Goal: Use online tool/utility: Use online tool/utility

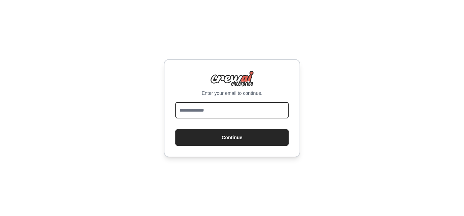
click at [219, 111] on input "email" at bounding box center [232, 110] width 113 height 16
type input "**********"
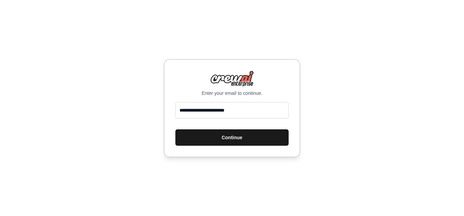
click at [239, 139] on button "Continue" at bounding box center [232, 137] width 113 height 16
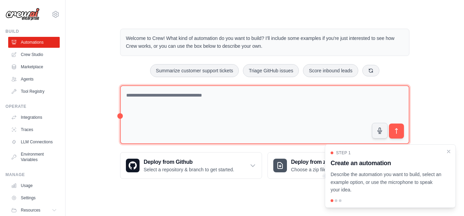
click at [255, 104] on textarea at bounding box center [265, 114] width 290 height 59
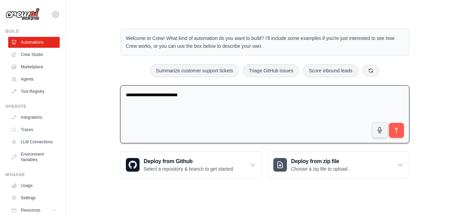
type textarea "**********"
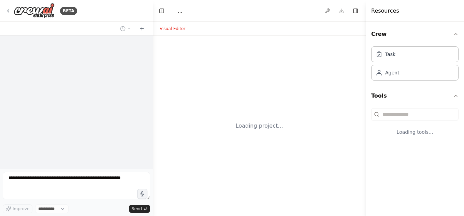
select select "****"
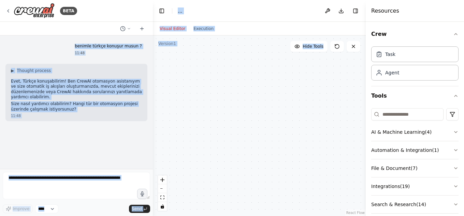
drag, startPoint x: 88, startPoint y: 13, endPoint x: 303, endPoint y: 59, distance: 220.1
click at [306, 59] on div "BETA benimle türkçe konuşur musun ? 11:48 ▶ Thought process Evet, Türkçe konuşa…" at bounding box center [232, 108] width 464 height 216
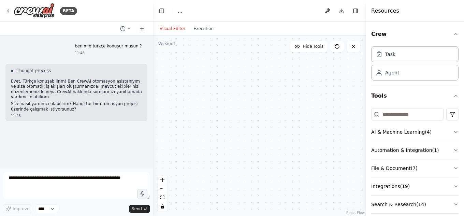
click at [404, 11] on div "Resources" at bounding box center [415, 11] width 98 height 22
click at [115, 12] on div "BETA" at bounding box center [76, 11] width 153 height 22
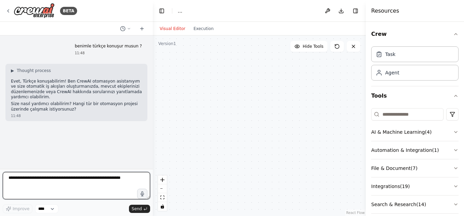
click at [79, 181] on textarea at bounding box center [77, 185] width 148 height 27
click at [87, 184] on textarea at bounding box center [77, 185] width 148 height 27
type textarea "**********"
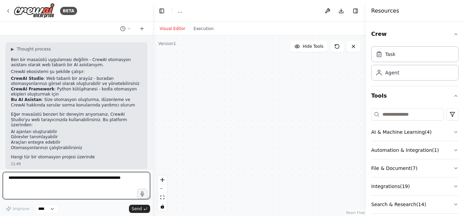
scroll to position [113, 0]
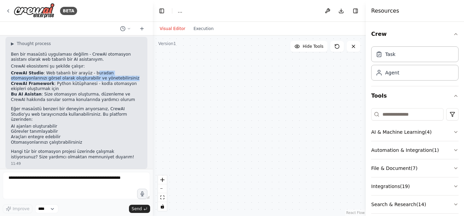
drag, startPoint x: 87, startPoint y: 73, endPoint x: 104, endPoint y: 77, distance: 18.0
click at [104, 77] on li "CrewAI Studio : Web tabanlı bir arayüz - buradan otomasyonlarınızı görsel olara…" at bounding box center [76, 76] width 131 height 11
drag, startPoint x: 100, startPoint y: 76, endPoint x: 10, endPoint y: 72, distance: 89.6
click at [10, 72] on div "▶ Thought process Ben bir masaüstü uygulaması değilim - CrewAI otomasyon asista…" at bounding box center [76, 103] width 142 height 133
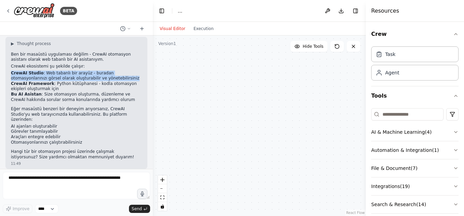
click at [119, 75] on li "CrewAI Studio : Web tabanlı bir arayüz - buradan otomasyonlarınızı görsel olara…" at bounding box center [76, 76] width 131 height 11
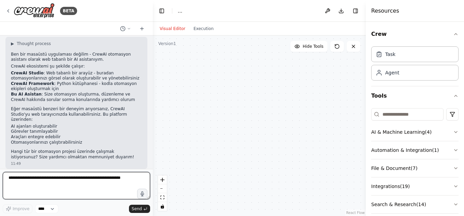
click at [76, 178] on textarea at bounding box center [77, 185] width 148 height 27
type textarea "*"
type textarea "**********"
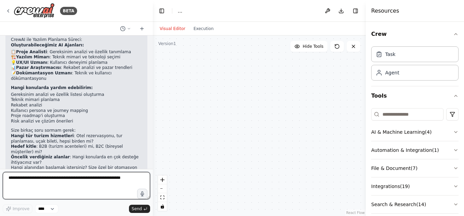
scroll to position [316, 0]
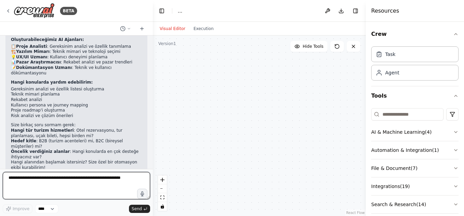
click at [75, 184] on textarea at bounding box center [77, 185] width 148 height 27
type textarea "**********"
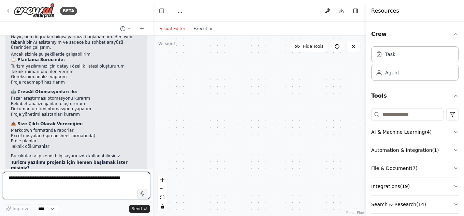
scroll to position [533, 0]
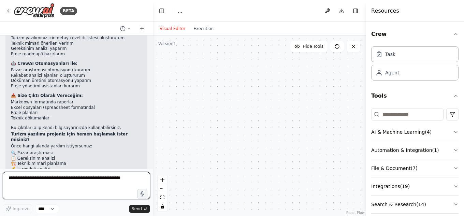
click at [82, 182] on textarea at bounding box center [77, 185] width 148 height 27
paste textarea "**********"
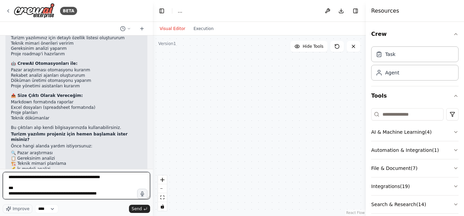
scroll to position [629, 0]
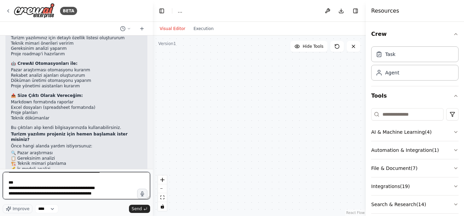
type textarea "**********"
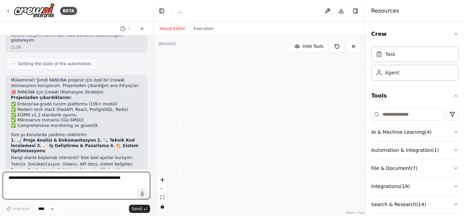
scroll to position [1216, 0]
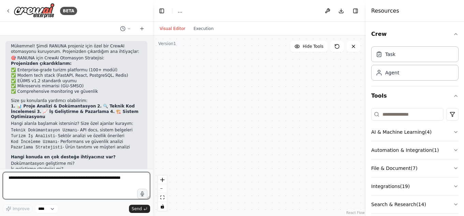
click at [72, 177] on textarea at bounding box center [77, 185] width 148 height 27
type textarea "*"
type textarea "**********"
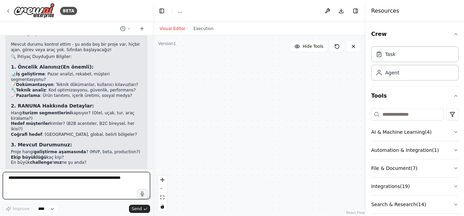
scroll to position [1458, 0]
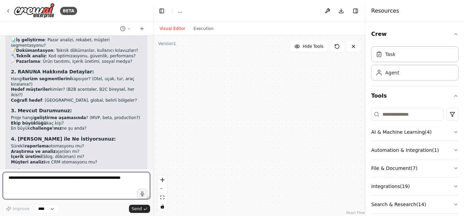
paste textarea "**********"
type textarea "**********"
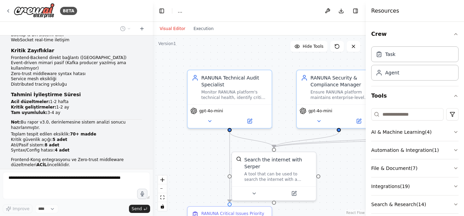
scroll to position [4168, 0]
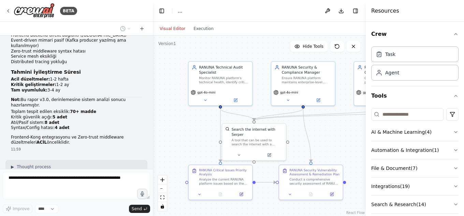
drag, startPoint x: 276, startPoint y: 74, endPoint x: 256, endPoint y: 50, distance: 31.2
click at [256, 50] on div ".deletable-edge-delete-btn { width: 20px; height: 20px; border: 0px solid #ffff…" at bounding box center [259, 126] width 213 height 181
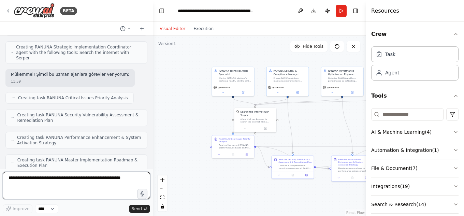
scroll to position [4453, 0]
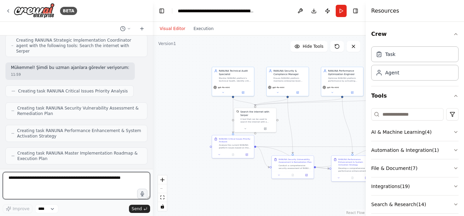
click at [57, 184] on textarea at bounding box center [77, 185] width 148 height 27
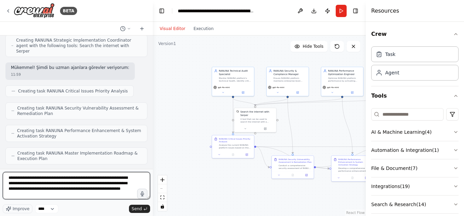
type textarea "**********"
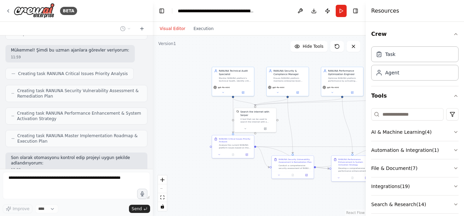
scroll to position [4504, 0]
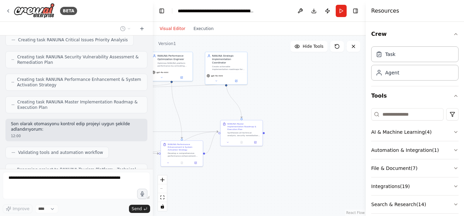
drag, startPoint x: 323, startPoint y: 122, endPoint x: 152, endPoint y: 107, distance: 171.4
click at [152, 107] on div "BETA benimle türkçe konuşur musun ? 11:48 ▶ Thought process [PERSON_NAME], Türk…" at bounding box center [232, 108] width 464 height 216
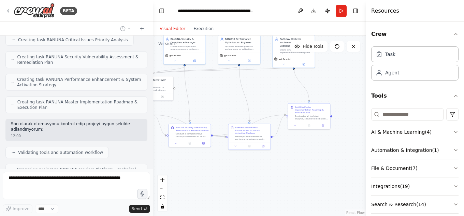
drag, startPoint x: 296, startPoint y: 112, endPoint x: 366, endPoint y: 94, distance: 72.0
click at [366, 94] on div "BETA benimle türkçe konuşur musun ? 11:48 ▶ Thought process [PERSON_NAME], Türk…" at bounding box center [232, 108] width 464 height 216
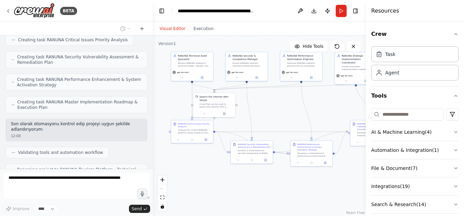
drag, startPoint x: 214, startPoint y: 99, endPoint x: 274, endPoint y: 117, distance: 63.2
click at [274, 117] on div ".deletable-edge-delete-btn { width: 20px; height: 20px; border: 0px solid #ffff…" at bounding box center [259, 126] width 213 height 181
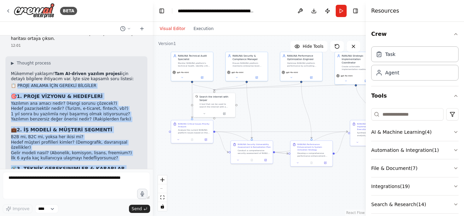
scroll to position [4954, 0]
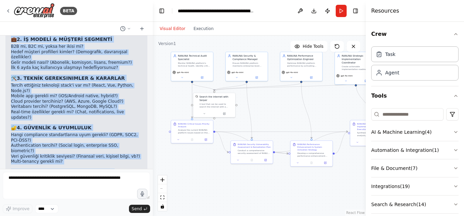
drag, startPoint x: 17, startPoint y: 86, endPoint x: 115, endPoint y: 134, distance: 108.6
copy div "ROJE ANLAMA İÇİN GEREKLİ BİLGİLER 🎯 1. PROJE VİZYONU & HEDEFLERİ Yazılımın ana …"
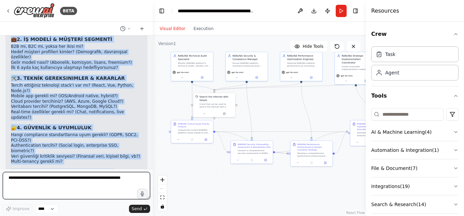
click at [93, 183] on textarea at bounding box center [77, 185] width 148 height 27
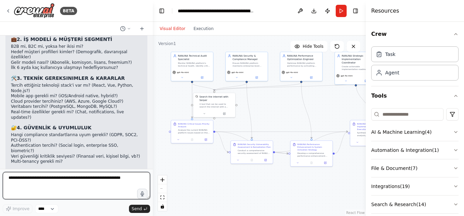
paste textarea "**********"
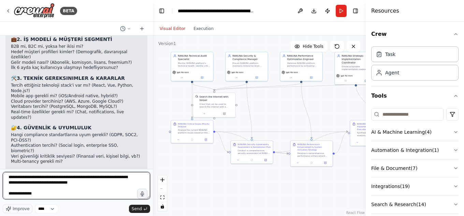
scroll to position [3700, 0]
type textarea "**********"
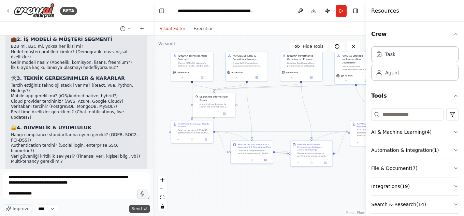
click at [142, 209] on span "Send" at bounding box center [137, 208] width 10 height 5
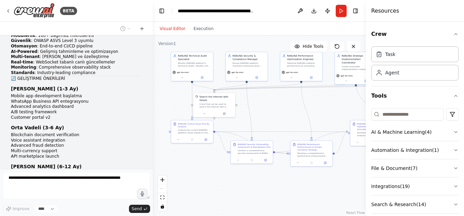
scroll to position [8603, 0]
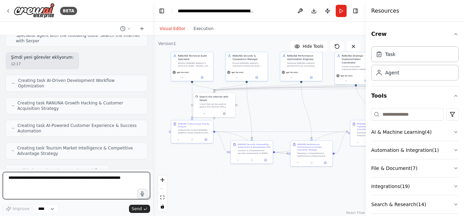
scroll to position [9155, 0]
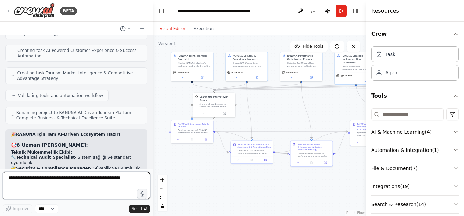
click at [75, 178] on textarea at bounding box center [77, 185] width 148 height 27
type textarea "*"
type textarea "**********"
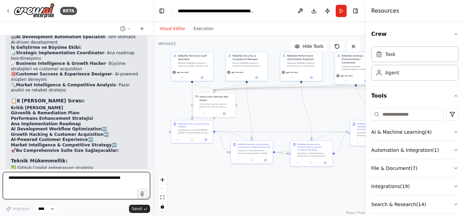
scroll to position [9314, 0]
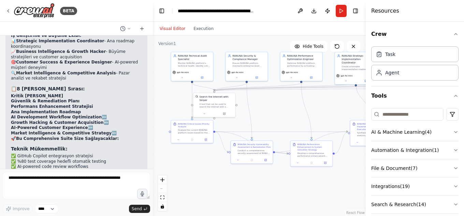
drag, startPoint x: 17, startPoint y: 69, endPoint x: 103, endPoint y: 108, distance: 94.3
drag, startPoint x: 19, startPoint y: 117, endPoint x: 88, endPoint y: 121, distance: 69.4
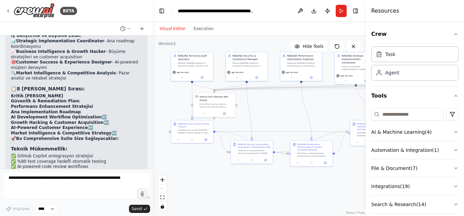
drag, startPoint x: 18, startPoint y: 68, endPoint x: 107, endPoint y: 119, distance: 102.7
drag, startPoint x: 18, startPoint y: 117, endPoint x: 105, endPoint y: 131, distance: 87.5
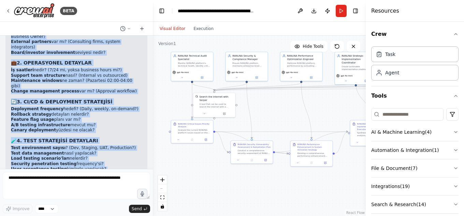
scroll to position [9758, 0]
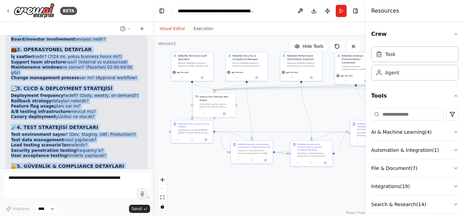
drag, startPoint x: 18, startPoint y: 67, endPoint x: 112, endPoint y: 91, distance: 96.8
copy div "EKSİK HUSUSLAR LİSTESİ 🎯 1. STAKEHOLDER & EKİP YAPISI Development ekip büyüklüğ…"
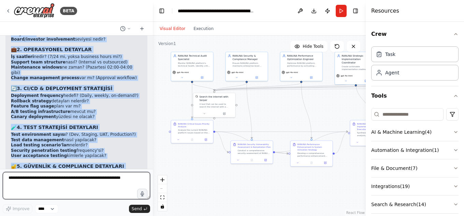
click at [77, 186] on textarea at bounding box center [77, 185] width 148 height 27
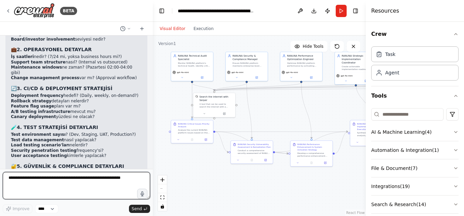
paste textarea "**********"
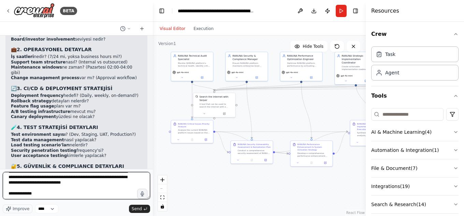
scroll to position [3525, 0]
type textarea "**********"
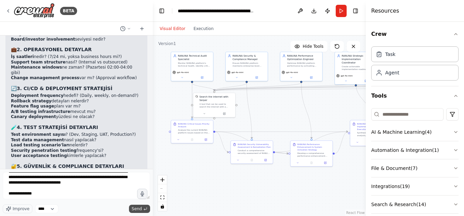
click at [136, 207] on span "Send" at bounding box center [137, 208] width 10 height 5
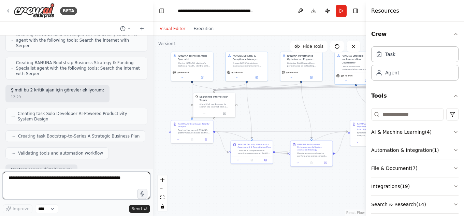
scroll to position [13343, 0]
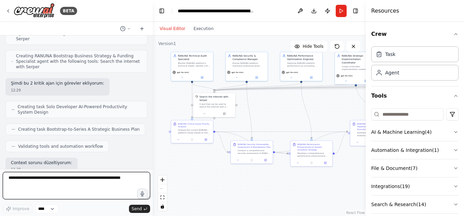
click at [84, 181] on textarea at bounding box center [77, 185] width 148 height 27
type textarea "*"
type textarea "**********"
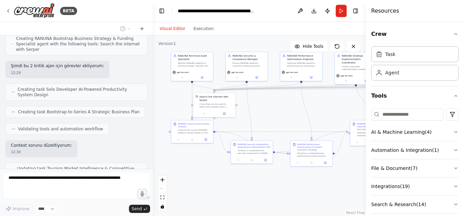
scroll to position [13384, 0]
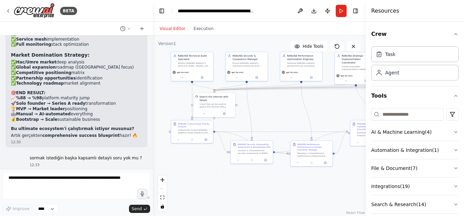
scroll to position [13864, 0]
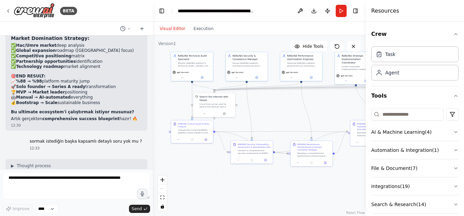
drag, startPoint x: 18, startPoint y: 75, endPoint x: 111, endPoint y: 115, distance: 101.3
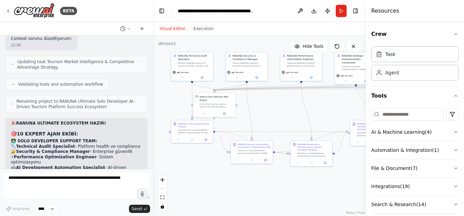
scroll to position [13455, 0]
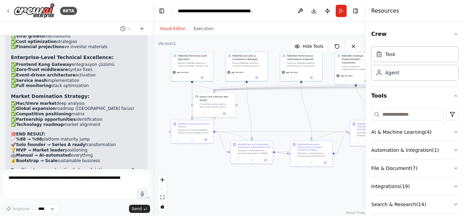
scroll to position [13853, 0]
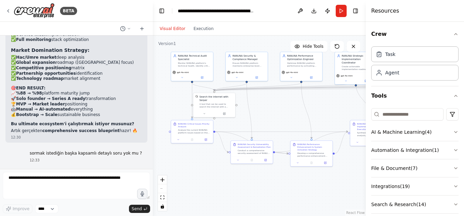
drag, startPoint x: 17, startPoint y: 110, endPoint x: 109, endPoint y: 112, distance: 92.2
copy div "🎯 ADVANCED STRATEGIC QUESTIONS 💡 1. COMPETITIVE INTELLIGENCE DEEP DIVE Ana raki…"
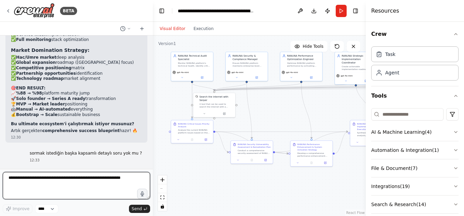
click at [76, 184] on textarea at bounding box center [77, 185] width 148 height 27
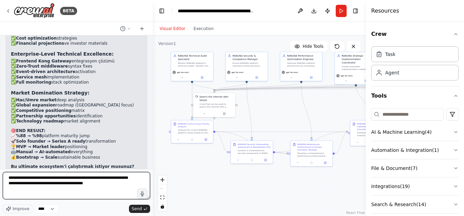
scroll to position [13865, 0]
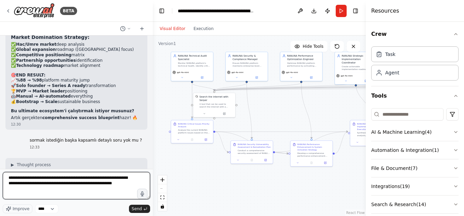
click at [8, 179] on textarea "**********" at bounding box center [77, 185] width 148 height 27
type textarea "**********"
drag, startPoint x: 131, startPoint y: 185, endPoint x: 0, endPoint y: 177, distance: 131.8
click at [0, 177] on div "BETA benimle türkçe konuşur musun ? 11:48 ▶ Thought process [PERSON_NAME], Türk…" at bounding box center [76, 108] width 153 height 216
paste textarea "**********"
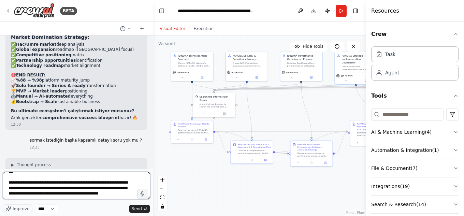
scroll to position [3673, 0]
paste textarea "**********"
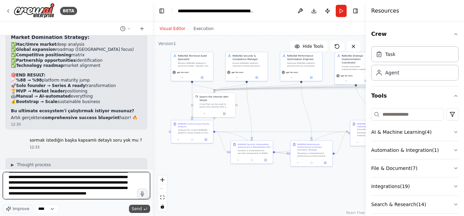
type textarea "**********"
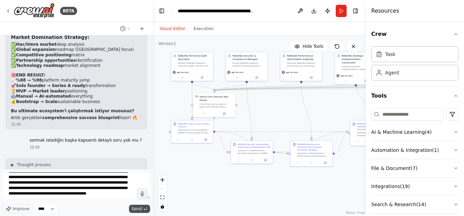
click at [140, 208] on span "Send" at bounding box center [137, 208] width 10 height 5
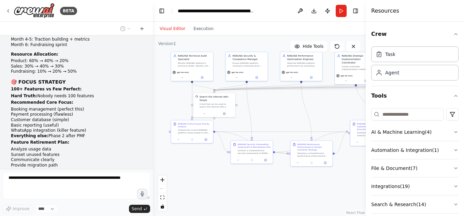
scroll to position [17057, 0]
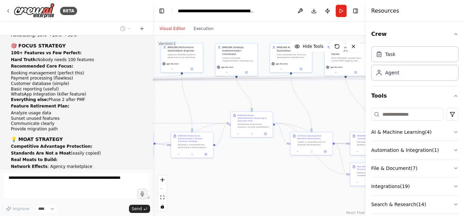
drag, startPoint x: 325, startPoint y: 106, endPoint x: 206, endPoint y: 97, distance: 119.8
click at [206, 97] on div ".deletable-edge-delete-btn { width: 20px; height: 20px; border: 0px solid #ffff…" at bounding box center [259, 126] width 213 height 181
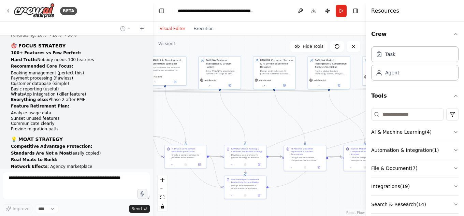
drag, startPoint x: 328, startPoint y: 101, endPoint x: 196, endPoint y: 116, distance: 131.9
click at [196, 116] on div ".deletable-edge-delete-btn { width: 20px; height: 20px; border: 0px solid #ffff…" at bounding box center [259, 126] width 213 height 181
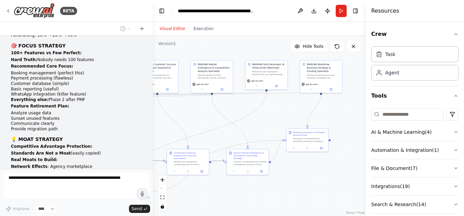
drag, startPoint x: 325, startPoint y: 111, endPoint x: 213, endPoint y: 114, distance: 112.0
click at [213, 114] on div ".deletable-edge-delete-btn { width: 20px; height: 20px; border: 0px solid #ffff…" at bounding box center [259, 126] width 213 height 181
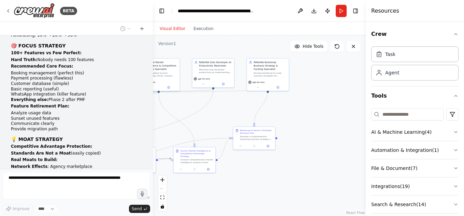
drag, startPoint x: 353, startPoint y: 115, endPoint x: 300, endPoint y: 113, distance: 53.3
click at [300, 113] on div ".deletable-edge-delete-btn { width: 20px; height: 20px; border: 0px solid #ffff…" at bounding box center [259, 126] width 213 height 181
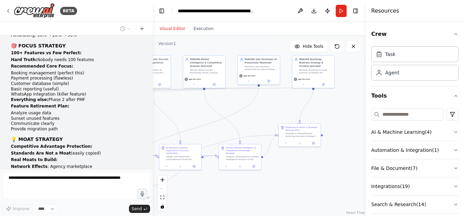
drag, startPoint x: 344, startPoint y: 110, endPoint x: 352, endPoint y: 121, distance: 13.6
click at [352, 121] on div ".deletable-edge-delete-btn { width: 20px; height: 20px; border: 0px solid #ffff…" at bounding box center [259, 126] width 213 height 181
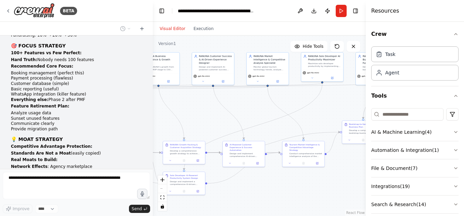
drag, startPoint x: 277, startPoint y: 118, endPoint x: 332, endPoint y: 105, distance: 56.2
click at [332, 105] on div ".deletable-edge-delete-btn { width: 20px; height: 20px; border: 0px solid #ffff…" at bounding box center [259, 126] width 213 height 181
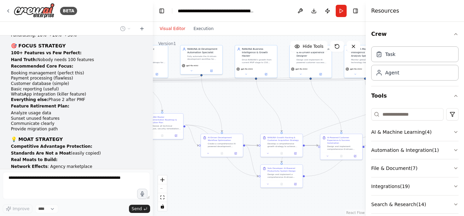
drag, startPoint x: 197, startPoint y: 113, endPoint x: 300, endPoint y: 105, distance: 103.1
click at [300, 105] on div ".deletable-edge-delete-btn { width: 20px; height: 20px; border: 0px solid #ffff…" at bounding box center [259, 126] width 213 height 181
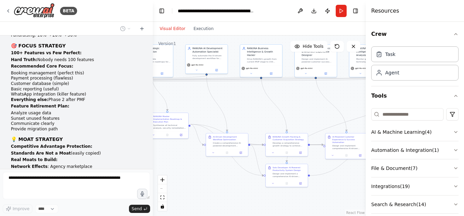
drag, startPoint x: 237, startPoint y: 107, endPoint x: 297, endPoint y: 109, distance: 60.2
click at [297, 109] on div ".deletable-edge-delete-btn { width: 20px; height: 20px; border: 0px solid #ffff…" at bounding box center [259, 126] width 213 height 181
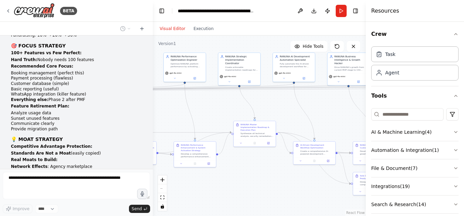
drag, startPoint x: 266, startPoint y: 105, endPoint x: 301, endPoint y: 107, distance: 35.5
click at [301, 107] on div ".deletable-edge-delete-btn { width: 20px; height: 20px; border: 0px solid #ffff…" at bounding box center [259, 126] width 213 height 181
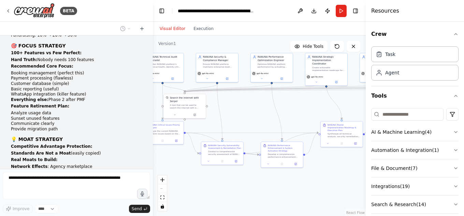
drag, startPoint x: 236, startPoint y: 101, endPoint x: 303, endPoint y: 101, distance: 67.3
click at [303, 101] on div ".deletable-edge-delete-btn { width: 20px; height: 20px; border: 0px solid #ffff…" at bounding box center [259, 126] width 213 height 181
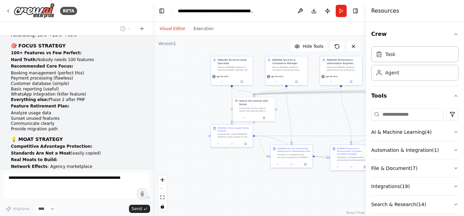
drag, startPoint x: 249, startPoint y: 103, endPoint x: 318, endPoint y: 106, distance: 69.4
click at [318, 106] on div ".deletable-edge-delete-btn { width: 20px; height: 20px; border: 0px solid #ffff…" at bounding box center [259, 126] width 213 height 181
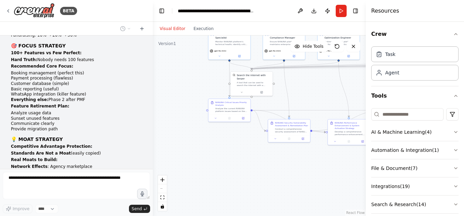
drag, startPoint x: 309, startPoint y: 115, endPoint x: 307, endPoint y: 89, distance: 26.1
click at [307, 89] on div ".deletable-edge-delete-btn { width: 20px; height: 20px; border: 0px solid #ffff…" at bounding box center [259, 126] width 213 height 181
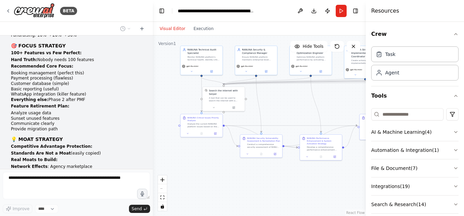
drag, startPoint x: 201, startPoint y: 115, endPoint x: 168, endPoint y: 96, distance: 38.3
click at [168, 96] on div ".deletable-edge-delete-btn { width: 20px; height: 20px; border: 0px solid #ffff…" at bounding box center [259, 126] width 213 height 181
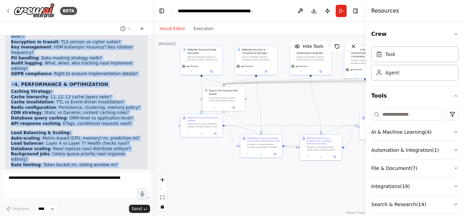
scroll to position [18160, 0]
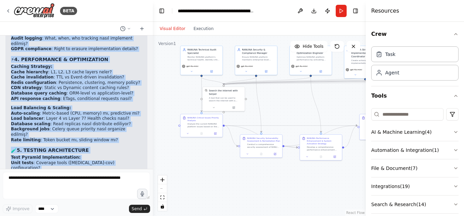
drag, startPoint x: 19, startPoint y: 83, endPoint x: 108, endPoint y: 135, distance: 103.0
copy div "ANUNA DEEP TECHNICAL ARCHITECTURE ANALYSIS 🏗️ 1. ARCHITECTURE PHILOSOPHY & PATT…"
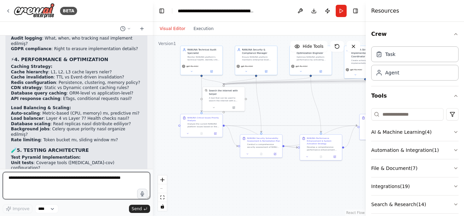
click at [92, 182] on textarea at bounding box center [77, 185] width 148 height 27
type textarea "*"
paste textarea "**********"
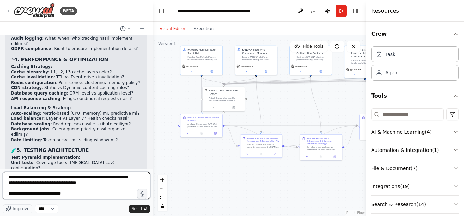
scroll to position [7115, 0]
type textarea "**********"
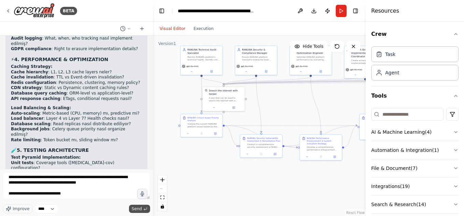
click at [138, 209] on span "Send" at bounding box center [137, 208] width 10 height 5
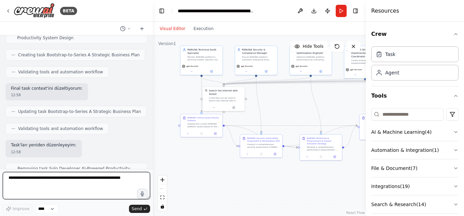
scroll to position [24168, 0]
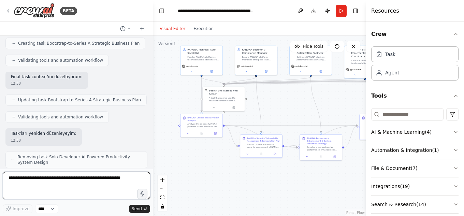
click at [74, 183] on textarea at bounding box center [77, 185] width 148 height 27
type textarea "**********"
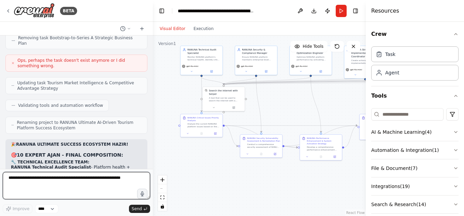
scroll to position [24402, 0]
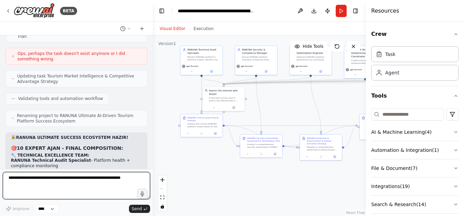
click at [71, 183] on textarea at bounding box center [77, 185] width 148 height 27
paste textarea "**********"
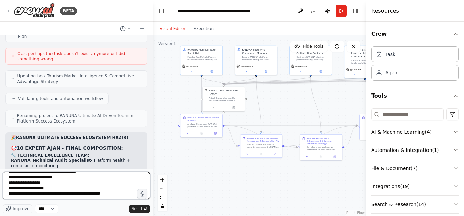
scroll to position [607, 0]
type textarea "**********"
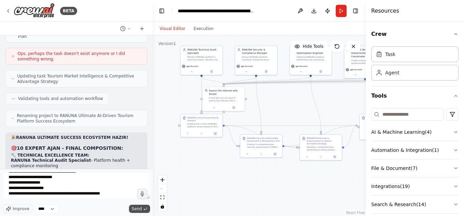
click at [141, 206] on span "Send" at bounding box center [137, 208] width 10 height 5
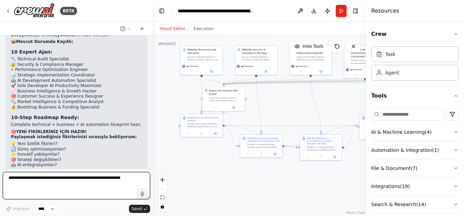
scroll to position [25072, 0]
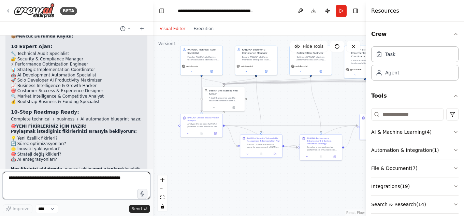
click at [67, 182] on textarea at bounding box center [77, 185] width 148 height 27
paste textarea "**********"
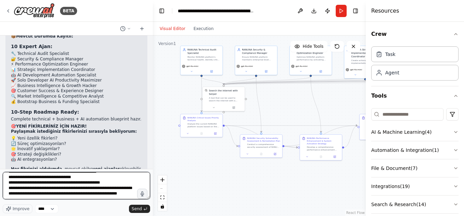
scroll to position [31485, 0]
type textarea "**********"
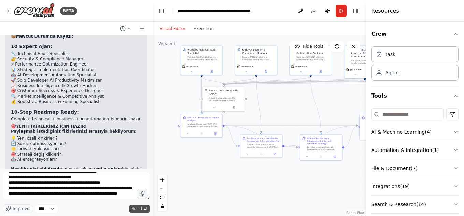
click at [136, 209] on span "Send" at bounding box center [137, 208] width 10 height 5
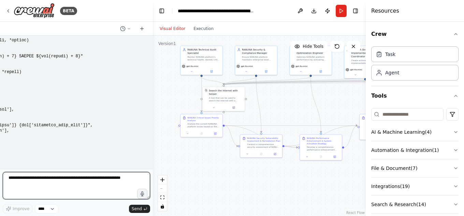
scroll to position [54829, 0]
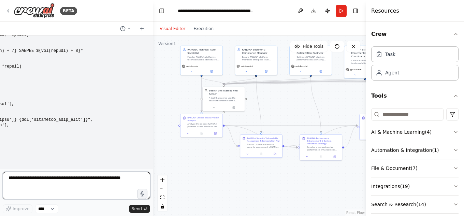
click at [73, 181] on textarea at bounding box center [77, 185] width 148 height 27
paste textarea "**********"
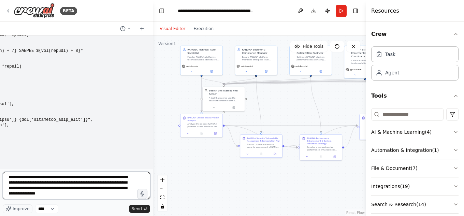
scroll to position [6514, 0]
type textarea "**********"
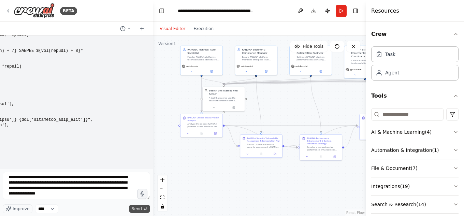
click at [143, 209] on button "Send" at bounding box center [139, 209] width 21 height 8
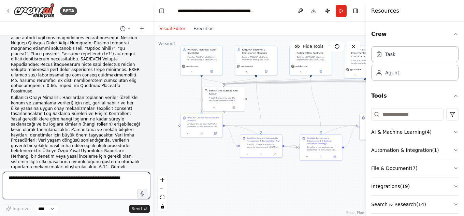
scroll to position [60531, 0]
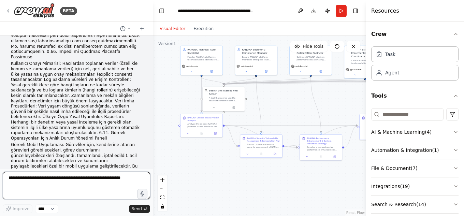
click at [82, 182] on textarea at bounding box center [77, 185] width 148 height 27
type textarea "*"
click at [0, 176] on div "BETA benimle türkçe konuşur musun ? 11:48 ▶ Thought process Evet, Türkçe konuşa…" at bounding box center [76, 108] width 153 height 216
click at [86, 177] on textarea "****" at bounding box center [77, 185] width 148 height 27
type textarea "*"
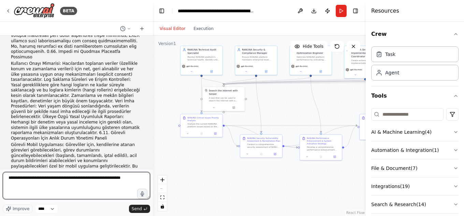
click at [92, 178] on textarea "****" at bounding box center [77, 185] width 148 height 27
click at [84, 179] on textarea at bounding box center [77, 185] width 148 height 27
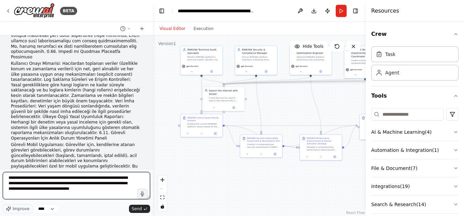
click at [25, 189] on textarea "**********" at bounding box center [77, 185] width 148 height 27
drag, startPoint x: 91, startPoint y: 178, endPoint x: 56, endPoint y: 180, distance: 34.5
click at [56, 180] on textarea "**********" at bounding box center [77, 185] width 148 height 27
click at [52, 179] on textarea "**********" at bounding box center [77, 185] width 148 height 27
drag, startPoint x: 54, startPoint y: 180, endPoint x: 30, endPoint y: 177, distance: 24.1
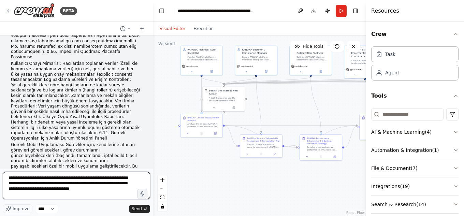
click at [30, 177] on textarea "**********" at bounding box center [77, 185] width 148 height 27
type textarea "**********"
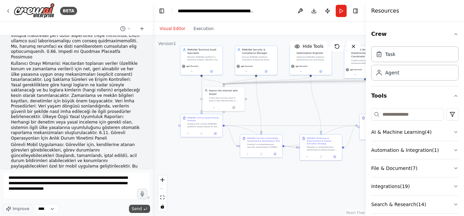
click at [144, 208] on icon "submit" at bounding box center [145, 209] width 4 height 4
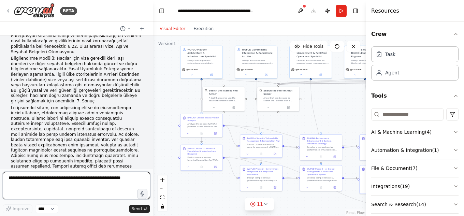
scroll to position [61399, 0]
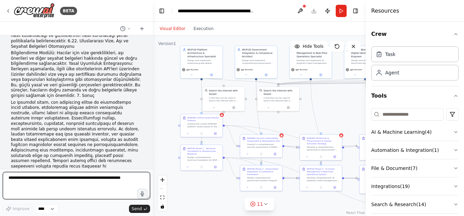
click at [99, 179] on textarea at bounding box center [77, 185] width 148 height 27
type textarea "*"
type textarea "**********"
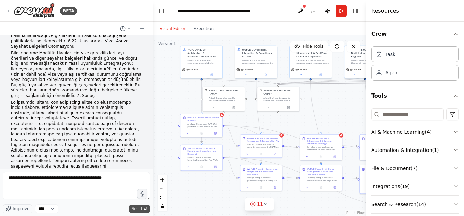
click at [136, 209] on span "Send" at bounding box center [137, 208] width 10 height 5
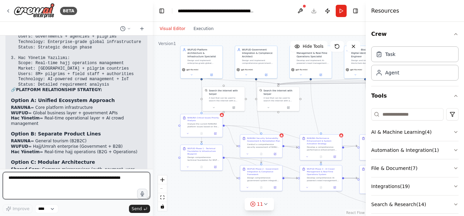
scroll to position [61766, 0]
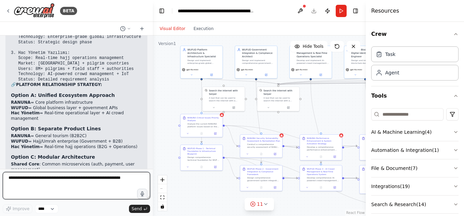
click at [76, 181] on textarea at bounding box center [77, 185] width 148 height 27
type textarea "*"
paste textarea "**********"
type textarea "**********"
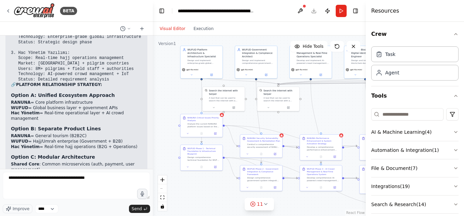
click at [454, 168] on icon "button" at bounding box center [456, 168] width 5 height 5
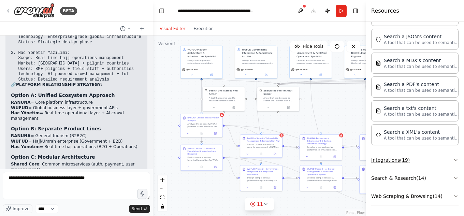
scroll to position [199, 0]
click at [139, 207] on span "Send" at bounding box center [137, 208] width 10 height 5
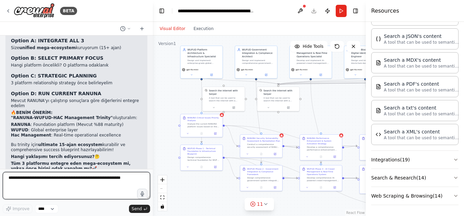
scroll to position [62090, 0]
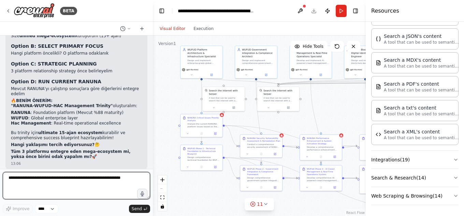
click at [68, 179] on textarea at bounding box center [77, 185] width 148 height 27
type textarea "**********"
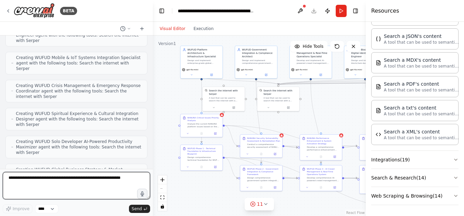
scroll to position [62671, 0]
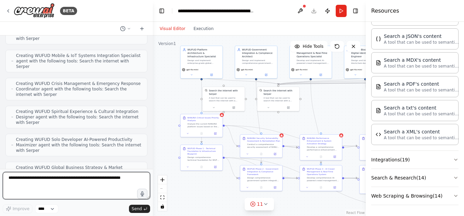
click at [93, 179] on textarea at bounding box center [77, 185] width 148 height 27
click at [93, 180] on textarea "*****" at bounding box center [77, 185] width 148 height 27
click at [74, 180] on textarea "*****" at bounding box center [77, 185] width 148 height 27
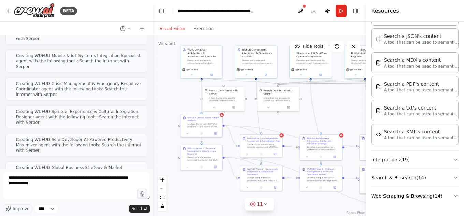
click at [277, 104] on div ".deletable-edge-delete-btn { width: 20px; height: 20px; border: 0px solid #ffff…" at bounding box center [259, 126] width 213 height 181
click at [274, 119] on div ".deletable-edge-delete-btn { width: 20px; height: 20px; border: 0px solid #ffff…" at bounding box center [259, 126] width 213 height 181
click at [167, 97] on div ".deletable-edge-delete-btn { width: 20px; height: 20px; border: 0px solid #ffff…" at bounding box center [259, 126] width 213 height 181
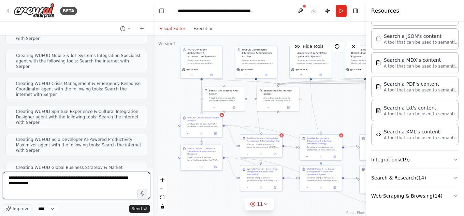
click at [81, 177] on textarea "**********" at bounding box center [77, 185] width 148 height 27
click at [85, 177] on textarea "**********" at bounding box center [77, 185] width 148 height 27
type textarea "**********"
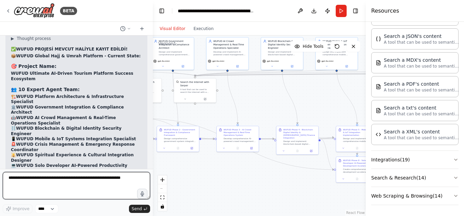
scroll to position [63207, 0]
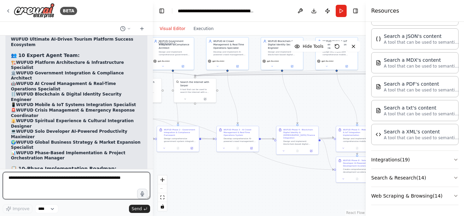
click at [95, 180] on textarea at bounding box center [77, 185] width 148 height 27
type textarea "*"
click at [80, 178] on textarea "**********" at bounding box center [77, 185] width 148 height 27
type textarea "********"
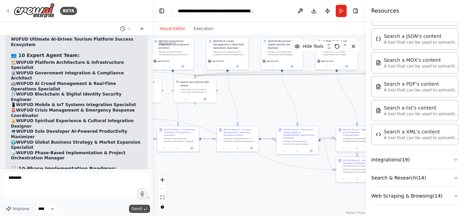
click at [138, 209] on span "Send" at bounding box center [137, 208] width 10 height 5
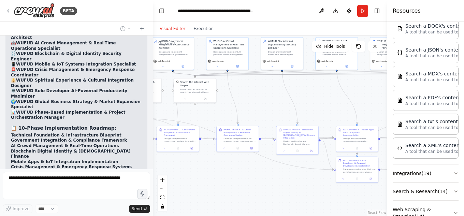
scroll to position [213, 0]
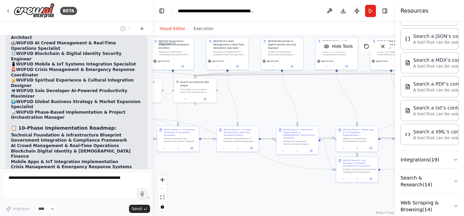
drag, startPoint x: 366, startPoint y: 14, endPoint x: 404, endPoint y: 13, distance: 37.9
click at [404, 13] on div "Resources Crew Task Agent Tools AI & Machine Learning ( 4 ) Automation & Integr…" at bounding box center [429, 108] width 69 height 216
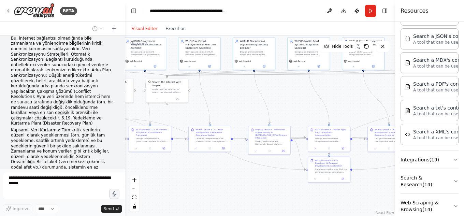
scroll to position [66729, 0]
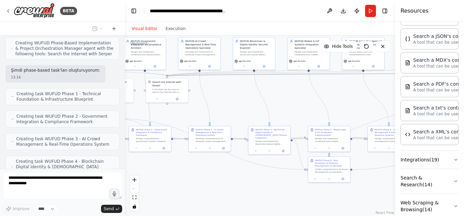
drag, startPoint x: 152, startPoint y: 24, endPoint x: 125, endPoint y: 24, distance: 27.3
click at [125, 24] on div "BETA benimle türkçe konuşur musun ? 11:48 ▶ Thought process Evet, Türkçe konuşa…" at bounding box center [232, 108] width 464 height 216
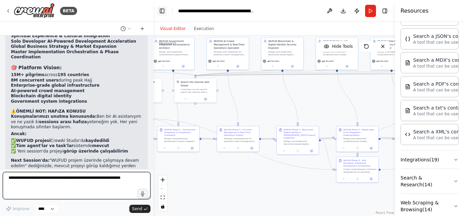
drag, startPoint x: 124, startPoint y: 16, endPoint x: 153, endPoint y: 13, distance: 29.2
click at [153, 13] on div "BETA benimle türkçe konuşur musun ? 11:48 ▶ Thought process Evet, Türkçe konuşa…" at bounding box center [232, 108] width 464 height 216
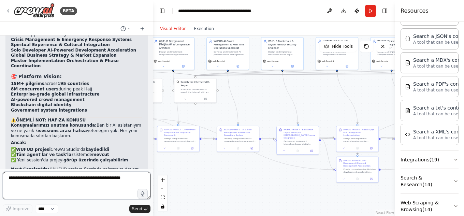
scroll to position [63356, 0]
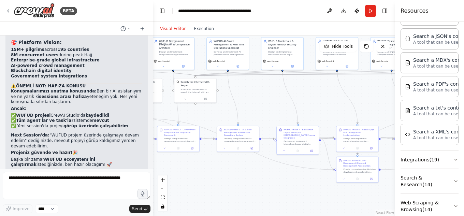
drag, startPoint x: 13, startPoint y: 76, endPoint x: 39, endPoint y: 76, distance: 26.0
drag, startPoint x: 11, startPoint y: 75, endPoint x: 38, endPoint y: 76, distance: 26.7
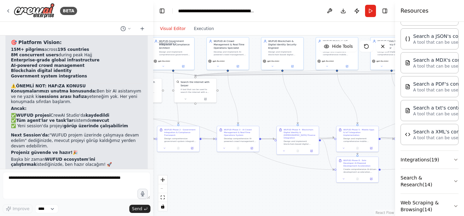
copy strong "CrewAI Studio"
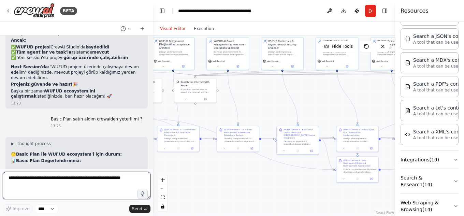
click at [66, 180] on textarea at bounding box center [77, 185] width 148 height 27
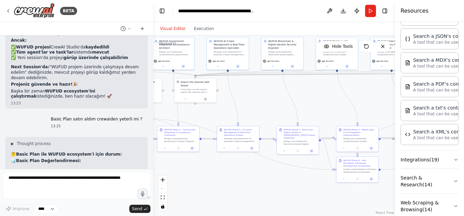
drag, startPoint x: 11, startPoint y: 133, endPoint x: 39, endPoint y: 134, distance: 27.4
copy strong "CrewAI Studio"
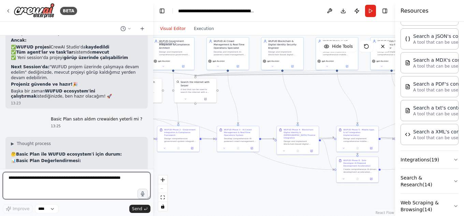
click at [88, 182] on textarea at bounding box center [77, 185] width 148 height 27
type textarea "**********"
click at [86, 180] on textarea "**********" at bounding box center [77, 185] width 148 height 27
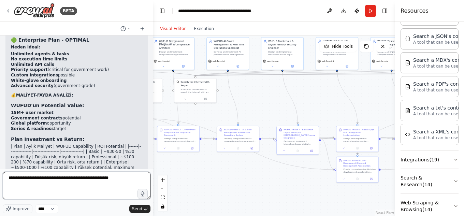
scroll to position [64093, 0]
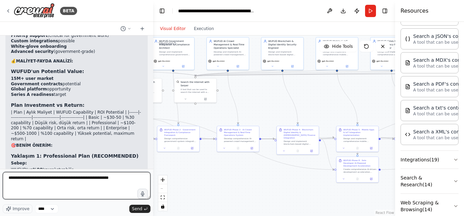
click at [121, 178] on textarea "**********" at bounding box center [77, 185] width 148 height 27
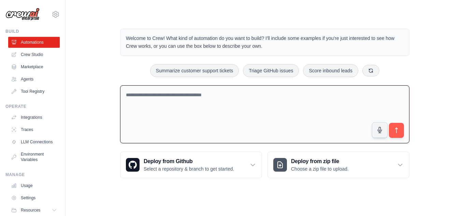
click at [235, 123] on textarea at bounding box center [265, 114] width 290 height 58
click at [52, 15] on icon at bounding box center [56, 14] width 8 height 8
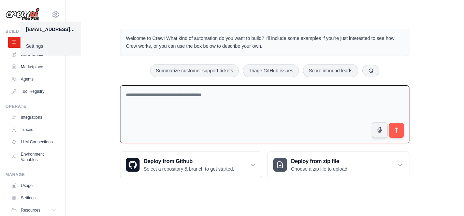
click at [45, 45] on link "Settings" at bounding box center [50, 46] width 60 height 12
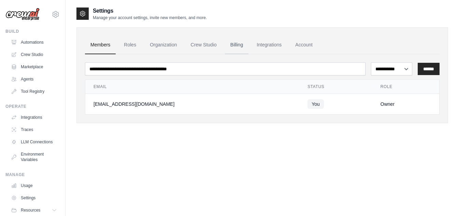
click at [240, 45] on link "Billing" at bounding box center [237, 45] width 24 height 18
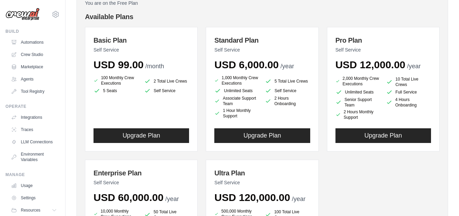
scroll to position [68, 0]
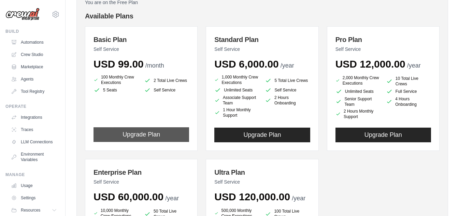
click at [151, 136] on button "Upgrade Plan" at bounding box center [142, 134] width 96 height 15
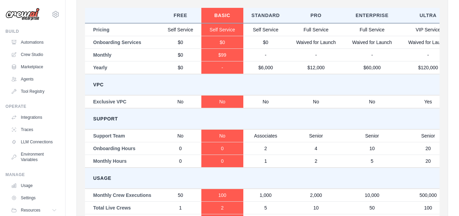
scroll to position [383, 0]
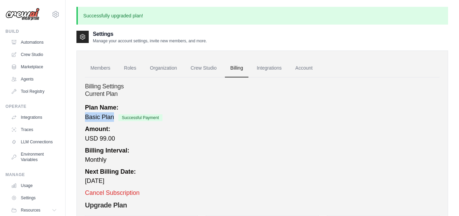
drag, startPoint x: 84, startPoint y: 117, endPoint x: 113, endPoint y: 119, distance: 28.7
copy span "Basic Plan"
click at [52, 14] on icon at bounding box center [56, 14] width 8 height 8
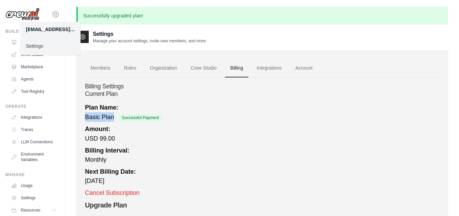
click at [239, 67] on link "Billing" at bounding box center [237, 68] width 24 height 18
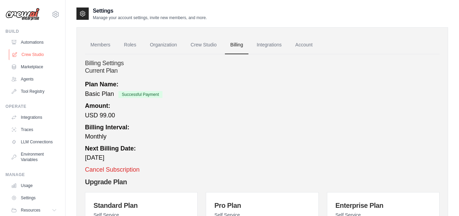
click at [38, 55] on link "Crew Studio" at bounding box center [35, 54] width 52 height 11
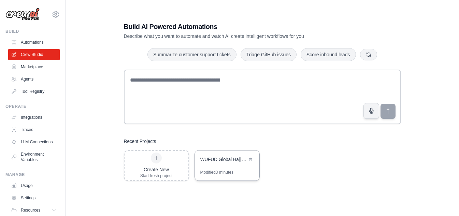
click at [228, 166] on div "WUFUD Global Hajj & Umrah Management Platform - AI-Driven Complete Ecosystem" at bounding box center [227, 160] width 65 height 19
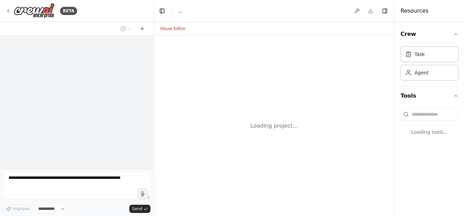
select select "****"
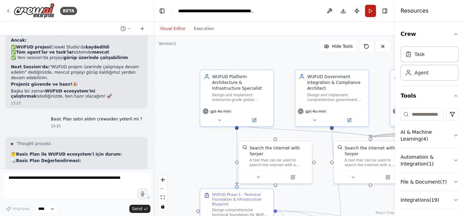
click at [372, 13] on button "Run" at bounding box center [370, 11] width 11 height 12
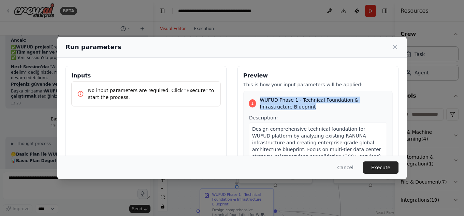
drag, startPoint x: 318, startPoint y: 106, endPoint x: 255, endPoint y: 92, distance: 64.7
click at [255, 92] on div "1 WUFUD Phase 1 - Technical Foundation & Infrastructure Blueprint Description: …" at bounding box center [318, 204] width 150 height 226
click at [319, 111] on div "1 WUFUD Phase 1 - Technical Foundation & Infrastructure Blueprint Description: …" at bounding box center [318, 204] width 150 height 226
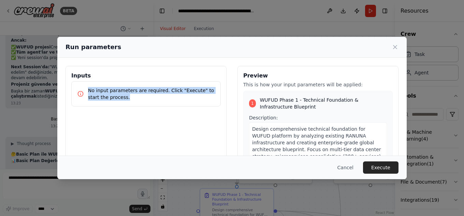
drag, startPoint x: 86, startPoint y: 89, endPoint x: 128, endPoint y: 98, distance: 42.9
click at [128, 98] on div "No input parameters are required. Click "Execute" to start the process." at bounding box center [146, 94] width 138 height 14
copy p "No input parameters are required. Click "Execute" to start the process."
click at [396, 45] on icon at bounding box center [395, 47] width 7 height 7
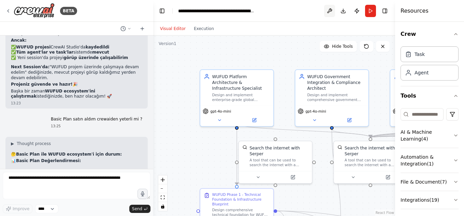
click at [330, 11] on button at bounding box center [329, 11] width 11 height 12
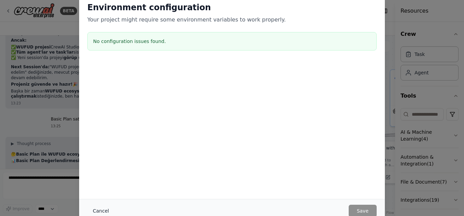
click at [99, 213] on button "Cancel" at bounding box center [100, 211] width 27 height 12
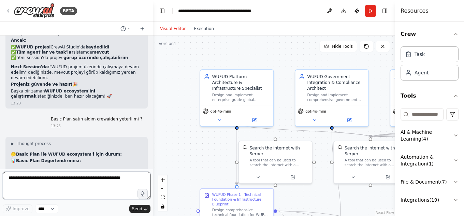
click at [83, 181] on textarea at bounding box center [77, 185] width 148 height 27
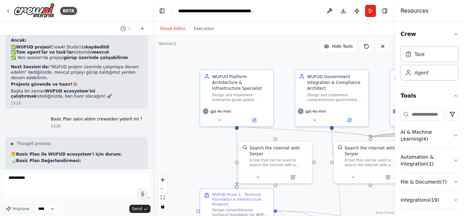
drag, startPoint x: 11, startPoint y: 134, endPoint x: 55, endPoint y: 134, distance: 44.1
copy strong "CrewAI Studio'da RUN"
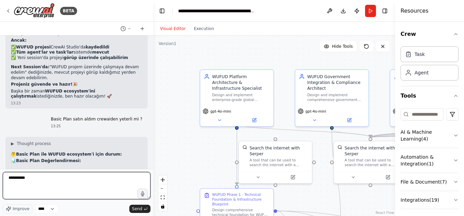
click at [61, 181] on textarea "*********" at bounding box center [77, 185] width 148 height 27
drag, startPoint x: 59, startPoint y: 180, endPoint x: 0, endPoint y: 179, distance: 58.8
click at [0, 179] on div "BETA benimle türkçe konuşur musun ? 11:48 ▶ Thought process [PERSON_NAME], Türk…" at bounding box center [76, 108] width 153 height 216
paste textarea "**********"
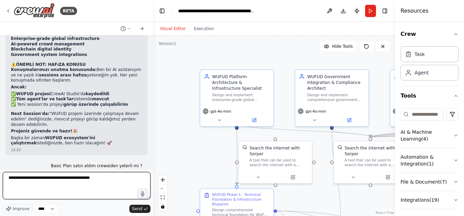
scroll to position [63424, 0]
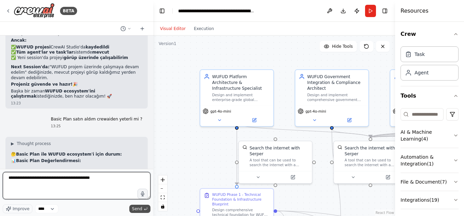
type textarea "**********"
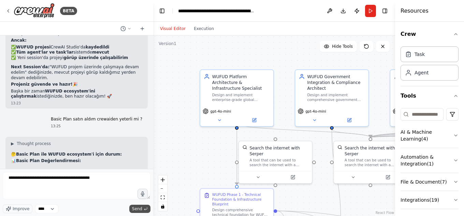
click at [141, 208] on span "Send" at bounding box center [137, 208] width 10 height 5
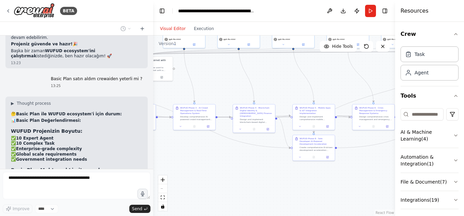
drag, startPoint x: 362, startPoint y: 154, endPoint x: 221, endPoint y: 69, distance: 165.3
click at [221, 69] on div ".deletable-edge-delete-btn { width: 20px; height: 20px; border: 0px solid #ffff…" at bounding box center [274, 126] width 242 height 181
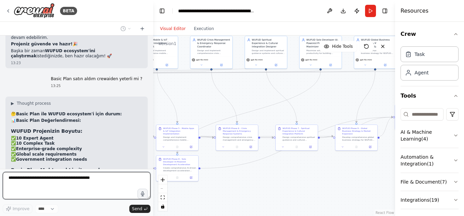
drag, startPoint x: 344, startPoint y: 80, endPoint x: 213, endPoint y: 103, distance: 132.8
click at [195, 102] on div ".deletable-edge-delete-btn { width: 20px; height: 20px; border: 0px solid #ffff…" at bounding box center [274, 126] width 242 height 181
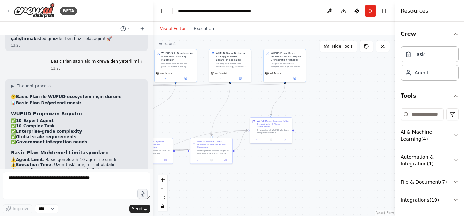
drag, startPoint x: 213, startPoint y: 103, endPoint x: 199, endPoint y: 106, distance: 14.9
click at [199, 106] on div ".deletable-edge-delete-btn { width: 20px; height: 20px; border: 0px solid #ffff…" at bounding box center [274, 126] width 242 height 181
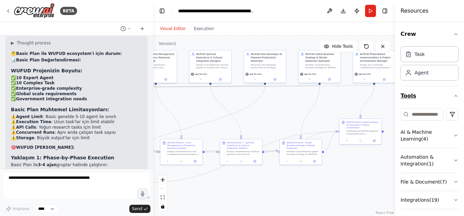
drag, startPoint x: 307, startPoint y: 99, endPoint x: 406, endPoint y: 100, distance: 99.4
click at [406, 100] on div "BETA benimle türkçe konuşur musun ? 11:48 ▶ Thought process [PERSON_NAME], Türk…" at bounding box center [232, 108] width 464 height 216
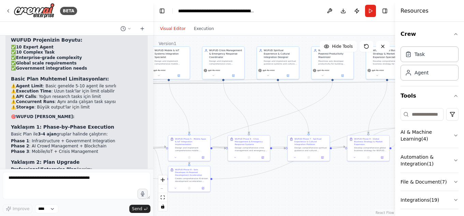
drag, startPoint x: 330, startPoint y: 102, endPoint x: 378, endPoint y: 95, distance: 49.0
click at [378, 95] on div ".deletable-edge-delete-btn { width: 20px; height: 20px; border: 0px solid #ffff…" at bounding box center [274, 126] width 242 height 181
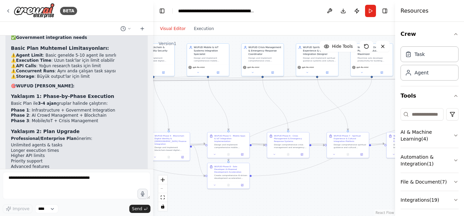
drag, startPoint x: 238, startPoint y: 99, endPoint x: 321, endPoint y: 96, distance: 82.4
click at [321, 96] on div ".deletable-edge-delete-btn { width: 20px; height: 20px; border: 0px solid #ffff…" at bounding box center [274, 126] width 242 height 181
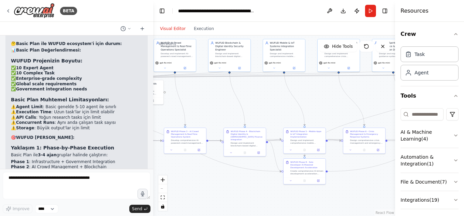
scroll to position [63569, 0]
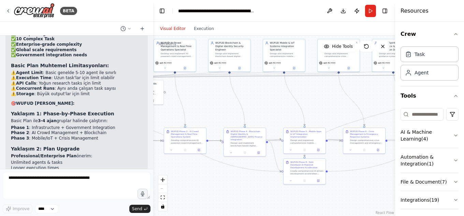
drag, startPoint x: 42, startPoint y: 81, endPoint x: 16, endPoint y: 81, distance: 26.0
drag, startPoint x: 46, startPoint y: 88, endPoint x: 98, endPoint y: 87, distance: 51.6
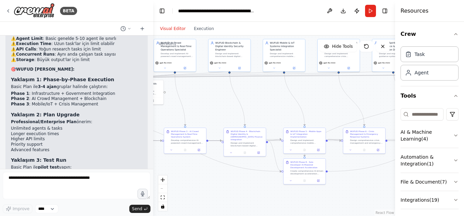
scroll to position [63637, 0]
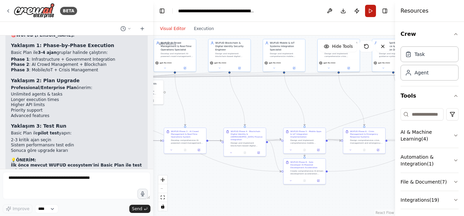
click at [370, 11] on button "Run" at bounding box center [370, 11] width 11 height 12
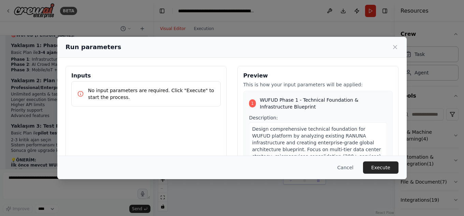
click at [380, 167] on button "Execute" at bounding box center [381, 168] width 36 height 12
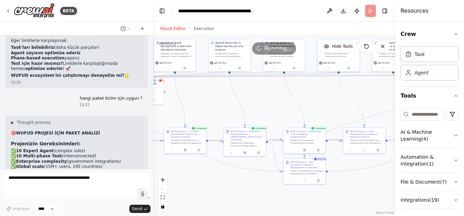
scroll to position [63808, 0]
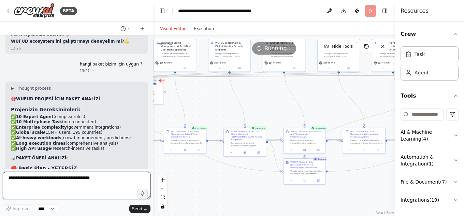
click at [74, 179] on textarea "**********" at bounding box center [77, 185] width 148 height 27
type textarea "**********"
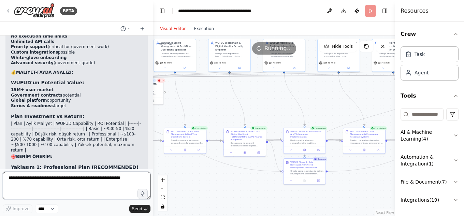
scroll to position [64116, 0]
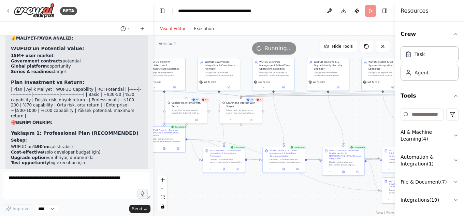
drag, startPoint x: 205, startPoint y: 101, endPoint x: 304, endPoint y: 120, distance: 100.5
click at [304, 120] on div ".deletable-edge-delete-btn { width: 20px; height: 20px; border: 0px solid #ffff…" at bounding box center [274, 126] width 242 height 181
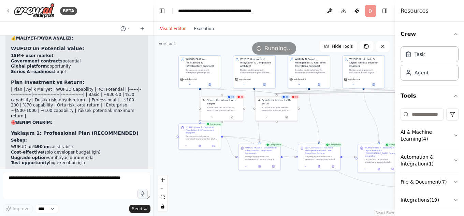
drag, startPoint x: 299, startPoint y: 115, endPoint x: 334, endPoint y: 113, distance: 35.6
click at [334, 113] on div ".deletable-edge-delete-btn { width: 20px; height: 20px; border: 0px solid #ffff…" at bounding box center [274, 126] width 242 height 181
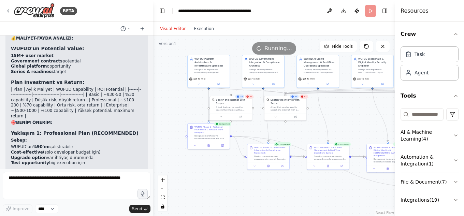
drag, startPoint x: 300, startPoint y: 127, endPoint x: 308, endPoint y: 127, distance: 8.9
click at [308, 127] on div ".deletable-edge-delete-btn { width: 20px; height: 20px; border: 0px solid #ffff…" at bounding box center [274, 126] width 242 height 181
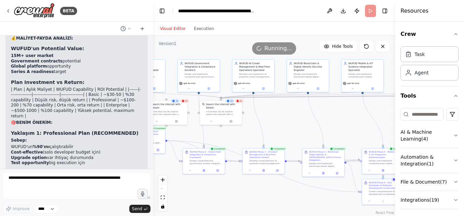
drag, startPoint x: 350, startPoint y: 119, endPoint x: 285, endPoint y: 123, distance: 64.7
click at [285, 123] on div ".deletable-edge-delete-btn { width: 20px; height: 20px; border: 0px solid #ffff…" at bounding box center [274, 126] width 242 height 181
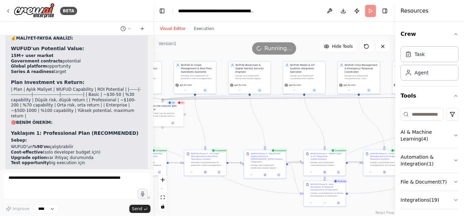
drag, startPoint x: 350, startPoint y: 121, endPoint x: 291, endPoint y: 123, distance: 58.4
click at [291, 123] on div ".deletable-edge-delete-btn { width: 20px; height: 20px; border: 0px solid #ffff…" at bounding box center [274, 126] width 242 height 181
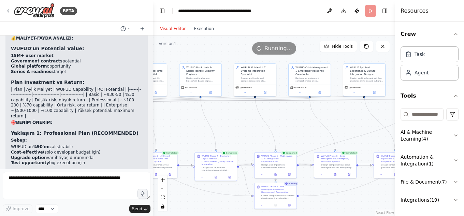
drag, startPoint x: 353, startPoint y: 119, endPoint x: 304, endPoint y: 122, distance: 49.6
click at [304, 122] on div ".deletable-edge-delete-btn { width: 20px; height: 20px; border: 0px solid #ffff…" at bounding box center [274, 126] width 242 height 181
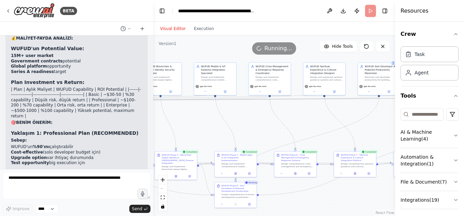
drag, startPoint x: 350, startPoint y: 117, endPoint x: 294, endPoint y: 116, distance: 56.0
click at [294, 116] on div ".deletable-edge-delete-btn { width: 20px; height: 20px; border: 0px solid #ffff…" at bounding box center [274, 126] width 242 height 181
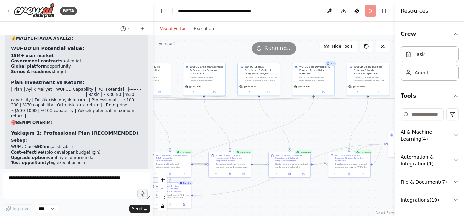
drag, startPoint x: 370, startPoint y: 122, endPoint x: 319, endPoint y: 122, distance: 51.2
click at [319, 122] on div ".deletable-edge-delete-btn { width: 20px; height: 20px; border: 0px solid #ffff…" at bounding box center [274, 126] width 242 height 181
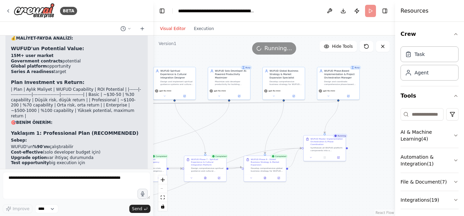
drag, startPoint x: 389, startPoint y: 113, endPoint x: 307, endPoint y: 117, distance: 82.4
click at [307, 117] on div ".deletable-edge-delete-btn { width: 20px; height: 20px; border: 0px solid #ffff…" at bounding box center [274, 126] width 242 height 181
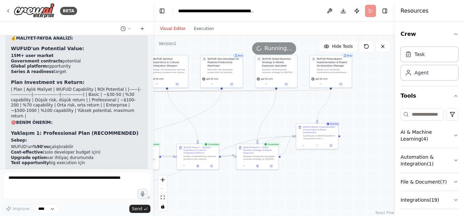
drag, startPoint x: 374, startPoint y: 119, endPoint x: 366, endPoint y: 107, distance: 14.1
click at [366, 107] on div ".deletable-edge-delete-btn { width: 20px; height: 20px; border: 0px solid #ffff…" at bounding box center [274, 126] width 242 height 181
drag, startPoint x: 359, startPoint y: 113, endPoint x: 389, endPoint y: 114, distance: 30.1
click at [389, 114] on div ".deletable-edge-delete-btn { width: 20px; height: 20px; border: 0px solid #ffff…" at bounding box center [274, 126] width 242 height 181
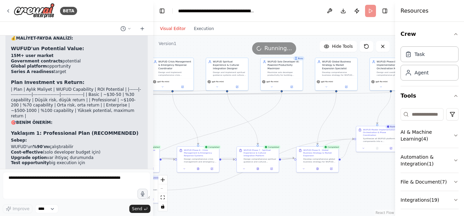
drag, startPoint x: 324, startPoint y: 111, endPoint x: 360, endPoint y: 112, distance: 36.2
click at [360, 112] on div ".deletable-edge-delete-btn { width: 20px; height: 20px; border: 0px solid #ffff…" at bounding box center [274, 126] width 242 height 181
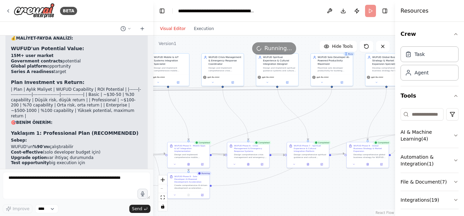
drag, startPoint x: 296, startPoint y: 117, endPoint x: 340, endPoint y: 112, distance: 44.3
click at [340, 112] on div ".deletable-edge-delete-btn { width: 20px; height: 20px; border: 0px solid #ffff…" at bounding box center [274, 126] width 242 height 181
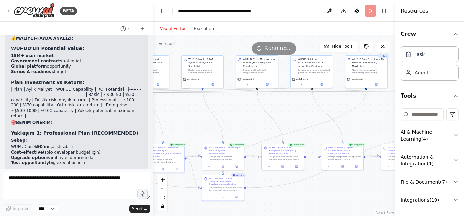
drag, startPoint x: 251, startPoint y: 110, endPoint x: 322, endPoint y: 113, distance: 71.4
click at [322, 113] on div ".deletable-edge-delete-btn { width: 20px; height: 20px; border: 0px solid #ffff…" at bounding box center [274, 126] width 242 height 181
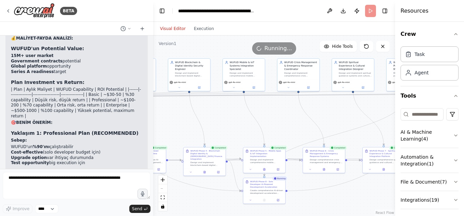
drag, startPoint x: 267, startPoint y: 112, endPoint x: 293, endPoint y: 116, distance: 26.7
click at [293, 116] on div ".deletable-edge-delete-btn { width: 20px; height: 20px; border: 0px solid #ffff…" at bounding box center [274, 126] width 242 height 181
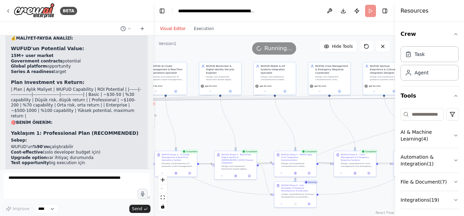
drag, startPoint x: 237, startPoint y: 114, endPoint x: 269, endPoint y: 115, distance: 31.8
click at [268, 115] on div ".deletable-edge-delete-btn { width: 20px; height: 20px; border: 0px solid #ffff…" at bounding box center [274, 126] width 242 height 181
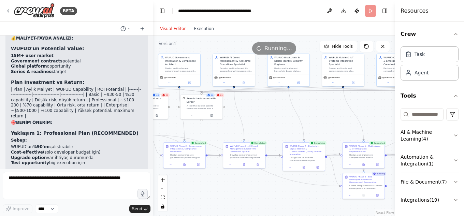
drag, startPoint x: 219, startPoint y: 121, endPoint x: 292, endPoint y: 109, distance: 74.3
click at [292, 109] on div ".deletable-edge-delete-btn { width: 20px; height: 20px; border: 0px solid #ffff…" at bounding box center [274, 126] width 242 height 181
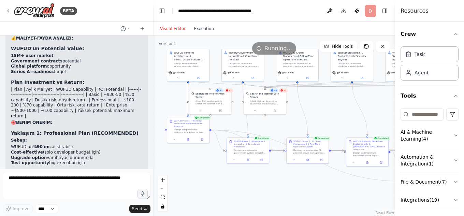
drag, startPoint x: 243, startPoint y: 124, endPoint x: 279, endPoint y: 123, distance: 36.2
click at [279, 123] on div ".deletable-edge-delete-btn { width: 20px; height: 20px; border: 0px solid #ffff…" at bounding box center [274, 126] width 242 height 181
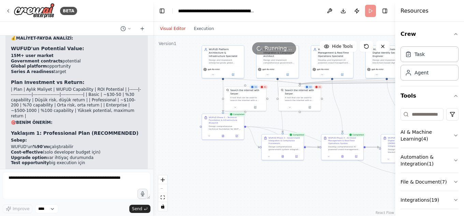
drag, startPoint x: 228, startPoint y: 122, endPoint x: 263, endPoint y: 118, distance: 35.0
click at [263, 118] on div ".deletable-edge-delete-btn { width: 20px; height: 20px; border: 0px solid #ffff…" at bounding box center [274, 126] width 242 height 181
click at [199, 100] on div ".deletable-edge-delete-btn { width: 20px; height: 20px; border: 0px solid #ffff…" at bounding box center [274, 126] width 242 height 181
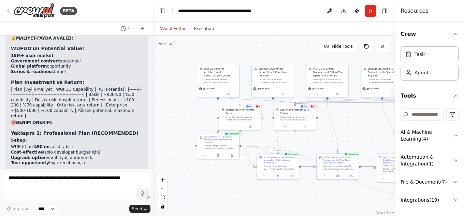
drag, startPoint x: 189, startPoint y: 96, endPoint x: 184, endPoint y: 115, distance: 20.0
click at [184, 115] on div ".deletable-edge-delete-btn { width: 20px; height: 20px; border: 0px solid #ffff…" at bounding box center [274, 126] width 242 height 181
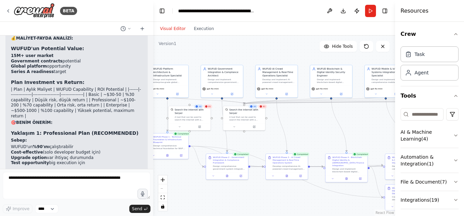
drag, startPoint x: 366, startPoint y: 121, endPoint x: 310, endPoint y: 121, distance: 56.3
click at [310, 121] on div ".deletable-edge-delete-btn { width: 20px; height: 20px; border: 0px solid #ffff…" at bounding box center [274, 126] width 242 height 181
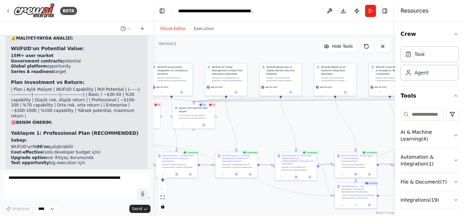
drag, startPoint x: 370, startPoint y: 126, endPoint x: 283, endPoint y: 122, distance: 86.8
click at [283, 122] on div ".deletable-edge-delete-btn { width: 20px; height: 20px; border: 0px solid #ffff…" at bounding box center [274, 126] width 242 height 181
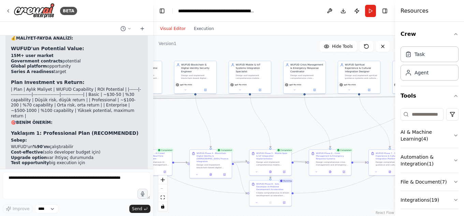
drag, startPoint x: 351, startPoint y: 125, endPoint x: 307, endPoint y: 125, distance: 44.1
click at [307, 125] on div ".deletable-edge-delete-btn { width: 20px; height: 20px; border: 0px solid #ffff…" at bounding box center [274, 126] width 242 height 181
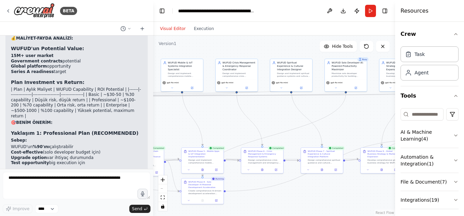
drag, startPoint x: 352, startPoint y: 121, endPoint x: 283, endPoint y: 119, distance: 69.0
click at [283, 119] on div ".deletable-edge-delete-btn { width: 20px; height: 20px; border: 0px solid #ffff…" at bounding box center [274, 126] width 242 height 181
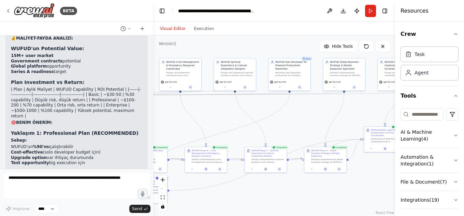
drag, startPoint x: 365, startPoint y: 126, endPoint x: 309, endPoint y: 126, distance: 56.0
click at [309, 126] on div ".deletable-edge-delete-btn { width: 20px; height: 20px; border: 0px solid #ffff…" at bounding box center [274, 126] width 242 height 181
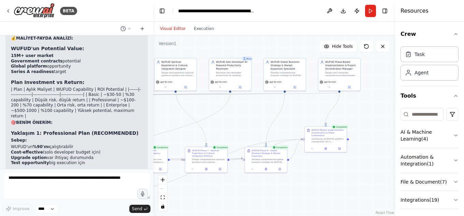
drag, startPoint x: 371, startPoint y: 110, endPoint x: 312, endPoint y: 110, distance: 58.7
click at [312, 110] on div ".deletable-edge-delete-btn { width: 20px; height: 20px; border: 0px solid #ffff…" at bounding box center [274, 126] width 242 height 181
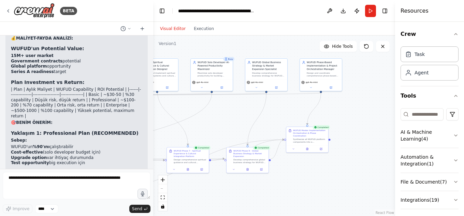
drag, startPoint x: 386, startPoint y: 114, endPoint x: 367, endPoint y: 114, distance: 18.1
click at [367, 114] on div ".deletable-edge-delete-btn { width: 20px; height: 20px; border: 0px solid #ffff…" at bounding box center [274, 126] width 242 height 181
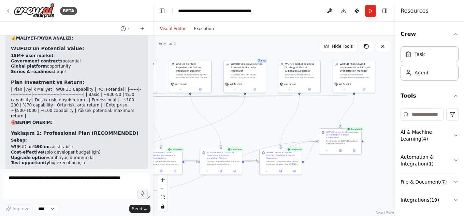
drag, startPoint x: 355, startPoint y: 113, endPoint x: 389, endPoint y: 115, distance: 33.5
click at [389, 115] on div ".deletable-edge-delete-btn { width: 20px; height: 20px; border: 0px solid #ffff…" at bounding box center [274, 126] width 242 height 181
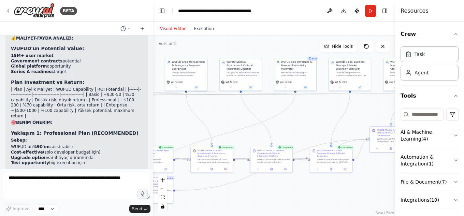
drag, startPoint x: 315, startPoint y: 113, endPoint x: 368, endPoint y: 111, distance: 53.3
click at [368, 111] on div ".deletable-edge-delete-btn { width: 20px; height: 20px; border: 0px solid #ffff…" at bounding box center [274, 126] width 242 height 181
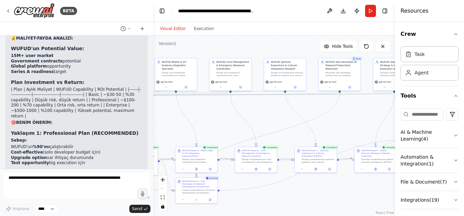
drag, startPoint x: 313, startPoint y: 116, endPoint x: 354, endPoint y: 116, distance: 41.3
click at [354, 116] on div ".deletable-edge-delete-btn { width: 20px; height: 20px; border: 0px solid #ffff…" at bounding box center [274, 126] width 242 height 181
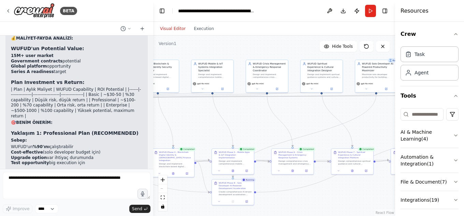
drag, startPoint x: 345, startPoint y: 120, endPoint x: 381, endPoint y: 121, distance: 36.6
click at [381, 121] on div ".deletable-edge-delete-btn { width: 20px; height: 20px; border: 0px solid #ffff…" at bounding box center [274, 126] width 242 height 181
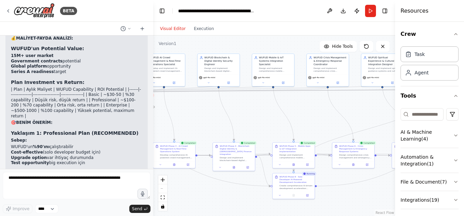
drag, startPoint x: 306, startPoint y: 119, endPoint x: 367, endPoint y: 113, distance: 61.1
click at [367, 113] on div ".deletable-edge-delete-btn { width: 20px; height: 20px; border: 0px solid #ffff…" at bounding box center [274, 126] width 242 height 181
drag, startPoint x: 307, startPoint y: 117, endPoint x: 339, endPoint y: 116, distance: 32.1
click at [339, 116] on div ".deletable-edge-delete-btn { width: 20px; height: 20px; border: 0px solid #ffff…" at bounding box center [274, 126] width 242 height 181
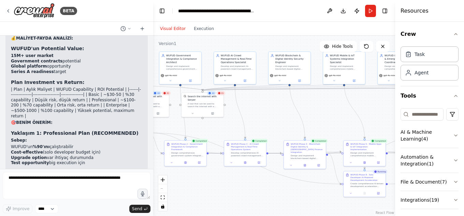
drag, startPoint x: 285, startPoint y: 120, endPoint x: 328, endPoint y: 119, distance: 43.1
click at [328, 119] on div ".deletable-edge-delete-btn { width: 20px; height: 20px; border: 0px solid #ffff…" at bounding box center [274, 126] width 242 height 181
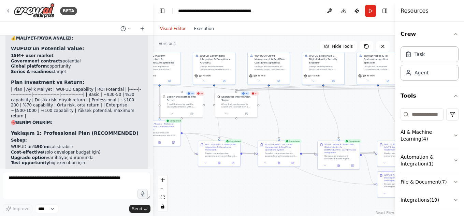
drag, startPoint x: 280, startPoint y: 116, endPoint x: 317, endPoint y: 115, distance: 37.6
click at [317, 115] on div ".deletable-edge-delete-btn { width: 20px; height: 20px; border: 0px solid #ffff…" at bounding box center [274, 126] width 242 height 181
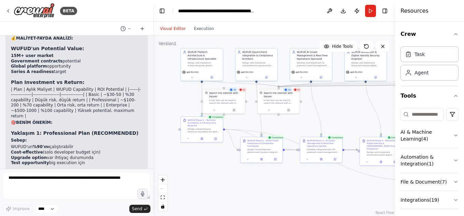
drag, startPoint x: 266, startPoint y: 124, endPoint x: 300, endPoint y: 121, distance: 34.3
click at [300, 121] on div ".deletable-edge-delete-btn { width: 20px; height: 20px; border: 0px solid #ffff…" at bounding box center [274, 126] width 242 height 181
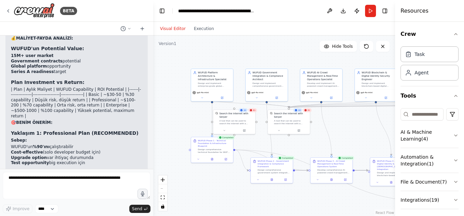
drag, startPoint x: 181, startPoint y: 98, endPoint x: 192, endPoint y: 119, distance: 22.9
click at [192, 119] on div ".deletable-edge-delete-btn { width: 20px; height: 20px; border: 0px solid #ffff…" at bounding box center [274, 126] width 242 height 181
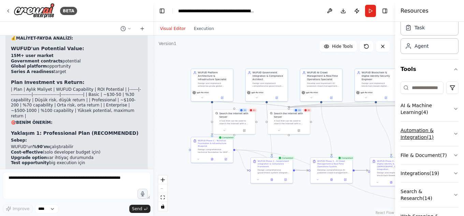
scroll to position [0, 0]
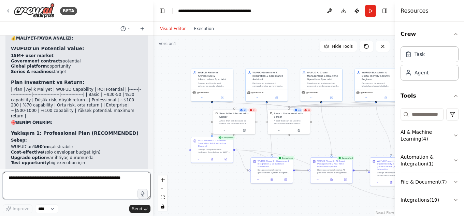
click at [95, 180] on textarea at bounding box center [77, 185] width 148 height 27
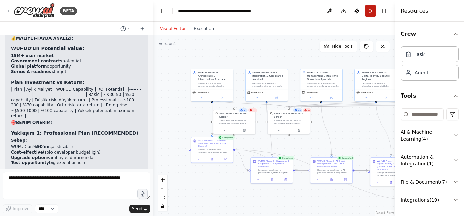
click at [375, 10] on button "Run" at bounding box center [370, 11] width 11 height 12
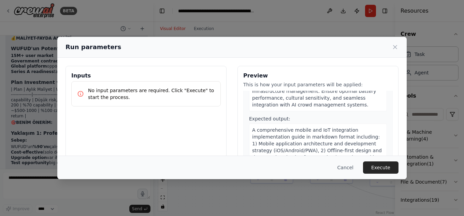
scroll to position [1038, 0]
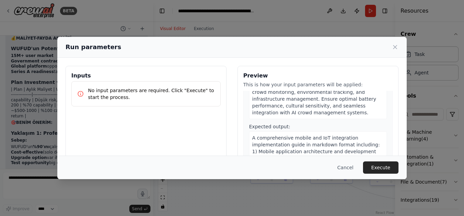
click at [386, 169] on button "Execute" at bounding box center [381, 168] width 36 height 12
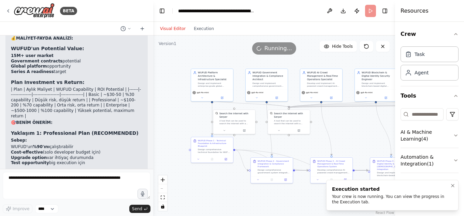
click at [393, 197] on div "Your crew is now running. You can view the progress in the Execution tab." at bounding box center [391, 199] width 118 height 11
drag, startPoint x: 361, startPoint y: 204, endPoint x: 332, endPoint y: 189, distance: 32.7
click at [332, 189] on div "Execution started Your crew is now running. You can view the progress in the Ex…" at bounding box center [391, 195] width 118 height 19
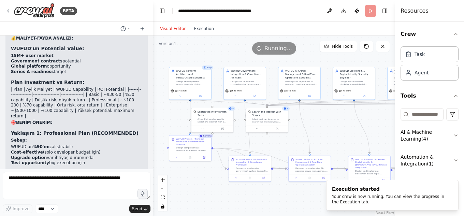
drag, startPoint x: 352, startPoint y: 130, endPoint x: 331, endPoint y: 128, distance: 21.9
click at [331, 128] on div ".deletable-edge-delete-btn { width: 20px; height: 20px; border: 0px solid #ffff…" at bounding box center [274, 126] width 242 height 181
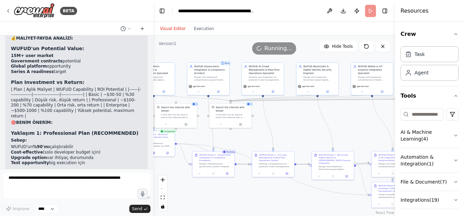
drag, startPoint x: 338, startPoint y: 136, endPoint x: 301, endPoint y: 131, distance: 36.8
click at [301, 131] on div ".deletable-edge-delete-btn { width: 20px; height: 20px; border: 0px solid #ffff…" at bounding box center [274, 126] width 242 height 181
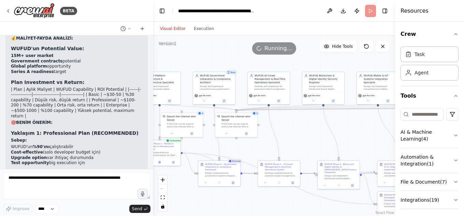
drag, startPoint x: 301, startPoint y: 131, endPoint x: 307, endPoint y: 141, distance: 10.9
click at [307, 141] on div ".deletable-edge-delete-btn { width: 20px; height: 20px; border: 0px solid #ffff…" at bounding box center [274, 126] width 242 height 181
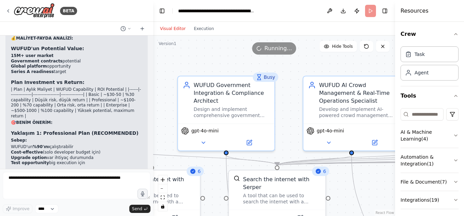
drag, startPoint x: 248, startPoint y: 85, endPoint x: 287, endPoint y: 118, distance: 50.4
click at [287, 118] on div ".deletable-edge-delete-btn { width: 20px; height: 20px; border: 0px solid #ffff…" at bounding box center [274, 126] width 242 height 181
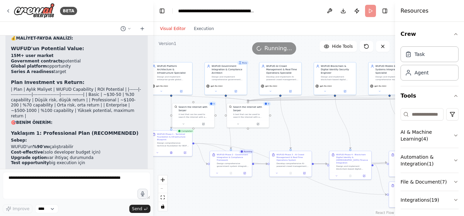
drag, startPoint x: 341, startPoint y: 148, endPoint x: 307, endPoint y: 119, distance: 44.6
click at [307, 119] on div ".deletable-edge-delete-btn { width: 20px; height: 20px; border: 0px solid #ffff…" at bounding box center [274, 126] width 242 height 181
click at [163, 199] on icon "fit view" at bounding box center [163, 198] width 4 height 4
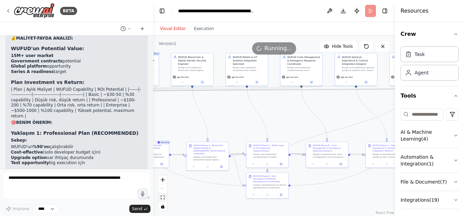
click at [163, 198] on icon "fit view" at bounding box center [163, 198] width 4 height 4
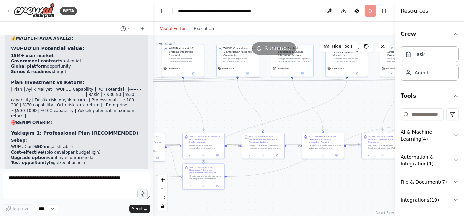
drag, startPoint x: 360, startPoint y: 133, endPoint x: 296, endPoint y: 124, distance: 64.5
click at [296, 124] on div ".deletable-edge-delete-btn { width: 20px; height: 20px; border: 0px solid #ffff…" at bounding box center [274, 126] width 242 height 181
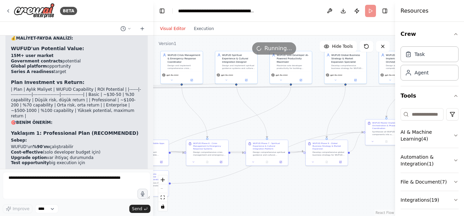
drag, startPoint x: 363, startPoint y: 109, endPoint x: 294, endPoint y: 116, distance: 69.4
click at [294, 116] on div ".deletable-edge-delete-btn { width: 20px; height: 20px; border: 0px solid #ffff…" at bounding box center [274, 126] width 242 height 181
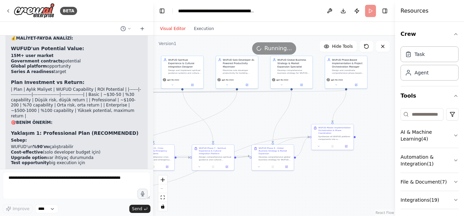
drag, startPoint x: 357, startPoint y: 107, endPoint x: 303, endPoint y: 112, distance: 53.5
click at [303, 112] on div ".deletable-edge-delete-btn { width: 20px; height: 20px; border: 0px solid #ffff…" at bounding box center [274, 126] width 242 height 181
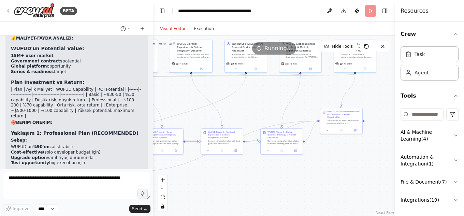
drag, startPoint x: 354, startPoint y: 122, endPoint x: 384, endPoint y: 97, distance: 38.8
click at [384, 97] on div ".deletable-edge-delete-btn { width: 20px; height: 20px; border: 0px solid #ffff…" at bounding box center [274, 126] width 242 height 181
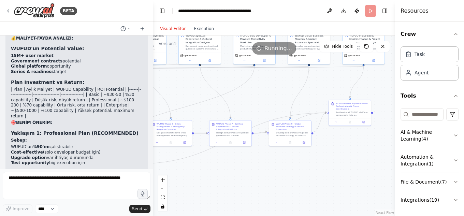
drag, startPoint x: 326, startPoint y: 153, endPoint x: 390, endPoint y: 151, distance: 63.2
click at [390, 151] on div ".deletable-edge-delete-btn { width: 20px; height: 20px; border: 0px solid #ffff…" at bounding box center [274, 126] width 242 height 181
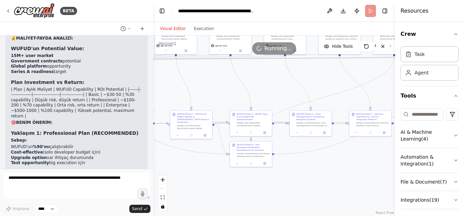
drag, startPoint x: 287, startPoint y: 170, endPoint x: 363, endPoint y: 163, distance: 77.2
click at [363, 163] on div ".deletable-edge-delete-btn { width: 20px; height: 20px; border: 0px solid #ffff…" at bounding box center [274, 126] width 242 height 181
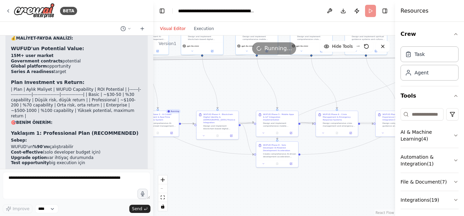
click at [333, 171] on div ".deletable-edge-delete-btn { width: 20px; height: 20px; border: 0px solid #ffff…" at bounding box center [274, 126] width 242 height 181
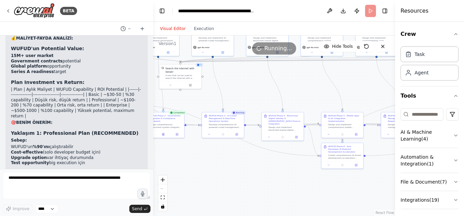
drag, startPoint x: 218, startPoint y: 173, endPoint x: 275, endPoint y: 175, distance: 57.0
click at [275, 175] on div ".deletable-edge-delete-btn { width: 20px; height: 20px; border: 0px solid #ffff…" at bounding box center [274, 126] width 242 height 181
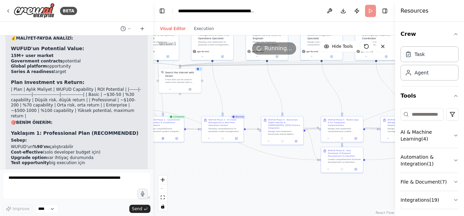
drag, startPoint x: 274, startPoint y: 158, endPoint x: 264, endPoint y: 198, distance: 41.1
click at [264, 198] on div ".deletable-edge-delete-btn { width: 20px; height: 20px; border: 0px solid #ffff…" at bounding box center [274, 126] width 242 height 181
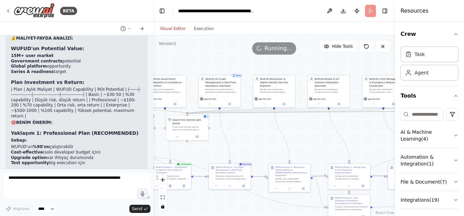
drag, startPoint x: 290, startPoint y: 124, endPoint x: 306, endPoint y: 135, distance: 20.1
click at [306, 135] on div ".deletable-edge-delete-btn { width: 20px; height: 20px; border: 0px solid #ffff…" at bounding box center [274, 126] width 242 height 181
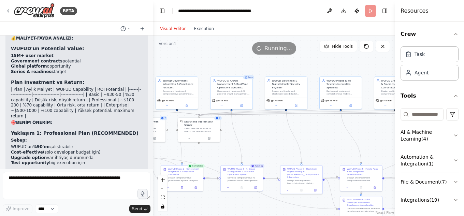
drag, startPoint x: 261, startPoint y: 130, endPoint x: 278, endPoint y: 131, distance: 17.1
click at [278, 131] on div ".deletable-edge-delete-btn { width: 20px; height: 20px; border: 0px solid #ffff…" at bounding box center [274, 126] width 242 height 181
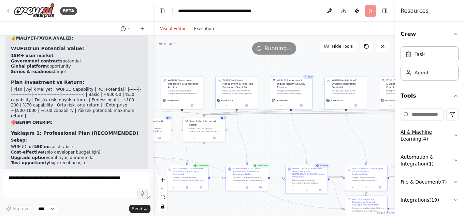
click at [454, 135] on icon "button" at bounding box center [456, 135] width 5 height 5
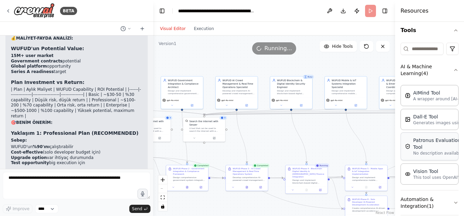
scroll to position [68, 0]
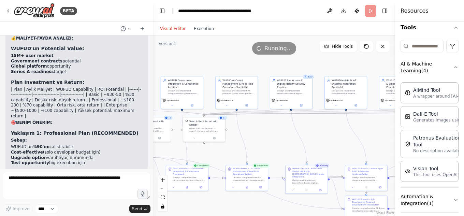
click at [444, 65] on button "AI & Machine Learning ( 4 )" at bounding box center [430, 67] width 58 height 25
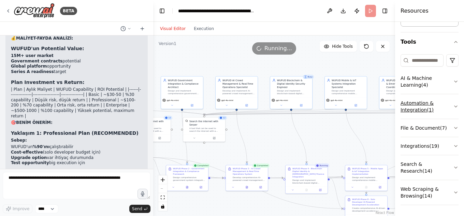
click at [454, 105] on icon "button" at bounding box center [456, 106] width 5 height 5
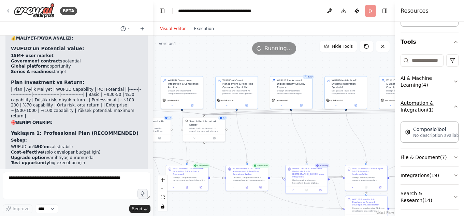
click at [446, 107] on button "Automation & Integration ( 1 )" at bounding box center [430, 106] width 58 height 25
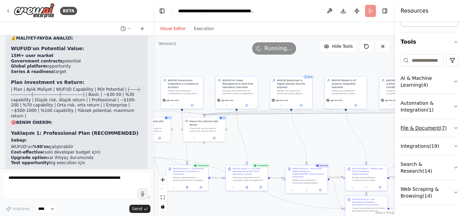
click at [448, 126] on button "File & Document ( 7 )" at bounding box center [430, 128] width 58 height 18
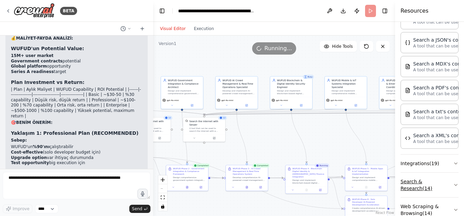
scroll to position [227, 0]
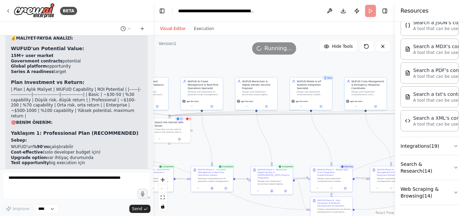
drag, startPoint x: 336, startPoint y: 140, endPoint x: 302, endPoint y: 141, distance: 34.8
click at [302, 141] on div ".deletable-edge-delete-btn { width: 20px; height: 20px; border: 0px solid #ffff…" at bounding box center [274, 126] width 242 height 181
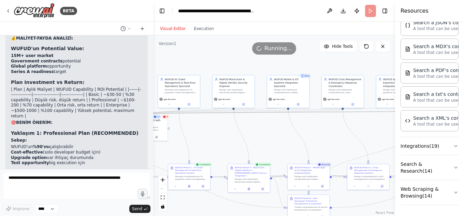
drag, startPoint x: 348, startPoint y: 136, endPoint x: 324, endPoint y: 134, distance: 24.0
click at [324, 134] on div ".deletable-edge-delete-btn { width: 20px; height: 20px; border: 0px solid #ffff…" at bounding box center [274, 126] width 242 height 181
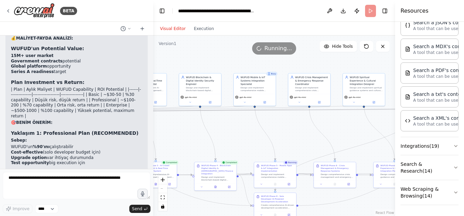
drag, startPoint x: 378, startPoint y: 130, endPoint x: 346, endPoint y: 128, distance: 32.5
click at [346, 128] on div ".deletable-edge-delete-btn { width: 20px; height: 20px; border: 0px solid #ffff…" at bounding box center [274, 126] width 242 height 181
click at [454, 146] on icon "button" at bounding box center [456, 145] width 5 height 5
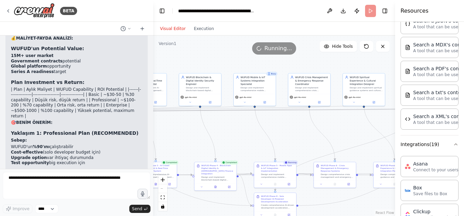
scroll to position [242, 0]
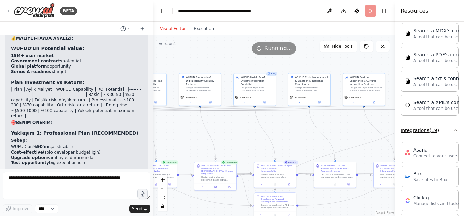
click at [454, 130] on icon "button" at bounding box center [456, 130] width 5 height 5
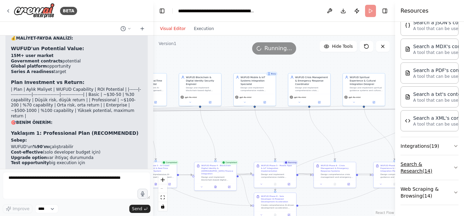
click at [454, 166] on icon "button" at bounding box center [456, 167] width 5 height 5
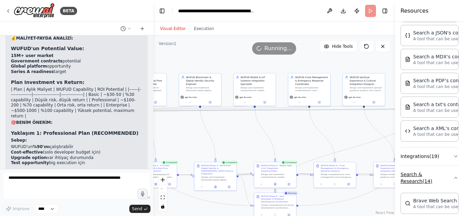
scroll to position [232, 0]
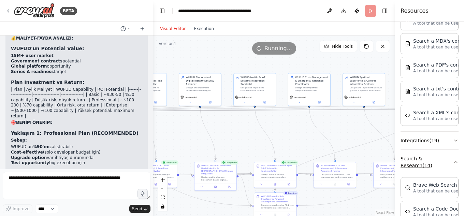
click at [445, 162] on button "Search & Research ( 14 )" at bounding box center [430, 162] width 58 height 25
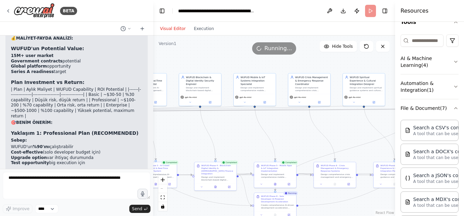
scroll to position [56, 0]
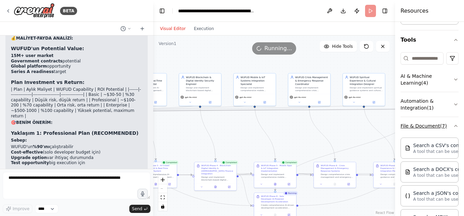
click at [454, 127] on icon "button" at bounding box center [456, 125] width 5 height 5
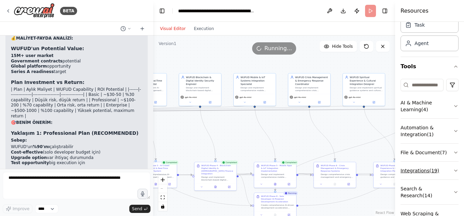
scroll to position [0, 0]
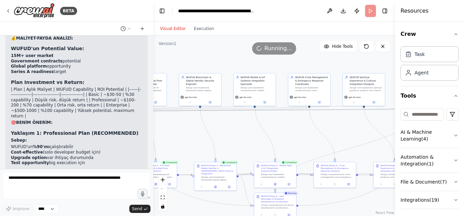
click at [267, 16] on header "**********" at bounding box center [274, 11] width 242 height 22
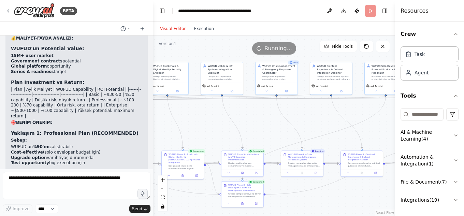
drag, startPoint x: 301, startPoint y: 130, endPoint x: 268, endPoint y: 119, distance: 35.0
click at [268, 119] on div ".deletable-edge-delete-btn { width: 20px; height: 20px; border: 0px solid #ffff…" at bounding box center [274, 126] width 242 height 181
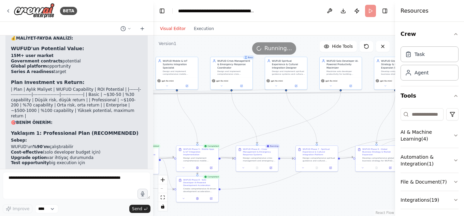
drag, startPoint x: 314, startPoint y: 116, endPoint x: 255, endPoint y: 111, distance: 59.0
click at [255, 111] on div ".deletable-edge-delete-btn { width: 20px; height: 20px; border: 0px solid #ffff…" at bounding box center [274, 126] width 242 height 181
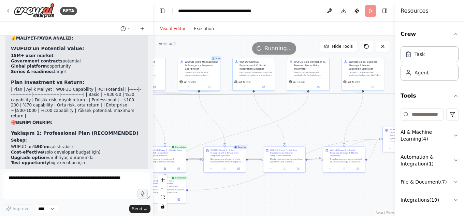
drag, startPoint x: 345, startPoint y: 113, endPoint x: 326, endPoint y: 114, distance: 18.5
click at [326, 114] on div ".deletable-edge-delete-btn { width: 20px; height: 20px; border: 0px solid #ffff…" at bounding box center [274, 126] width 242 height 181
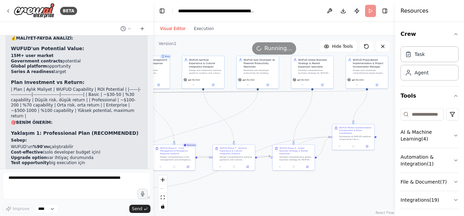
drag, startPoint x: 334, startPoint y: 114, endPoint x: 284, endPoint y: 112, distance: 50.6
click at [284, 112] on div ".deletable-edge-delete-btn { width: 20px; height: 20px; border: 0px solid #ffff…" at bounding box center [274, 126] width 242 height 181
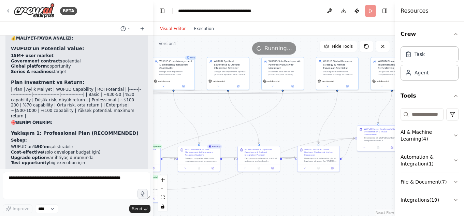
drag, startPoint x: 338, startPoint y: 108, endPoint x: 363, endPoint y: 109, distance: 25.0
click at [363, 109] on div ".deletable-edge-delete-btn { width: 20px; height: 20px; border: 0px solid #ffff…" at bounding box center [274, 126] width 242 height 181
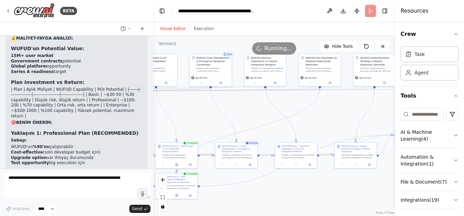
drag, startPoint x: 304, startPoint y: 121, endPoint x: 342, endPoint y: 117, distance: 37.7
click at [342, 117] on div ".deletable-edge-delete-btn { width: 20px; height: 20px; border: 0px solid #ffff…" at bounding box center [274, 126] width 242 height 181
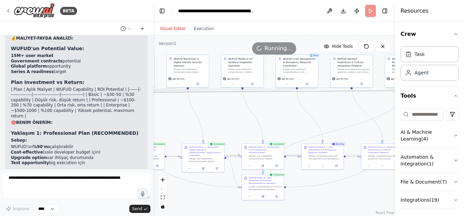
drag, startPoint x: 289, startPoint y: 102, endPoint x: 375, endPoint y: 103, distance: 86.7
click at [375, 103] on div ".deletable-edge-delete-btn { width: 20px; height: 20px; border: 0px solid #ffff…" at bounding box center [274, 126] width 242 height 181
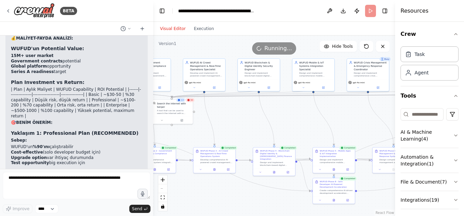
drag, startPoint x: 280, startPoint y: 108, endPoint x: 355, endPoint y: 111, distance: 74.9
click at [355, 111] on div ".deletable-edge-delete-btn { width: 20px; height: 20px; border: 0px solid #ffff…" at bounding box center [274, 126] width 242 height 181
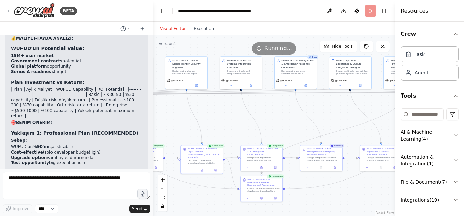
drag, startPoint x: 301, startPoint y: 112, endPoint x: 222, endPoint y: 110, distance: 79.6
click at [222, 110] on div ".deletable-edge-delete-btn { width: 20px; height: 20px; border: 0px solid #ffff…" at bounding box center [274, 126] width 242 height 181
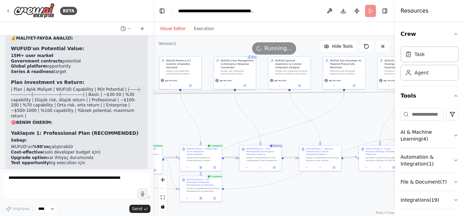
drag, startPoint x: 284, startPoint y: 109, endPoint x: 224, endPoint y: 109, distance: 59.8
click at [224, 109] on div ".deletable-edge-delete-btn { width: 20px; height: 20px; border: 0px solid #ffff…" at bounding box center [274, 126] width 242 height 181
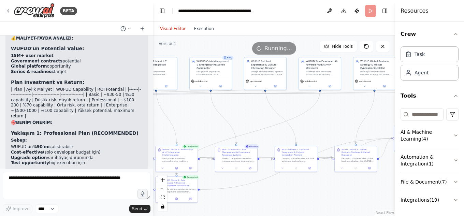
drag, startPoint x: 280, startPoint y: 109, endPoint x: 258, endPoint y: 110, distance: 22.2
click at [258, 110] on div ".deletable-edge-delete-btn { width: 20px; height: 20px; border: 0px solid #ffff…" at bounding box center [274, 126] width 242 height 181
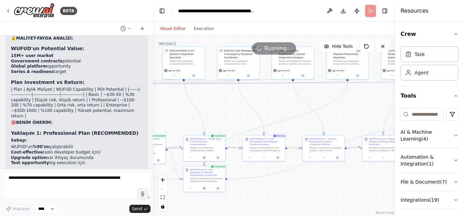
drag, startPoint x: 340, startPoint y: 114, endPoint x: 368, endPoint y: 103, distance: 29.6
click at [368, 103] on div ".deletable-edge-delete-btn { width: 20px; height: 20px; border: 0px solid #ffff…" at bounding box center [274, 126] width 242 height 181
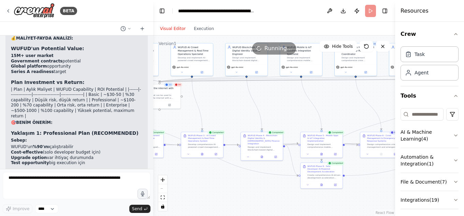
drag, startPoint x: 226, startPoint y: 107, endPoint x: 358, endPoint y: 102, distance: 131.9
click at [358, 102] on div ".deletable-edge-delete-btn { width: 20px; height: 20px; border: 0px solid #ffff…" at bounding box center [274, 126] width 242 height 181
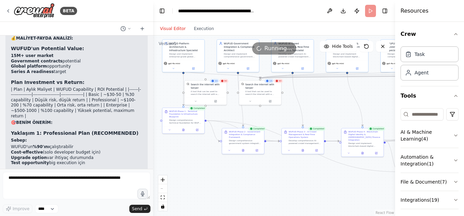
drag, startPoint x: 232, startPoint y: 102, endPoint x: 318, endPoint y: 99, distance: 86.4
click at [318, 99] on div ".deletable-edge-delete-btn { width: 20px; height: 20px; border: 0px solid #ffff…" at bounding box center [274, 126] width 242 height 181
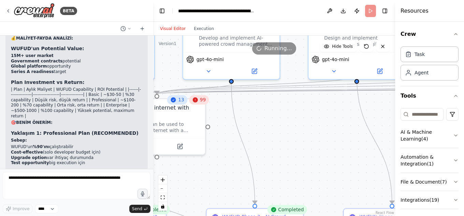
drag, startPoint x: 302, startPoint y: 142, endPoint x: 221, endPoint y: 109, distance: 87.5
click at [221, 109] on div ".deletable-edge-delete-btn { width: 20px; height: 20px; border: 0px solid #ffff…" at bounding box center [274, 126] width 242 height 181
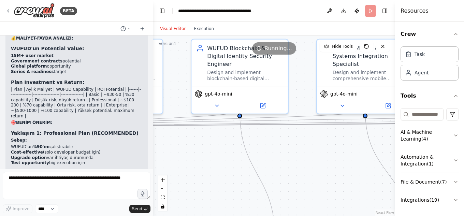
drag, startPoint x: 331, startPoint y: 111, endPoint x: 210, endPoint y: 146, distance: 126.0
click at [210, 146] on div ".deletable-edge-delete-btn { width: 20px; height: 20px; border: 0px solid #ffff…" at bounding box center [274, 126] width 242 height 181
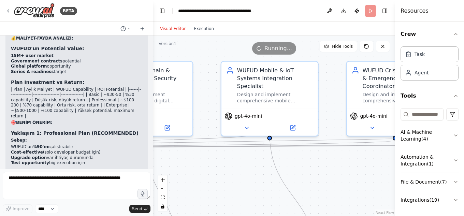
drag, startPoint x: 340, startPoint y: 140, endPoint x: 228, endPoint y: 163, distance: 113.7
click at [228, 163] on div ".deletable-edge-delete-btn { width: 20px; height: 20px; border: 0px solid #ffff…" at bounding box center [274, 126] width 242 height 181
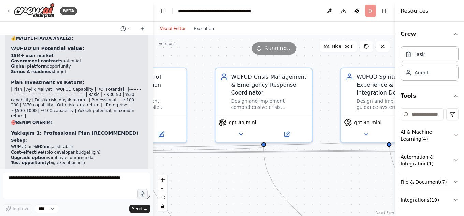
drag, startPoint x: 338, startPoint y: 157, endPoint x: 221, endPoint y: 162, distance: 117.2
click at [221, 162] on div ".deletable-edge-delete-btn { width: 20px; height: 20px; border: 0px solid #ffff…" at bounding box center [274, 126] width 242 height 181
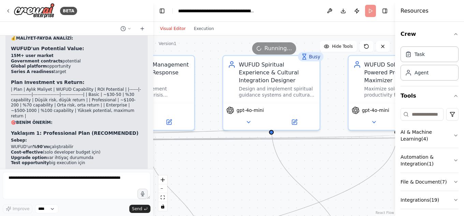
drag, startPoint x: 343, startPoint y: 165, endPoint x: 226, endPoint y: 153, distance: 117.4
click at [226, 153] on div ".deletable-edge-delete-btn { width: 20px; height: 20px; border: 0px solid #ffff…" at bounding box center [274, 126] width 242 height 181
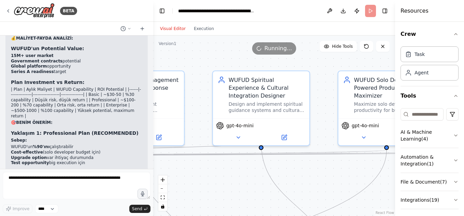
drag, startPoint x: 334, startPoint y: 150, endPoint x: 330, endPoint y: 166, distance: 16.0
click at [330, 166] on div ".deletable-edge-delete-btn { width: 20px; height: 20px; border: 0px solid #ffff…" at bounding box center [274, 126] width 242 height 181
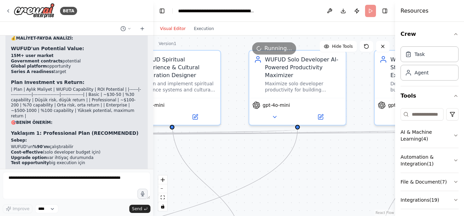
drag, startPoint x: 337, startPoint y: 166, endPoint x: 233, endPoint y: 144, distance: 105.8
click at [233, 144] on div ".deletable-edge-delete-btn { width: 20px; height: 20px; border: 0px solid #ffff…" at bounding box center [274, 126] width 242 height 181
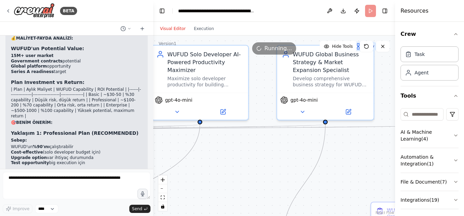
drag, startPoint x: 339, startPoint y: 148, endPoint x: 256, endPoint y: 145, distance: 83.4
click at [256, 145] on div ".deletable-edge-delete-btn { width: 20px; height: 20px; border: 0px solid #ffff…" at bounding box center [274, 126] width 242 height 181
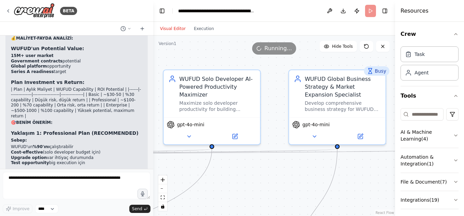
drag, startPoint x: 301, startPoint y: 165, endPoint x: 307, endPoint y: 175, distance: 11.0
click at [307, 175] on div ".deletable-edge-delete-btn { width: 20px; height: 20px; border: 0px solid #ffff…" at bounding box center [274, 126] width 242 height 181
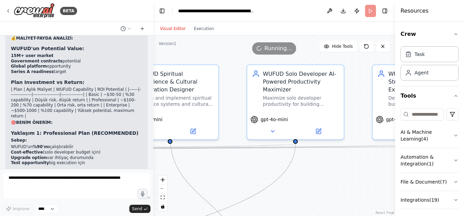
drag, startPoint x: 271, startPoint y: 167, endPoint x: 355, endPoint y: 162, distance: 83.8
click at [355, 162] on div ".deletable-edge-delete-btn { width: 20px; height: 20px; border: 0px solid #ffff…" at bounding box center [274, 126] width 242 height 181
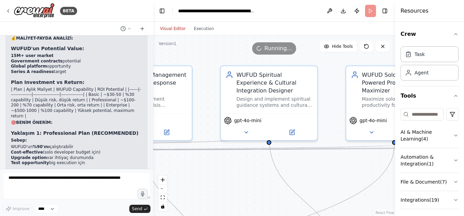
drag, startPoint x: 237, startPoint y: 163, endPoint x: 336, endPoint y: 164, distance: 99.0
click at [336, 164] on div ".deletable-edge-delete-btn { width: 20px; height: 20px; border: 0px solid #ffff…" at bounding box center [274, 126] width 242 height 181
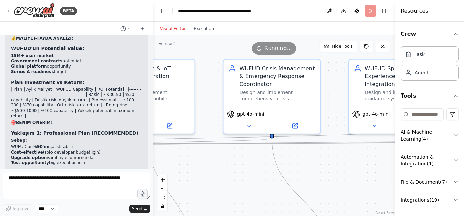
drag, startPoint x: 234, startPoint y: 170, endPoint x: 362, endPoint y: 163, distance: 128.6
click at [362, 163] on div ".deletable-edge-delete-btn { width: 20px; height: 20px; border: 0px solid #ffff…" at bounding box center [274, 126] width 242 height 181
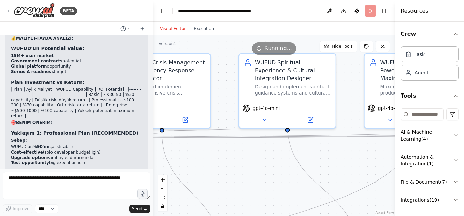
drag, startPoint x: 368, startPoint y: 164, endPoint x: 224, endPoint y: 157, distance: 145.0
click at [224, 157] on div ".deletable-edge-delete-btn { width: 20px; height: 20px; border: 0px solid #ffff…" at bounding box center [274, 126] width 242 height 181
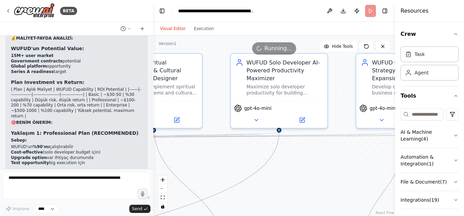
drag, startPoint x: 333, startPoint y: 156, endPoint x: 235, endPoint y: 158, distance: 98.0
click at [235, 158] on div ".deletable-edge-delete-btn { width: 20px; height: 20px; border: 0px solid #ffff…" at bounding box center [274, 126] width 242 height 181
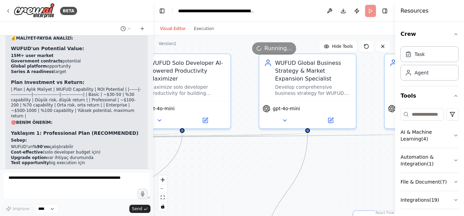
drag, startPoint x: 346, startPoint y: 160, endPoint x: 248, endPoint y: 160, distance: 97.7
click at [248, 160] on div ".deletable-edge-delete-btn { width: 20px; height: 20px; border: 0px solid #ffff…" at bounding box center [274, 126] width 242 height 181
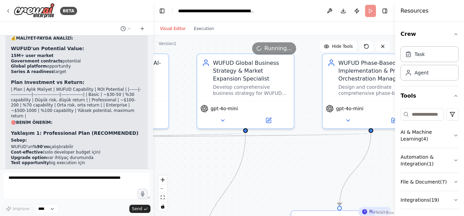
drag, startPoint x: 348, startPoint y: 161, endPoint x: 254, endPoint y: 161, distance: 93.9
click at [254, 161] on div ".deletable-edge-delete-btn { width: 20px; height: 20px; border: 0px solid #ffff…" at bounding box center [274, 126] width 242 height 181
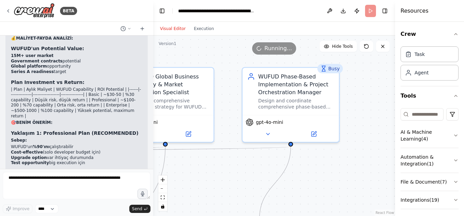
drag, startPoint x: 364, startPoint y: 161, endPoint x: 327, endPoint y: 175, distance: 39.3
click at [327, 175] on div ".deletable-edge-delete-btn { width: 20px; height: 20px; border: 0px solid #ffff…" at bounding box center [274, 126] width 242 height 181
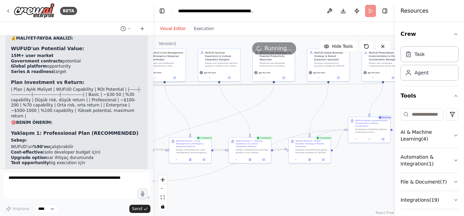
drag, startPoint x: 346, startPoint y: 164, endPoint x: 396, endPoint y: 102, distance: 79.6
click at [396, 102] on div "BETA benimle türkçe konuşur musun ? 11:48 ▶ Thought process Evet, Türkçe konuşa…" at bounding box center [232, 108] width 464 height 216
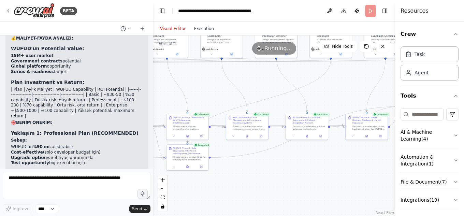
drag, startPoint x: 279, startPoint y: 120, endPoint x: 337, endPoint y: 96, distance: 63.3
click at [337, 96] on div ".deletable-edge-delete-btn { width: 20px; height: 20px; border: 0px solid #ffff…" at bounding box center [274, 126] width 242 height 181
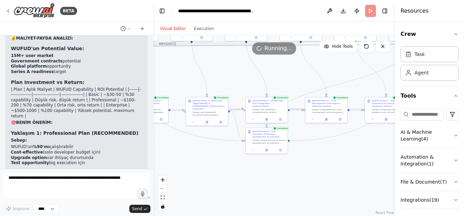
drag, startPoint x: 259, startPoint y: 182, endPoint x: 338, endPoint y: 165, distance: 81.0
click at [338, 165] on div ".deletable-edge-delete-btn { width: 20px; height: 20px; border: 0px solid #ffff…" at bounding box center [274, 126] width 242 height 181
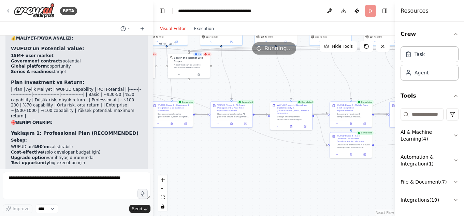
drag, startPoint x: 202, startPoint y: 164, endPoint x: 292, endPoint y: 168, distance: 89.9
click at [292, 168] on div ".deletable-edge-delete-btn { width: 20px; height: 20px; border: 0px solid #ffff…" at bounding box center [274, 126] width 242 height 181
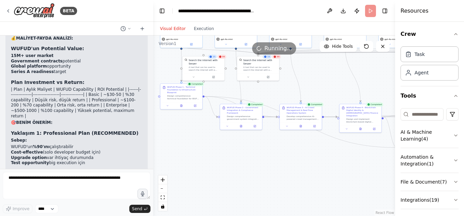
drag, startPoint x: 226, startPoint y: 165, endPoint x: 281, endPoint y: 166, distance: 55.3
click at [281, 166] on div ".deletable-edge-delete-btn { width: 20px; height: 20px; border: 0px solid #ffff…" at bounding box center [274, 126] width 242 height 181
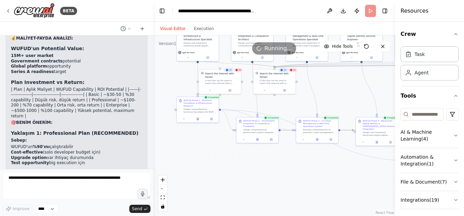
drag, startPoint x: 218, startPoint y: 159, endPoint x: 243, endPoint y: 181, distance: 33.4
click at [243, 181] on div ".deletable-edge-delete-btn { width: 20px; height: 20px; border: 0px solid #ffff…" at bounding box center [274, 126] width 242 height 181
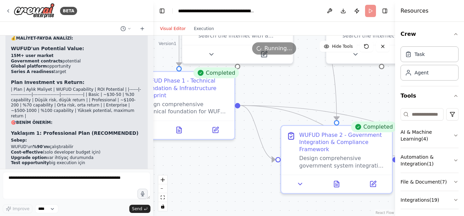
drag, startPoint x: 250, startPoint y: 177, endPoint x: 293, endPoint y: 219, distance: 60.1
click at [293, 216] on html "BETA benimle türkçe konuşur musun ? 11:48 ▶ Thought process Evet, Türkçe konuşa…" at bounding box center [232, 108] width 464 height 216
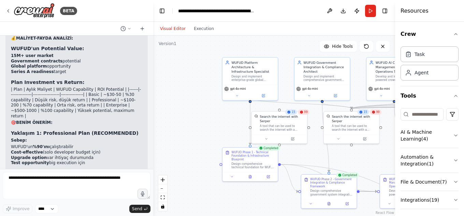
drag, startPoint x: 326, startPoint y: 117, endPoint x: 312, endPoint y: 150, distance: 36.5
click at [312, 150] on div ".deletable-edge-delete-btn { width: 20px; height: 20px; border: 0px solid #ffff…" at bounding box center [274, 126] width 242 height 181
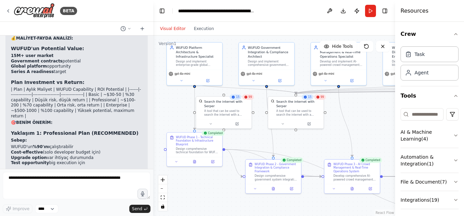
drag, startPoint x: 318, startPoint y: 153, endPoint x: 261, endPoint y: 137, distance: 59.2
click at [261, 137] on div ".deletable-edge-delete-btn { width: 20px; height: 20px; border: 0px solid #ffff…" at bounding box center [274, 126] width 242 height 181
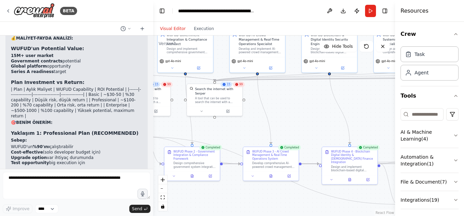
drag, startPoint x: 316, startPoint y: 142, endPoint x: 236, endPoint y: 130, distance: 80.8
click at [236, 130] on div ".deletable-edge-delete-btn { width: 20px; height: 20px; border: 0px solid #ffff…" at bounding box center [274, 126] width 242 height 181
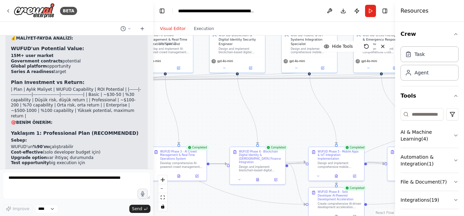
drag, startPoint x: 374, startPoint y: 121, endPoint x: 252, endPoint y: 121, distance: 122.3
click at [252, 121] on div ".deletable-edge-delete-btn { width: 20px; height: 20px; border: 0px solid #ffff…" at bounding box center [274, 126] width 242 height 181
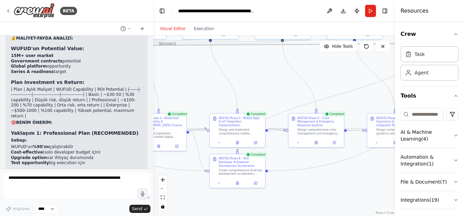
drag, startPoint x: 349, startPoint y: 121, endPoint x: 278, endPoint y: 87, distance: 78.4
click at [278, 87] on div ".deletable-edge-delete-btn { width: 20px; height: 20px; border: 0px solid #ffff…" at bounding box center [274, 126] width 242 height 181
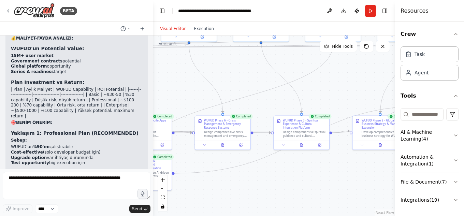
drag, startPoint x: 351, startPoint y: 95, endPoint x: 259, endPoint y: 97, distance: 92.2
click at [259, 97] on div ".deletable-edge-delete-btn { width: 20px; height: 20px; border: 0px solid #ffff…" at bounding box center [274, 126] width 242 height 181
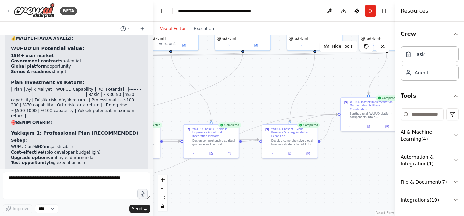
drag, startPoint x: 357, startPoint y: 92, endPoint x: 267, endPoint y: 100, distance: 90.9
click at [267, 100] on div ".deletable-edge-delete-btn { width: 20px; height: 20px; border: 0px solid #ffff…" at bounding box center [274, 126] width 242 height 181
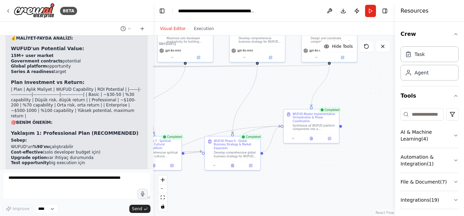
drag
click at [298, 91] on div ".deletable-edge-delete-btn { width: 20px; height: 20px; border: 0px solid #ffff…" at bounding box center [274, 126] width 242 height 181
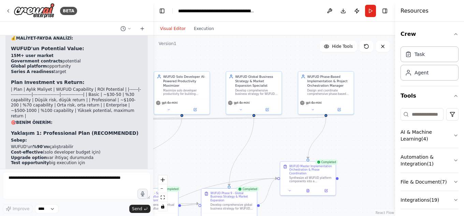
click at [364, 144] on div ".deletable-edge-delete-btn { width: 20px; height: 20px; border: 0px solid #ffff…" at bounding box center [274, 126] width 242 height 181
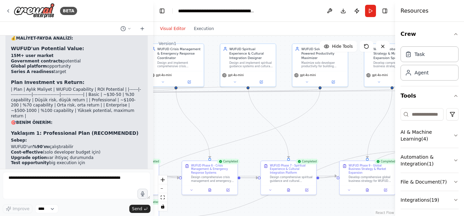
click at [464, 110] on div "BETA benimle türkçe konuşur musun ? 11:48 ▶ Thought process Evet, Türkçe konuşa…" at bounding box center [232, 108] width 464 height 216
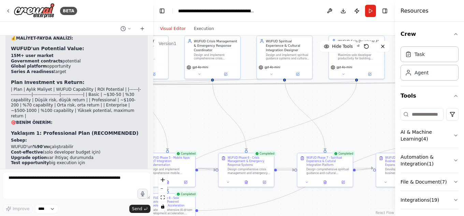
drag, startPoint x: 262, startPoint y: 111, endPoint x: 347, endPoint y: 107, distance: 85.5
click at [345, 107] on div ".deletable-edge-delete-btn { width: 20px; height: 20px; border: 0px solid #ffff…" at bounding box center [274, 126] width 242 height 181
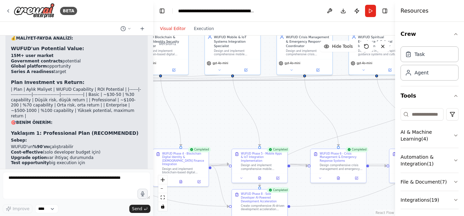
click at [329, 107] on div ".deletable-edge-delete-btn { width: 20px; height: 20px; border: 0px solid #ffff…" at bounding box center [274, 126] width 242 height 181
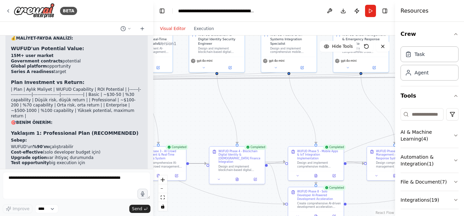
click at [390, 87] on div ".deletable-edge-delete-btn { width: 20px; height: 20px; border: 0px solid #ffff…" at bounding box center [274, 126] width 242 height 181
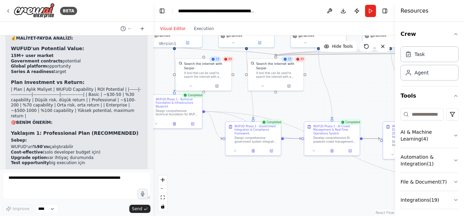
click at [361, 89] on div ".deletable-edge-delete-btn { width: 20px; height: 20px; border: 0px solid #ffff…" at bounding box center [274, 126] width 242 height 181
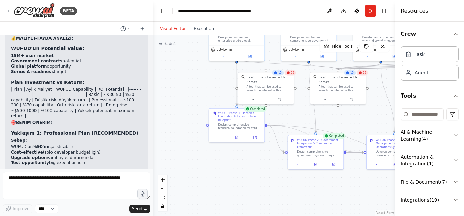
click at [373, 111] on div ".deletable-edge-delete-btn { width: 20px; height: 20px; border: 0px solid #ffff…" at bounding box center [274, 126] width 242 height 181
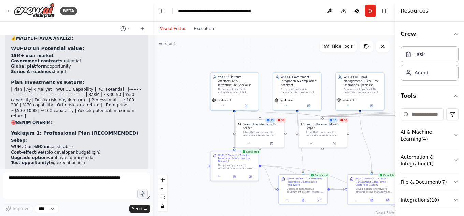
click at [350, 167] on div ".deletable-edge-delete-btn { width: 20px; height: 20px; border: 0px solid #ffff…" at bounding box center [274, 126] width 242 height 181
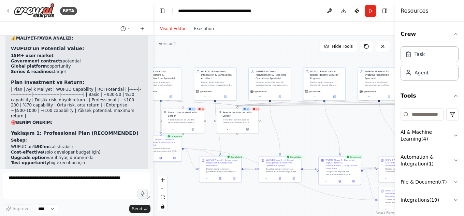
click at [288, 124] on div ".deletable-edge-delete-btn { width: 20px; height: 20px; border: 0px solid #ffff…" at bounding box center [274, 126] width 242 height 181
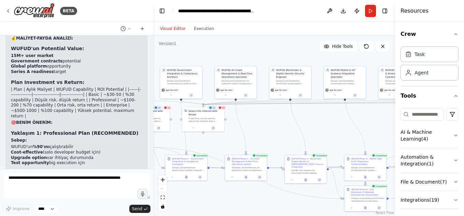
click at [325, 122] on div ".deletable-edge-delete-btn { width: 20px; height: 20px; border: 0px solid #ffff…" at bounding box center [274, 126] width 242 height 181
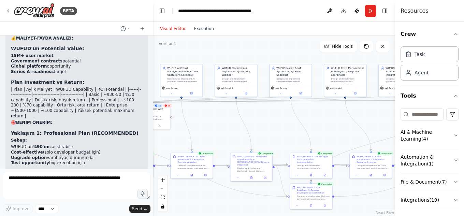
click at [323, 115] on div ".deletable-edge-delete-btn { width: 20px; height: 20px; border: 0px solid #ffff…" at bounding box center [274, 126] width 242 height 181
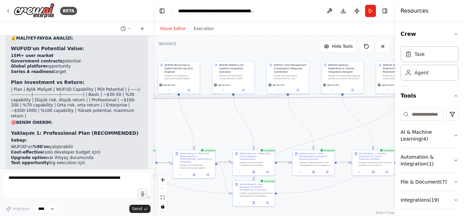
drag, startPoint x: 372, startPoint y: 115, endPoint x: 312, endPoint y: 112, distance: 59.8
click at [312, 112] on div ".deletable-edge-delete-btn { width: 20px; height: 20px; border: 0px solid #ffff…" at bounding box center [274, 126] width 242 height 181
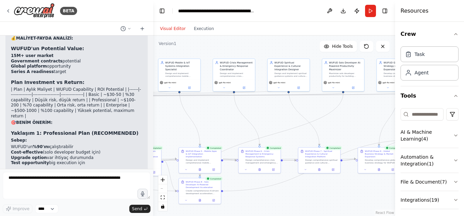
click at [316, 107] on div ".deletable-edge-delete-btn { width: 20px; height: 20px; border: 0px solid #ffff…" at bounding box center [274, 126] width 242 height 181
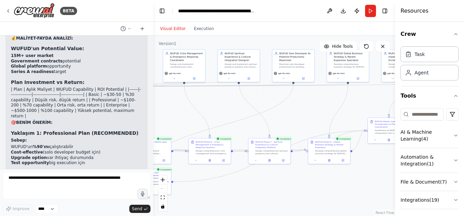
drag, startPoint x: 358, startPoint y: 119, endPoint x: 310, endPoint y: 109, distance: 48.9
click at [310, 109] on div ".deletable-edge-delete-btn { width: 20px; height: 20px; border: 0px solid #ffff…" at bounding box center [274, 126] width 242 height 181
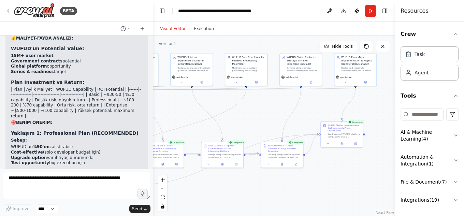
click at [321, 108] on div ".deletable-edge-delete-btn { width: 20px; height: 20px; border: 0px solid #ffff…" at bounding box center [274, 126] width 242 height 181
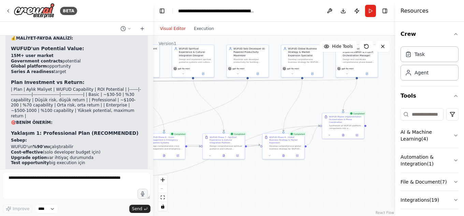
click at [332, 94] on div ".deletable-edge-delete-btn { width: 20px; height: 20px; border: 0px solid #ffff…" at bounding box center [274, 126] width 242 height 181
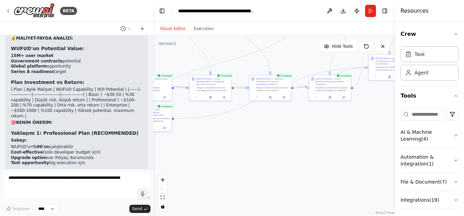
click at [362, 127] on div ".deletable-edge-delete-btn { width: 20px; height: 20px; border: 0px solid #ffff…" at bounding box center [274, 126] width 242 height 181
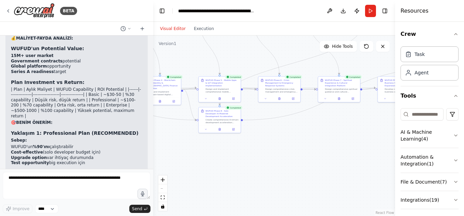
click at [332, 141] on div ".deletable-edge-delete-btn { width: 20px; height: 20px; border: 0px solid #ffff…" at bounding box center [274, 126] width 242 height 181
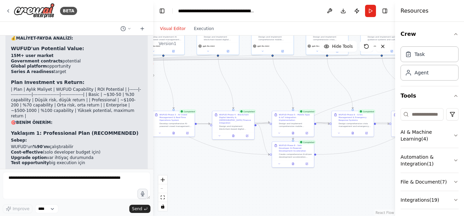
click at [373, 176] on div ".deletable-edge-delete-btn { width: 20px; height: 20px; border: 0px solid #ffff…" at bounding box center [274, 126] width 242 height 181
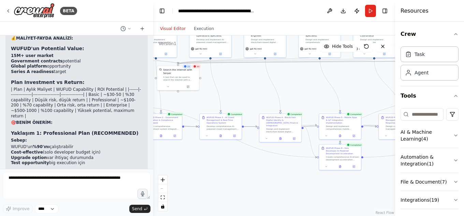
click at [309, 164] on div ".deletable-edge-delete-btn { width: 20px; height: 20px; border: 0px solid #ffff…" at bounding box center [274, 126] width 242 height 181
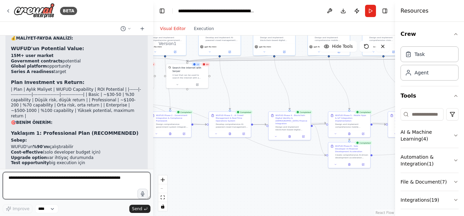
click at [115, 180] on textarea at bounding box center [77, 185] width 148 height 27
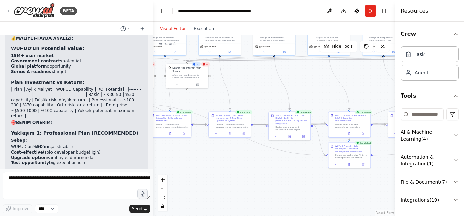
click at [336, 152] on div ".deletable-edge-delete-btn { width: 20px; height: 20px; border: 0px solid #ffff…" at bounding box center [274, 126] width 242 height 181
click at [310, 99] on div ".deletable-edge-delete-btn { width: 20px; height: 20px; border: 0px solid #ffff…" at bounding box center [274, 126] width 242 height 181
click at [264, 98] on div ".deletable-edge-delete-btn { width: 20px; height: 20px; border: 0px solid #ffff…" at bounding box center [274, 126] width 242 height 181
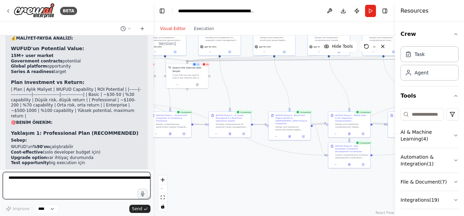
click at [58, 180] on textarea at bounding box center [77, 185] width 148 height 27
click at [59, 178] on textarea at bounding box center [77, 185] width 148 height 27
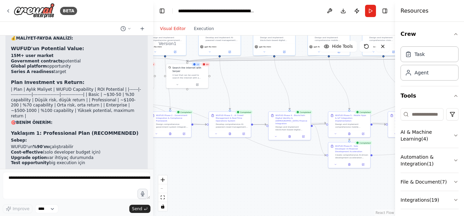
click at [301, 156] on div ".deletable-edge-delete-btn { width: 20px; height: 20px; border: 0px solid #ffff…" at bounding box center [274, 126] width 242 height 181
click at [315, 96] on div ".deletable-edge-delete-btn { width: 20px; height: 20px; border: 0px solid #ffff…" at bounding box center [274, 126] width 242 height 181
click at [309, 119] on div ".deletable-edge-delete-btn { width: 20px; height: 20px; border: 0px solid #ffff…" at bounding box center [274, 126] width 242 height 181
click at [254, 181] on div ".deletable-edge-delete-btn { width: 20px; height: 20px; border: 0px solid #ffff…" at bounding box center [274, 126] width 242 height 181
click at [280, 102] on div ".deletable-edge-delete-btn { width: 20px; height: 20px; border: 0px solid #ffff…" at bounding box center [274, 126] width 242 height 181
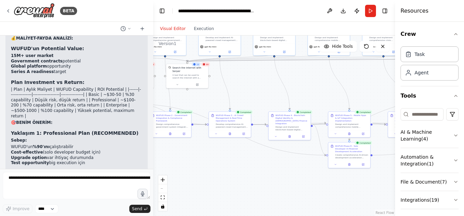
click at [345, 10] on button "Download" at bounding box center [343, 11] width 11 height 12
click at [267, 155] on div ".deletable-edge-delete-btn { width: 20px; height: 20px; border: 0px solid #ffff…" at bounding box center [274, 126] width 242 height 181
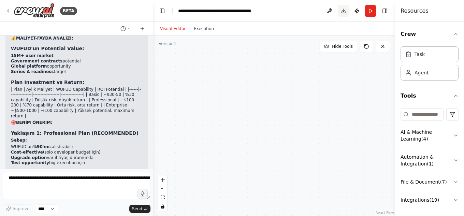
click at [343, 11] on button "Download" at bounding box center [343, 11] width 11 height 12
click at [197, 28] on button "Execution" at bounding box center [204, 29] width 28 height 8
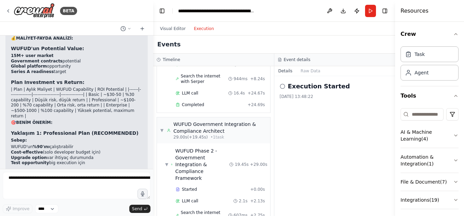
scroll to position [137, 0]
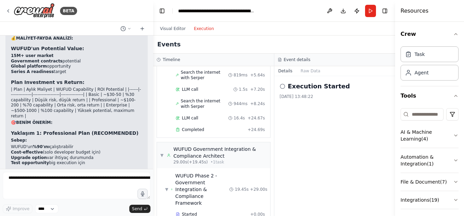
click at [285, 86] on icon at bounding box center [282, 86] width 5 height 5
click at [283, 87] on icon at bounding box center [282, 86] width 5 height 5
click at [297, 125] on div "Execution Started 11.08.2025 13:48:22" at bounding box center [335, 146] width 121 height 140
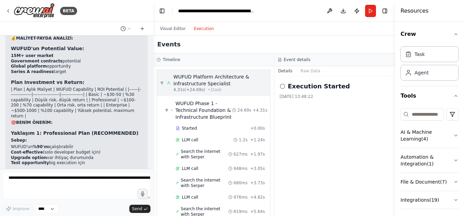
click at [238, 82] on div "WUFUD Platform Architecture & Infrastructure Specialist" at bounding box center [219, 80] width 93 height 14
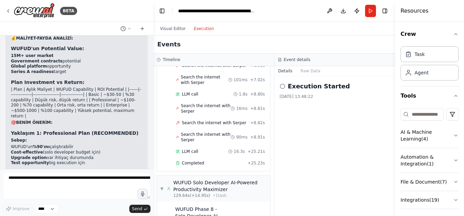
scroll to position [990, 0]
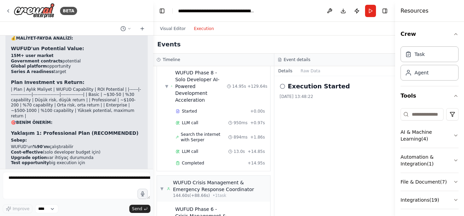
click at [346, 130] on div "Execution Started 11.08.2025 13:48:22" at bounding box center [335, 146] width 121 height 140
click at [345, 122] on div "Execution Started 11.08.2025 13:48:22" at bounding box center [335, 146] width 121 height 140
click at [327, 114] on div "Execution Started 11.08.2025 13:48:22" at bounding box center [335, 146] width 121 height 140
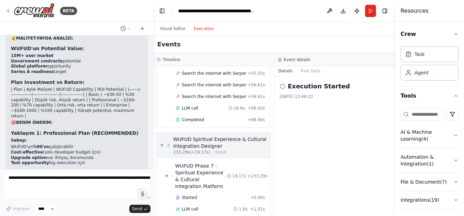
scroll to position [2553, 0]
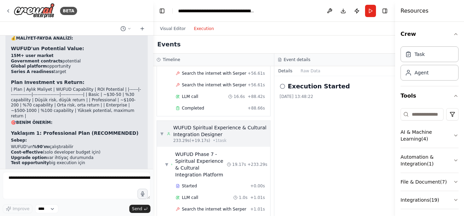
click at [223, 124] on div "WUFUD Spiritual Experience & Cultural Integration Designer" at bounding box center [220, 131] width 94 height 14
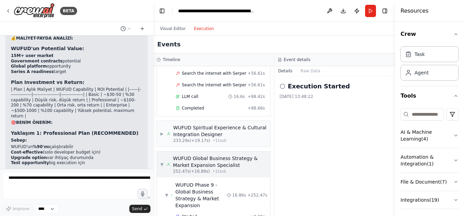
click at [233, 155] on div "WUFUD Global Business Strategy & Market Expansion Specialist" at bounding box center [220, 162] width 94 height 14
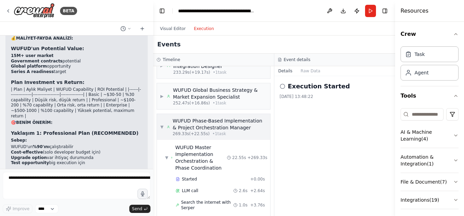
click at [231, 131] on div "269.33s (+22.55s) • 1 task" at bounding box center [220, 133] width 94 height 5
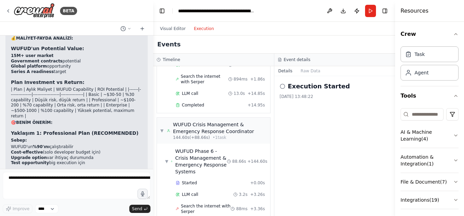
scroll to position [1049, 0]
click at [227, 121] on div "WUFUD Crisis Management & Emergency Response Coordinator" at bounding box center [220, 128] width 94 height 14
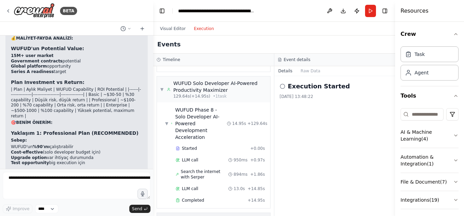
scroll to position [946, 0]
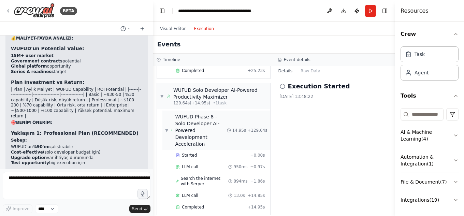
click at [228, 111] on div "▼ WUFUD Phase 8 - Solo Developer AI-Powered Development Acceleration 14.95s + 1…" at bounding box center [217, 131] width 108 height 40
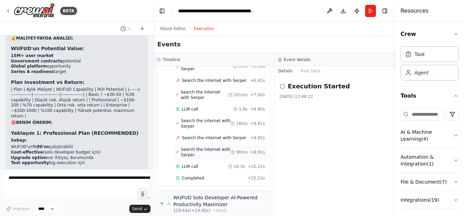
scroll to position [878, 0]
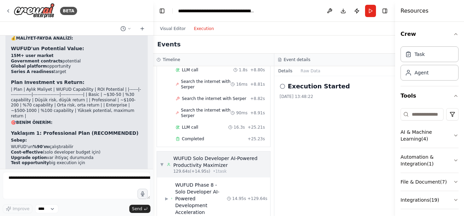
click at [223, 155] on div "WUFUD Solo Developer AI-Powered Productivity Maximizer" at bounding box center [220, 162] width 94 height 14
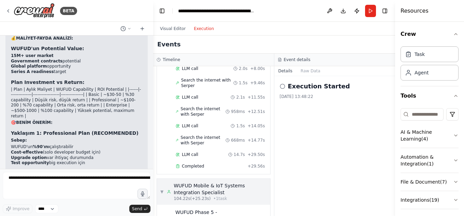
scroll to position [537, 0]
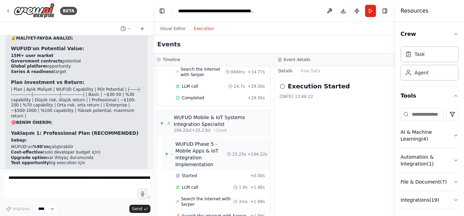
click at [218, 142] on div "WUFUD Phase 5 - Mobile Apps & IoT Integration Implementation" at bounding box center [202, 154] width 52 height 27
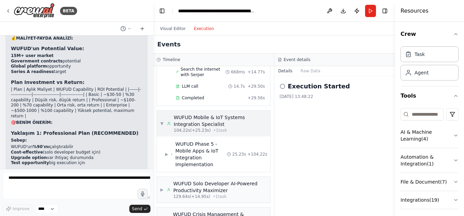
click at [215, 128] on span "• 1 task" at bounding box center [221, 130] width 14 height 5
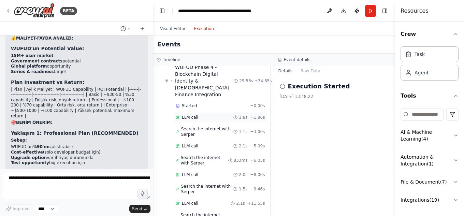
scroll to position [332, 0]
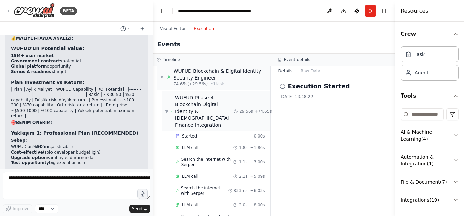
click at [223, 98] on div "WUFUD Phase 4 - Blockchain Digital Identity & [DEMOGRAPHIC_DATA] Finance Integr…" at bounding box center [204, 111] width 59 height 34
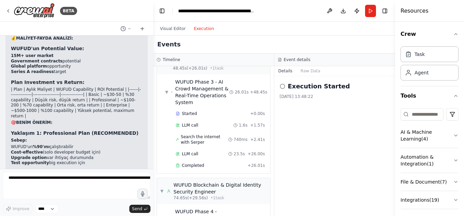
scroll to position [263, 0]
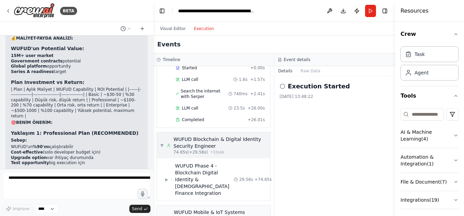
click at [219, 138] on div "WUFUD Blockchain & Digital Identity Security Engineer" at bounding box center [220, 143] width 93 height 14
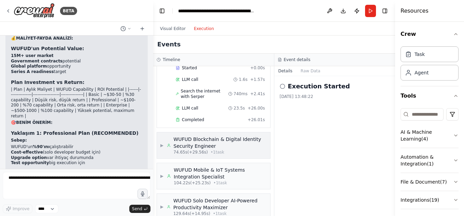
scroll to position [24, 0]
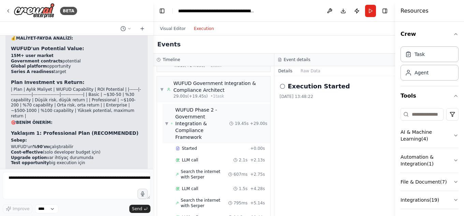
click at [219, 116] on div "WUFUD Phase 2 - Government Integration & Compliance Framework" at bounding box center [203, 124] width 54 height 34
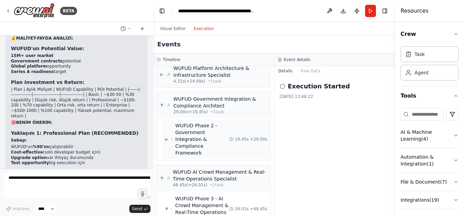
scroll to position [0, 0]
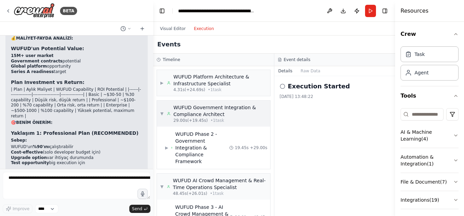
click at [221, 117] on div "WUFUD Government Integration & Compliance Architect" at bounding box center [219, 111] width 93 height 14
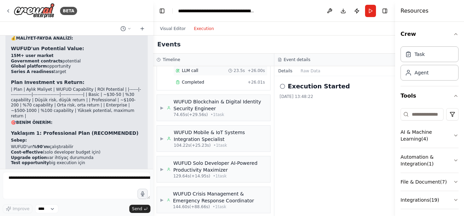
scroll to position [77, 0]
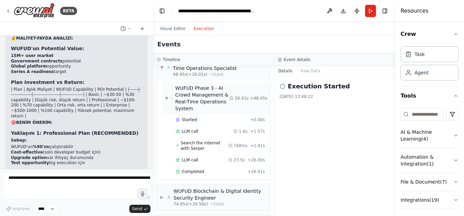
click at [227, 95] on div "WUFUD Phase 3 - AI Crowd Management & Real-Time Operations System" at bounding box center [203, 98] width 54 height 27
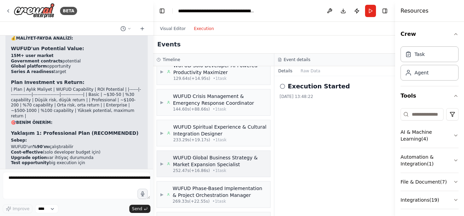
scroll to position [218, 0]
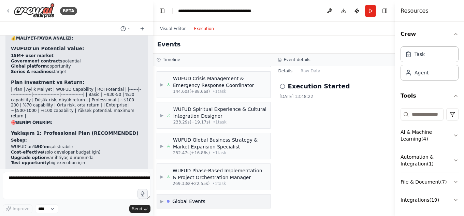
click at [230, 202] on div "▶ Global Events" at bounding box center [213, 202] width 113 height 14
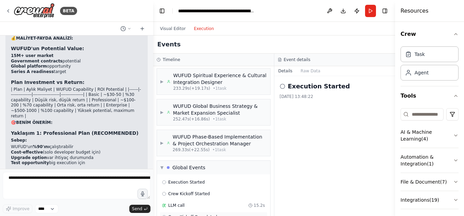
scroll to position [280, 0]
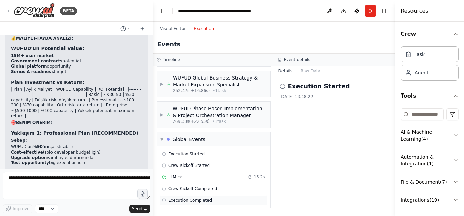
click at [187, 201] on span "Execution Completed" at bounding box center [190, 200] width 44 height 5
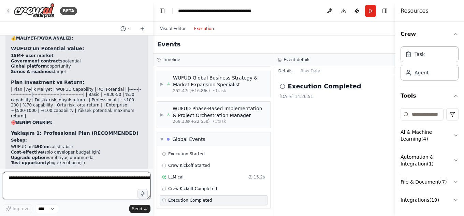
click at [58, 183] on textarea at bounding box center [77, 185] width 148 height 27
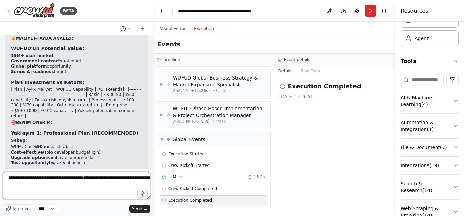
drag, startPoint x: 95, startPoint y: 178, endPoint x: 25, endPoint y: 178, distance: 70.4
click at [25, 178] on textarea "**********" at bounding box center [77, 185] width 148 height 27
click at [112, 178] on textarea "**********" at bounding box center [77, 185] width 148 height 27
drag, startPoint x: 57, startPoint y: 179, endPoint x: 0, endPoint y: 181, distance: 56.7
click at [0, 181] on div "BETA benimle türkçe konuşur musun ? 11:48 ▶ Thought process Evet, Türkçe konuşa…" at bounding box center [76, 108] width 153 height 216
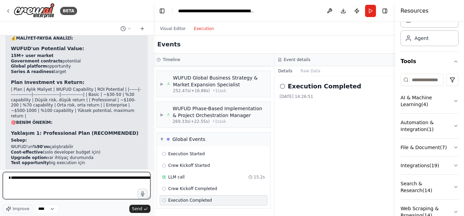
click at [74, 178] on textarea "**********" at bounding box center [77, 185] width 148 height 27
click at [65, 178] on textarea "**********" at bounding box center [77, 185] width 148 height 27
click at [56, 177] on textarea "**********" at bounding box center [77, 185] width 148 height 27
type textarea "**********"
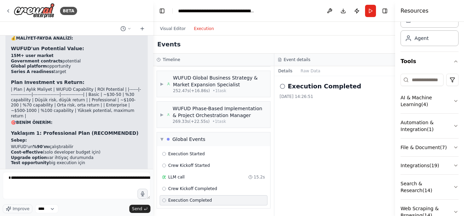
click at [161, 141] on span "▼" at bounding box center [162, 139] width 3 height 5
click at [312, 121] on div "Execution Completed 11.08.2025 14:26:51" at bounding box center [335, 146] width 121 height 140
click at [235, 27] on div "WUFUD Crisis Management & Emergency Response Coordinator" at bounding box center [220, 20] width 94 height 14
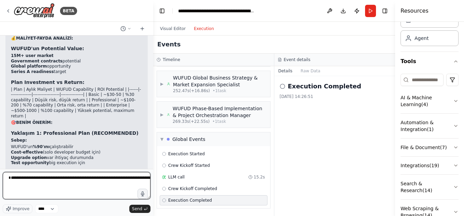
click at [109, 180] on textarea "**********" at bounding box center [77, 185] width 148 height 27
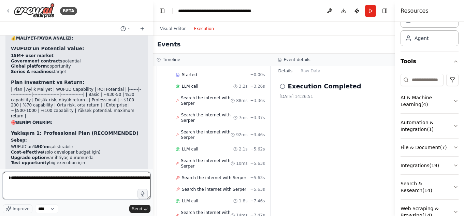
scroll to position [1696, 0]
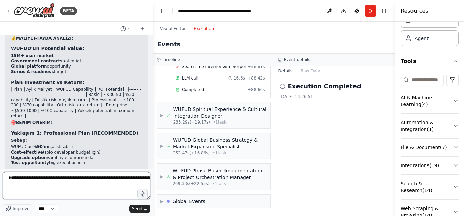
click at [135, 181] on textarea "**********" at bounding box center [77, 185] width 148 height 27
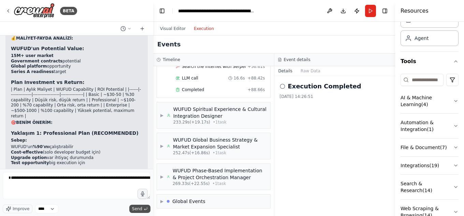
click at [141, 209] on span "Send" at bounding box center [137, 208] width 10 height 5
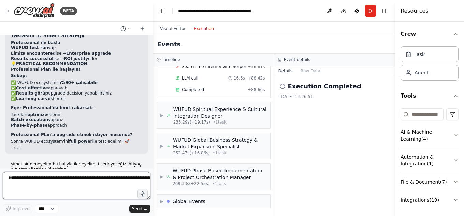
scroll to position [64300, 0]
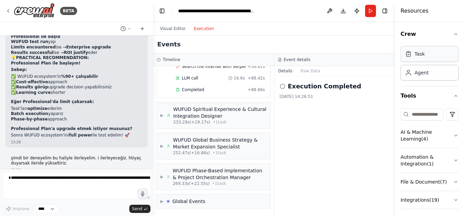
click at [429, 56] on div "Task" at bounding box center [430, 54] width 58 height 16
click at [429, 57] on div "Task" at bounding box center [430, 54] width 58 height 16
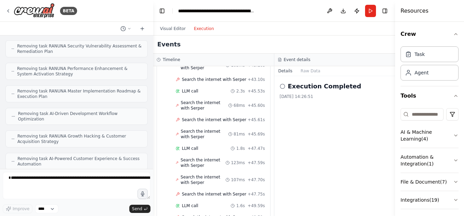
scroll to position [2078, 0]
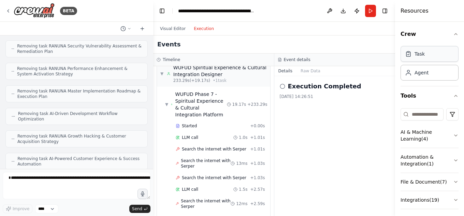
click at [428, 58] on div "Task" at bounding box center [430, 54] width 58 height 16
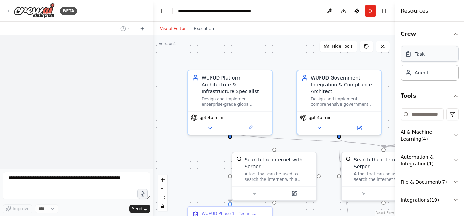
click at [423, 56] on div "Task" at bounding box center [420, 54] width 10 height 7
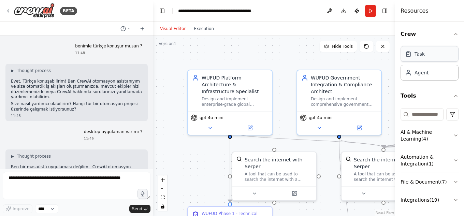
scroll to position [64505, 0]
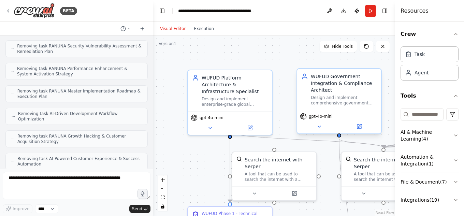
click at [307, 44] on div ".deletable-edge-delete-btn { width: 20px; height: 20px; border: 0px solid #ffff…" at bounding box center [274, 126] width 242 height 181
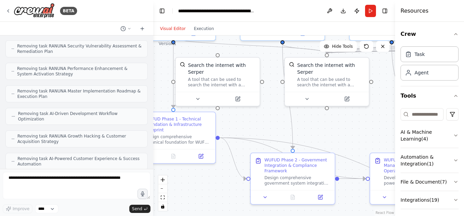
drag, startPoint x: 357, startPoint y: 141, endPoint x: 379, endPoint y: 108, distance: 40.1
click at [379, 108] on div ".deletable-edge-delete-btn { width: 20px; height: 20px; border: 0px solid #ffff…" at bounding box center [274, 126] width 242 height 181
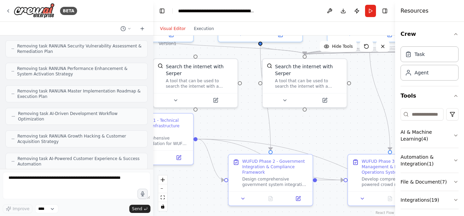
drag, startPoint x: 273, startPoint y: 118, endPoint x: 248, endPoint y: 120, distance: 24.7
click at [248, 120] on div ".deletable-edge-delete-btn { width: 20px; height: 20px; border: 0px solid #ffff…" at bounding box center [274, 126] width 242 height 181
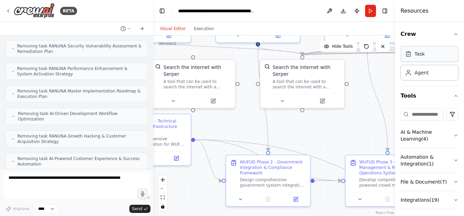
click at [416, 56] on div "Task" at bounding box center [420, 54] width 10 height 7
click at [435, 55] on div "Task" at bounding box center [430, 54] width 58 height 16
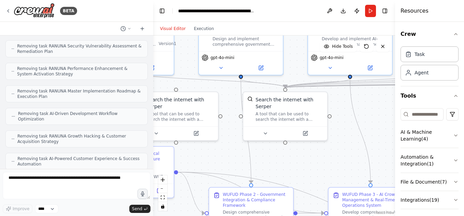
drag, startPoint x: 363, startPoint y: 87, endPoint x: 346, endPoint y: 120, distance: 36.7
click at [346, 120] on div ".deletable-edge-delete-btn { width: 20px; height: 20px; border: 0px solid #ffff…" at bounding box center [274, 126] width 242 height 181
drag, startPoint x: 381, startPoint y: 105, endPoint x: 371, endPoint y: 105, distance: 10.2
click at [371, 105] on div ".deletable-edge-delete-btn { width: 20px; height: 20px; border: 0px solid #ffff…" at bounding box center [274, 126] width 242 height 181
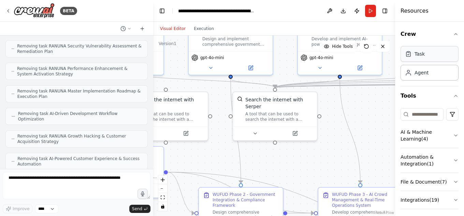
drag, startPoint x: 424, startPoint y: 56, endPoint x: 426, endPoint y: 53, distance: 3.7
drag, startPoint x: 426, startPoint y: 53, endPoint x: 436, endPoint y: 55, distance: 9.7
click at [436, 55] on div "Task" at bounding box center [430, 54] width 58 height 16
click at [433, 53] on div "Task" at bounding box center [430, 54] width 58 height 16
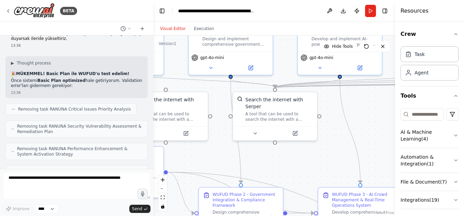
scroll to position [64437, 0]
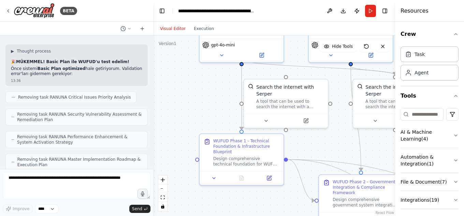
drag, startPoint x: 224, startPoint y: 148, endPoint x: 344, endPoint y: 135, distance: 120.9
click at [344, 135] on div ".deletable-edge-delete-btn { width: 20px; height: 20px; border: 0px solid #ffff…" at bounding box center [274, 126] width 242 height 181
click at [250, 155] on div "Design comprehensive technical foundation for WUFUD platform by analyzing exist…" at bounding box center [246, 160] width 66 height 11
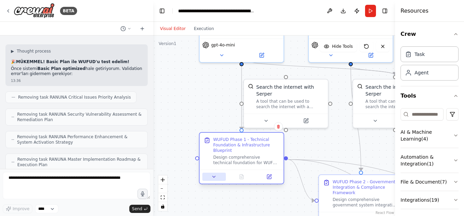
click at [211, 177] on button at bounding box center [215, 177] width 24 height 8
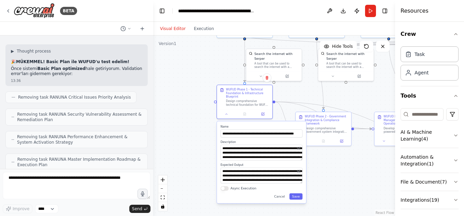
drag, startPoint x: 302, startPoint y: 171, endPoint x: 298, endPoint y: 98, distance: 73.2
click at [298, 98] on div ".deletable-edge-delete-btn { width: 20px; height: 20px; border: 0px solid #ffff…" at bounding box center [274, 126] width 242 height 181
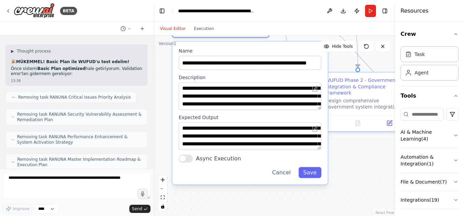
drag, startPoint x: 260, startPoint y: 164, endPoint x: 259, endPoint y: 116, distance: 47.5
click at [259, 116] on label "Expected Output" at bounding box center [250, 118] width 143 height 6
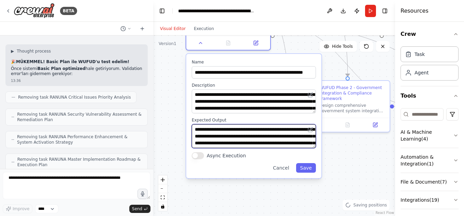
click at [279, 137] on textarea "**********" at bounding box center [254, 136] width 124 height 24
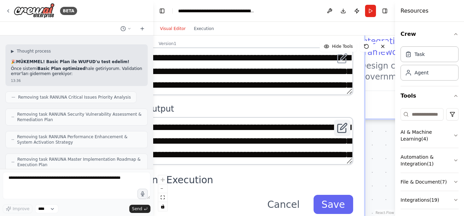
drag, startPoint x: 348, startPoint y: 122, endPoint x: 348, endPoint y: 132, distance: 9.6
click at [348, 132] on button at bounding box center [342, 128] width 16 height 16
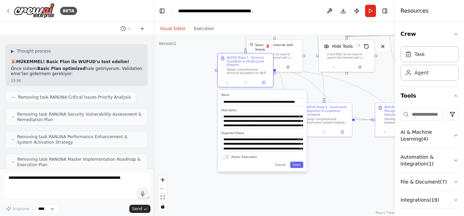
click at [294, 85] on div ".deletable-edge-delete-btn { width: 20px; height: 20px; border: 0px solid #ffff…" at bounding box center [274, 126] width 242 height 181
click at [281, 166] on button "Cancel" at bounding box center [281, 165] width 16 height 6
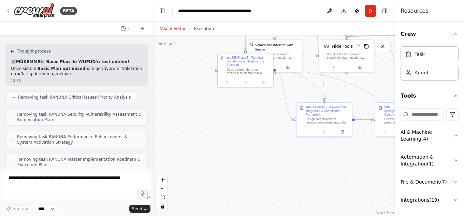
click at [254, 163] on div ".deletable-edge-delete-btn { width: 20px; height: 20px; border: 0px solid #ffff…" at bounding box center [274, 126] width 242 height 181
click at [416, 55] on div "Task" at bounding box center [420, 54] width 10 height 7
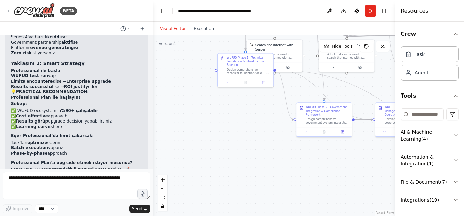
scroll to position [64300, 0]
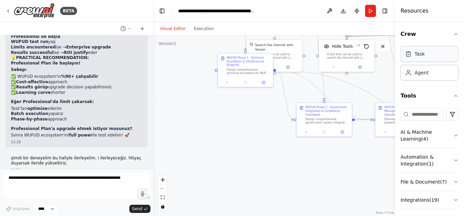
click at [431, 55] on div "Task" at bounding box center [430, 54] width 58 height 16
click at [454, 35] on icon "button" at bounding box center [456, 33] width 5 height 5
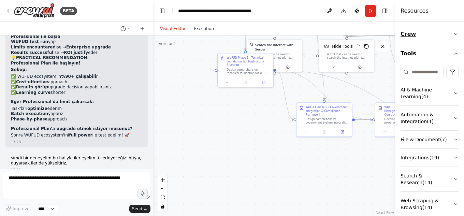
click at [454, 33] on icon "button" at bounding box center [456, 33] width 5 height 5
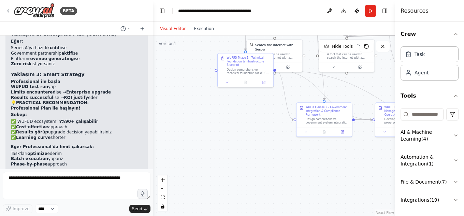
scroll to position [64266, 0]
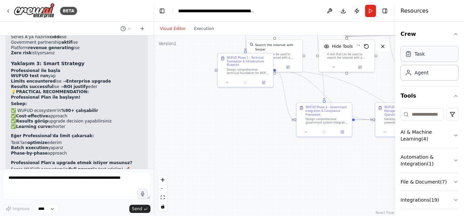
click at [432, 58] on div "Task" at bounding box center [430, 54] width 58 height 16
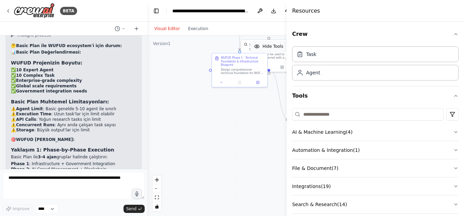
scroll to position [64895, 0]
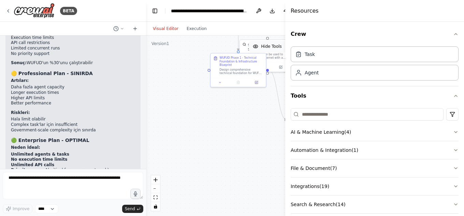
drag, startPoint x: 395, startPoint y: 40, endPoint x: 277, endPoint y: 48, distance: 119.1
click at [277, 48] on div "BETA benimle türkçe konuşur musun ? 11:48 ▶ Thought process [PERSON_NAME], Türk…" at bounding box center [232, 108] width 464 height 216
click at [402, 56] on div "Task" at bounding box center [375, 54] width 168 height 16
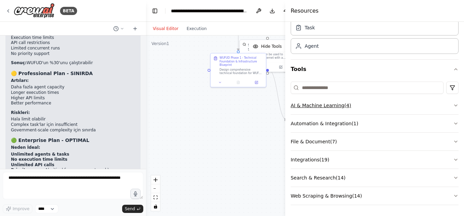
scroll to position [0, 0]
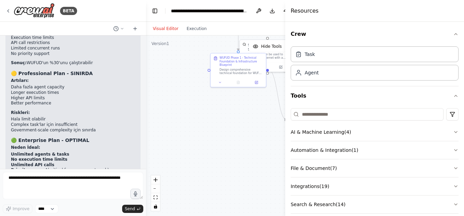
click at [328, 50] on div "Task" at bounding box center [375, 54] width 168 height 16
click at [329, 61] on div "Task" at bounding box center [375, 54] width 168 height 16
click at [329, 81] on div "Task Agent" at bounding box center [375, 65] width 168 height 42
click at [329, 73] on div "Agent" at bounding box center [375, 73] width 168 height 16
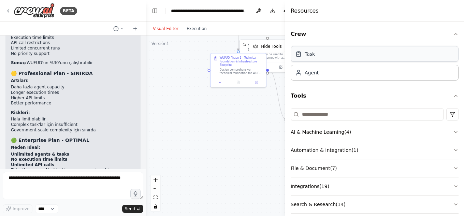
click at [329, 56] on div "Task" at bounding box center [375, 54] width 168 height 16
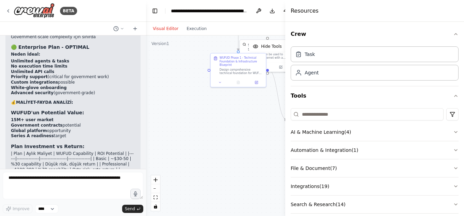
scroll to position [65134, 0]
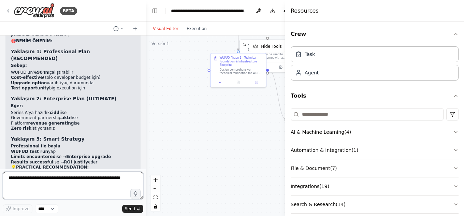
click at [77, 189] on textarea at bounding box center [73, 185] width 141 height 27
click at [67, 178] on textarea "****" at bounding box center [73, 185] width 141 height 27
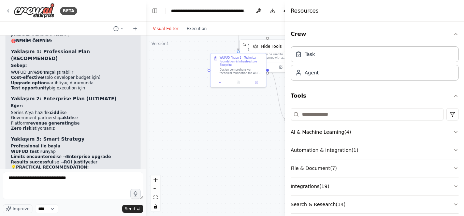
click at [321, 54] on div "Task" at bounding box center [375, 54] width 168 height 16
click at [19, 210] on span "Improve" at bounding box center [21, 208] width 17 height 5
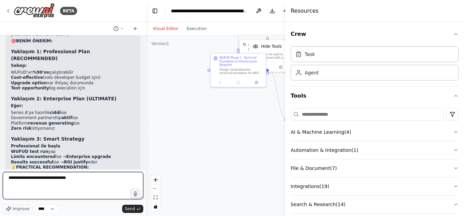
click at [66, 186] on textarea "**********" at bounding box center [73, 185] width 141 height 27
drag, startPoint x: 86, startPoint y: 195, endPoint x: 0, endPoint y: 162, distance: 92.5
click at [0, 162] on div "BETA benimle türkçe konuşur musun ? 11:48 ▶ Thought process Evet, Türkçe konuşa…" at bounding box center [73, 108] width 146 height 216
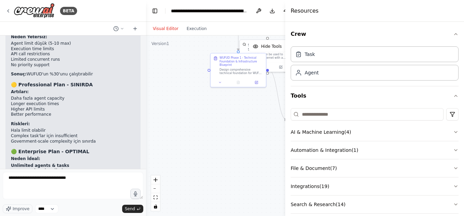
scroll to position [64895, 0]
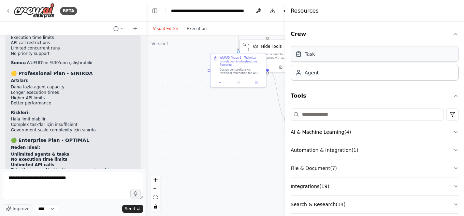
click at [334, 57] on div "Task" at bounding box center [375, 54] width 168 height 16
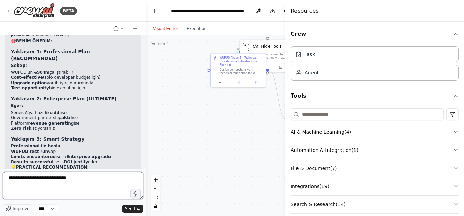
scroll to position [0, 0]
drag, startPoint x: 91, startPoint y: 196, endPoint x: 4, endPoint y: 175, distance: 89.6
click at [4, 175] on textarea "**********" at bounding box center [73, 185] width 141 height 27
type textarea "**********"
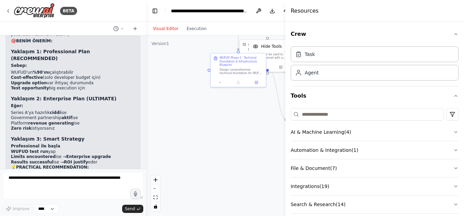
click at [128, 167] on div "benimle türkçe konuşur musun ? 11:48 ▶ Thought process Evet, Türkçe konuşabilir…" at bounding box center [73, 103] width 146 height 134
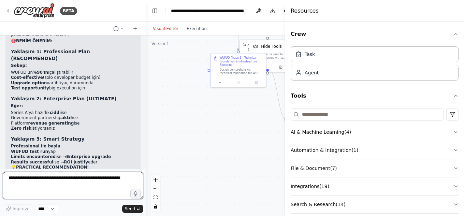
click at [67, 180] on textarea at bounding box center [73, 185] width 141 height 27
type textarea "**********"
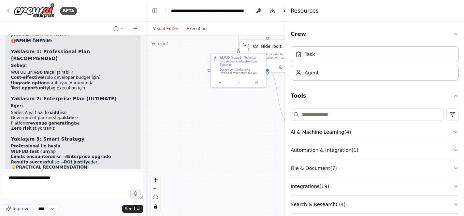
click at [128, 210] on span "Send" at bounding box center [130, 208] width 10 height 5
click at [134, 209] on span "Send" at bounding box center [130, 208] width 10 height 5
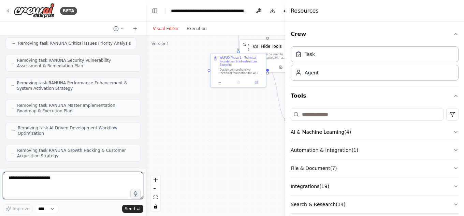
scroll to position [65440, 0]
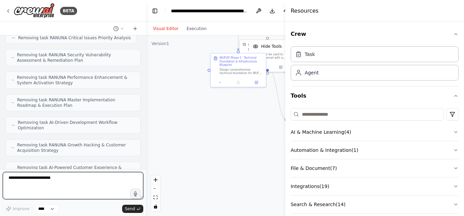
click at [69, 178] on textarea "**********" at bounding box center [73, 185] width 141 height 27
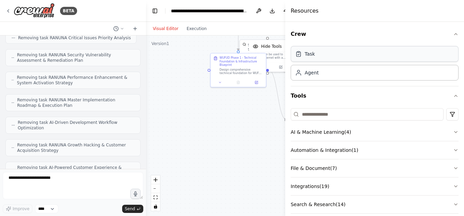
click at [323, 56] on div "Task" at bounding box center [375, 54] width 168 height 16
click at [309, 55] on div "Task" at bounding box center [310, 54] width 10 height 7
click at [303, 36] on button "Crew" at bounding box center [375, 34] width 168 height 19
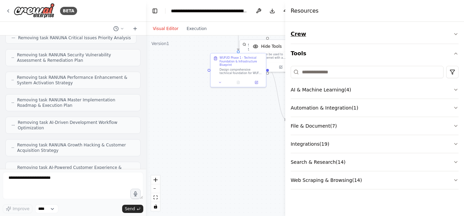
click at [303, 36] on button "Crew" at bounding box center [375, 34] width 168 height 19
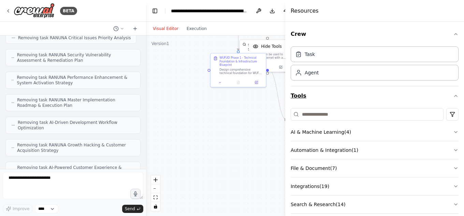
click at [300, 96] on button "Tools" at bounding box center [375, 95] width 168 height 19
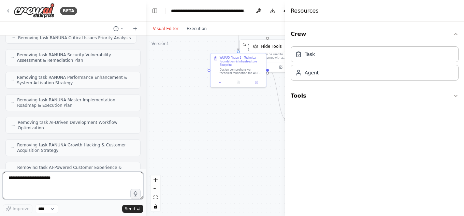
click at [46, 180] on textarea "**********" at bounding box center [73, 185] width 141 height 27
click at [97, 179] on textarea "**********" at bounding box center [73, 185] width 141 height 27
click at [94, 181] on textarea "****" at bounding box center [73, 185] width 141 height 27
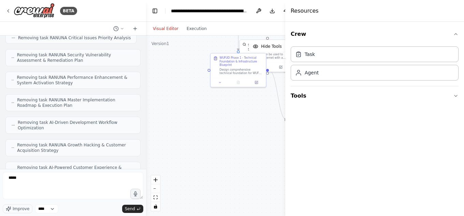
copy strong "manual guide"
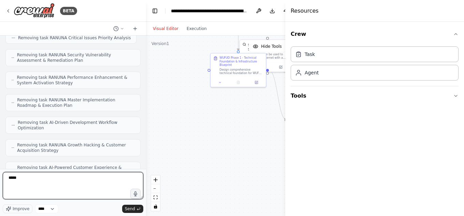
click at [75, 177] on textarea "****" at bounding box center [73, 185] width 141 height 27
paste textarea "**********"
type textarea "**********"
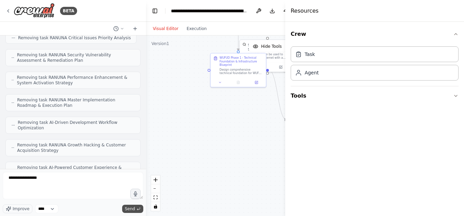
click at [135, 209] on button "Send" at bounding box center [132, 209] width 21 height 8
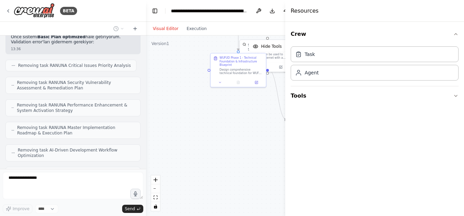
scroll to position [65447, 0]
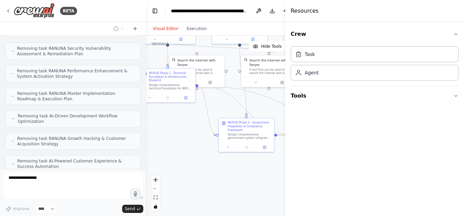
drag, startPoint x: 238, startPoint y: 135, endPoint x: 167, endPoint y: 150, distance: 72.3
click at [167, 150] on div ".deletable-edge-delete-btn { width: 20px; height: 20px; border: 0px solid #ffff…" at bounding box center [235, 126] width 178 height 181
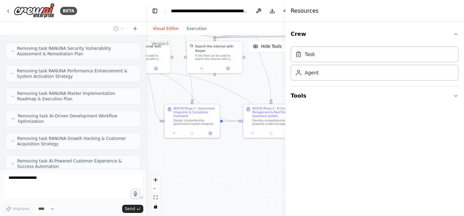
drag, startPoint x: 269, startPoint y: 108, endPoint x: 215, endPoint y: 94, distance: 56.1
click at [215, 94] on div ".deletable-edge-delete-btn { width: 20px; height: 20px; border: 0px solid #ffff…" at bounding box center [235, 126] width 178 height 181
click at [329, 56] on div "Task" at bounding box center [375, 54] width 168 height 16
drag, startPoint x: 329, startPoint y: 55, endPoint x: 324, endPoint y: 56, distance: 5.2
click at [324, 56] on div "Task" at bounding box center [375, 54] width 168 height 16
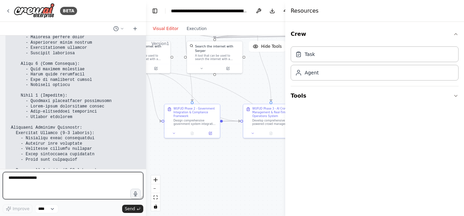
scroll to position [69447, 0]
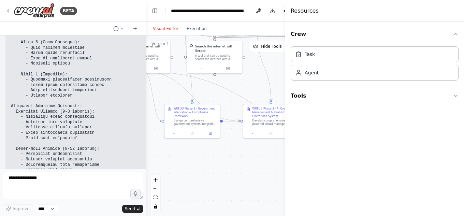
click at [364, 132] on div "Crew Task Agent Tools" at bounding box center [374, 119] width 179 height 194
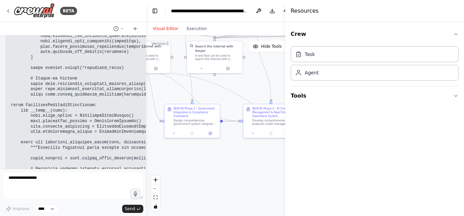
scroll to position [74359, 0]
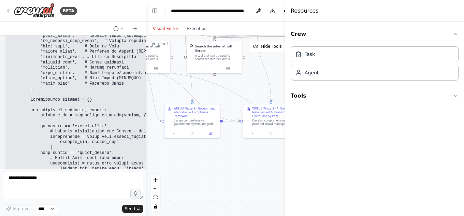
click at [199, 153] on div ".deletable-edge-delete-btn { width: 20px; height: 20px; border: 0px solid #ffff…" at bounding box center [235, 126] width 178 height 181
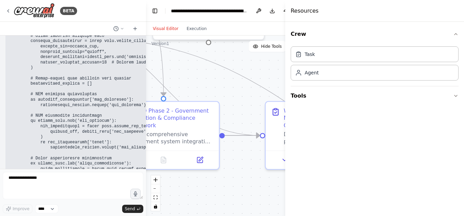
scroll to position [81666, 0]
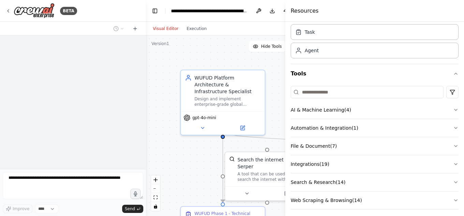
scroll to position [27, 0]
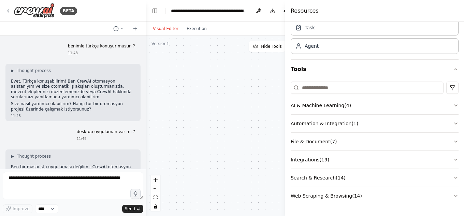
click at [190, 153] on div "Search the internet with Serper A tool that can be used to search the internet …" at bounding box center [235, 126] width 178 height 181
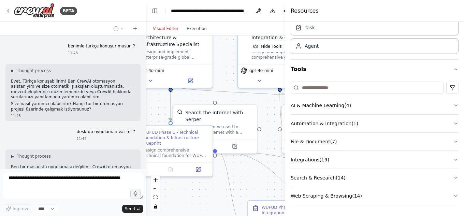
scroll to position [65152, 0]
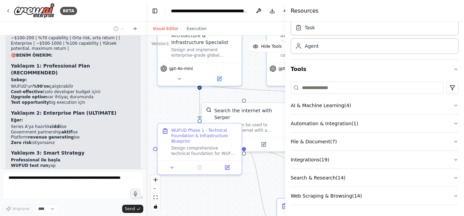
drag, startPoint x: 142, startPoint y: 112, endPoint x: 171, endPoint y: 109, distance: 28.5
click at [171, 109] on div ".deletable-edge-delete-btn { width: 20px; height: 20px; border: 0px solid #ffff…" at bounding box center [235, 126] width 178 height 181
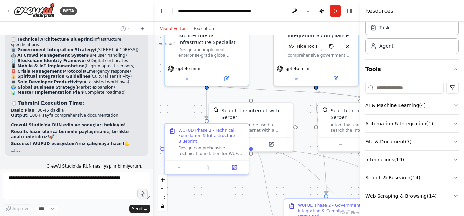
scroll to position [64523, 0]
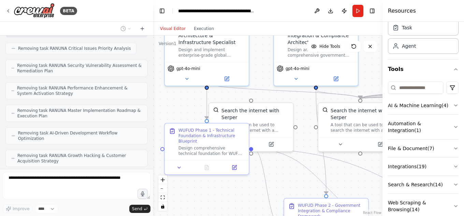
drag, startPoint x: 287, startPoint y: 15, endPoint x: 383, endPoint y: 13, distance: 96.0
click at [383, 13] on div at bounding box center [384, 108] width 3 height 216
click at [141, 29] on icon at bounding box center [142, 29] width 3 height 0
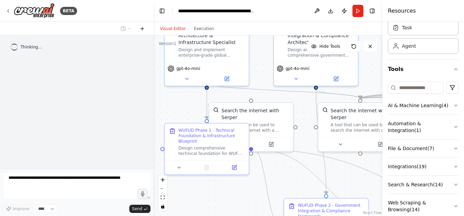
scroll to position [0, 0]
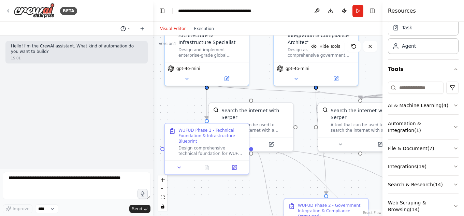
click at [129, 29] on icon at bounding box center [129, 29] width 4 height 4
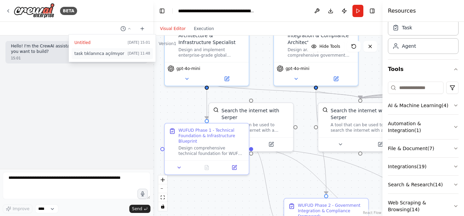
click at [113, 55] on span "task tıklanınca açılmıyor" at bounding box center [99, 53] width 51 height 5
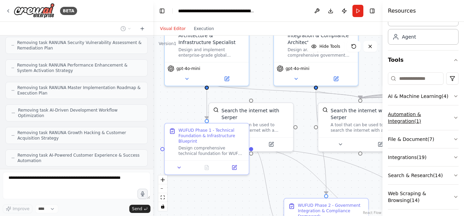
scroll to position [40, 0]
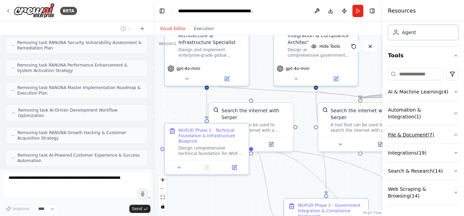
click at [454, 135] on icon "button" at bounding box center [456, 134] width 5 height 5
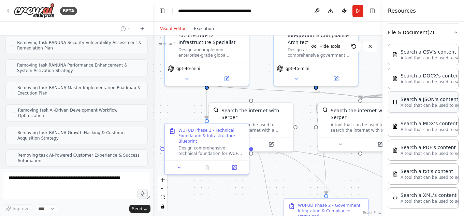
scroll to position [177, 0]
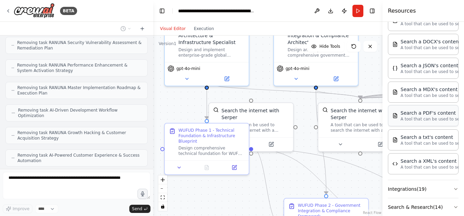
click at [422, 114] on div "Search a PDF's content" at bounding box center [438, 113] width 75 height 7
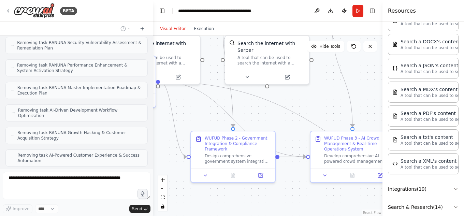
drag, startPoint x: 296, startPoint y: 177, endPoint x: 198, endPoint y: 106, distance: 121.8
click at [198, 106] on div ".deletable-edge-delete-btn { width: 20px; height: 20px; border: 0px solid #ffff…" at bounding box center [267, 126] width 229 height 181
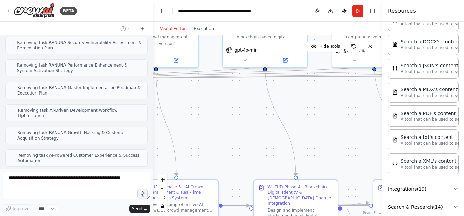
drag, startPoint x: 314, startPoint y: 95, endPoint x: 143, endPoint y: 148, distance: 178.8
click at [143, 148] on div "BETA benimle türkçe konuşur musun ? 11:48 ▶ Thought process [PERSON_NAME], Türk…" at bounding box center [232, 108] width 464 height 216
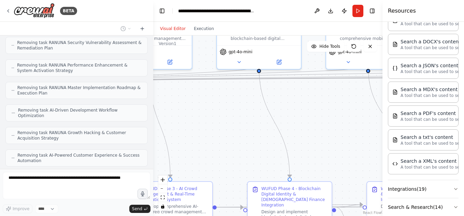
drag, startPoint x: 329, startPoint y: 117, endPoint x: 276, endPoint y: 132, distance: 54.8
click at [276, 132] on div ".deletable-edge-delete-btn { width: 20px; height: 20px; border: 0px solid #ffff…" at bounding box center [267, 126] width 229 height 181
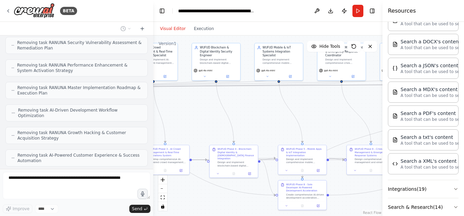
drag, startPoint x: 294, startPoint y: 128, endPoint x: 252, endPoint y: 103, distance: 49.0
click at [252, 103] on div ".deletable-edge-delete-btn { width: 20px; height: 20px; border: 0px solid #ffff…" at bounding box center [267, 126] width 229 height 181
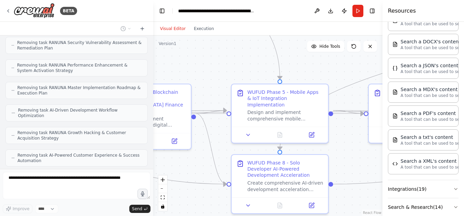
drag, startPoint x: 309, startPoint y: 132, endPoint x: 311, endPoint y: 59, distance: 73.1
click at [311, 59] on div ".deletable-edge-delete-btn { width: 20px; height: 20px; border: 0px solid #ffff…" at bounding box center [267, 126] width 229 height 181
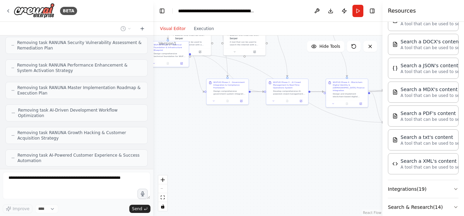
drag, startPoint x: 197, startPoint y: 129, endPoint x: 307, endPoint y: 127, distance: 109.3
click at [307, 127] on div ".deletable-edge-delete-btn { width: 20px; height: 20px; border: 0px solid #ffff…" at bounding box center [267, 126] width 229 height 181
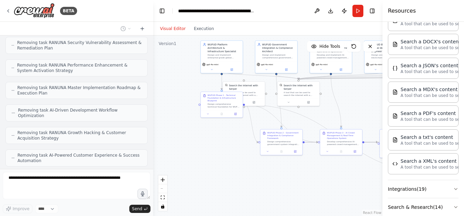
drag, startPoint x: 188, startPoint y: 115, endPoint x: 242, endPoint y: 166, distance: 73.9
click at [242, 166] on div ".deletable-edge-delete-btn { width: 20px; height: 20px; border: 0px solid #ffff…" at bounding box center [267, 126] width 229 height 181
click at [237, 114] on icon at bounding box center [236, 113] width 2 height 2
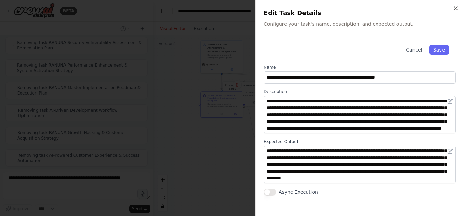
scroll to position [20, 0]
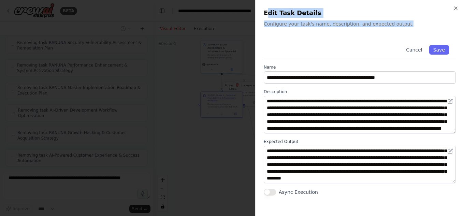
drag, startPoint x: 266, startPoint y: 13, endPoint x: 416, endPoint y: 31, distance: 151.0
click at [416, 31] on div "**********" at bounding box center [359, 108] width 209 height 216
click at [410, 18] on div "Edit Task Details Configure your task's name, description, and expected output." at bounding box center [360, 17] width 192 height 19
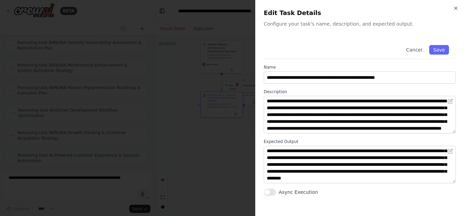
scroll to position [14, 0]
click at [456, 9] on icon "button" at bounding box center [456, 7] width 5 height 5
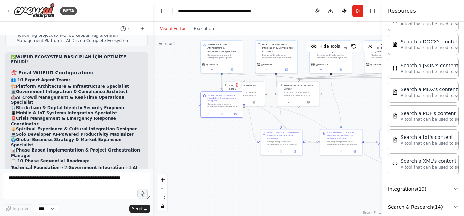
scroll to position [64805, 0]
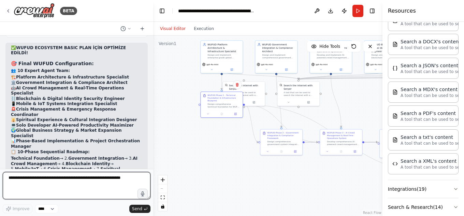
click at [71, 183] on textarea at bounding box center [77, 185] width 148 height 27
click at [93, 182] on textarea "****" at bounding box center [77, 185] width 148 height 27
click at [10, 178] on textarea "**********" at bounding box center [77, 185] width 148 height 27
click at [12, 179] on textarea "**********" at bounding box center [77, 185] width 148 height 27
click at [77, 182] on textarea "**********" at bounding box center [77, 185] width 148 height 27
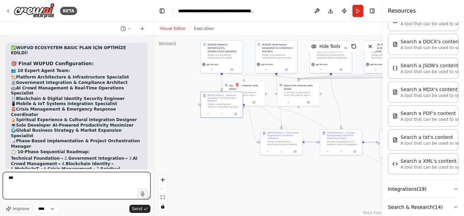
type textarea "***"
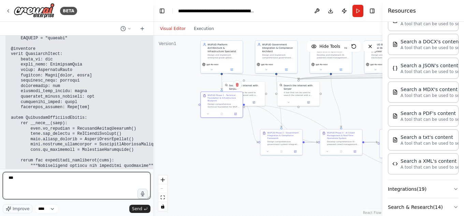
scroll to position [71195, 0]
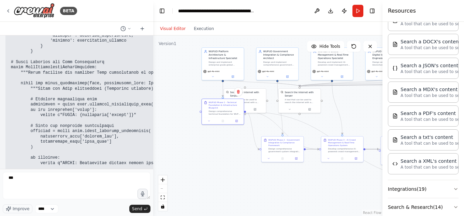
scroll to position [81026, 0]
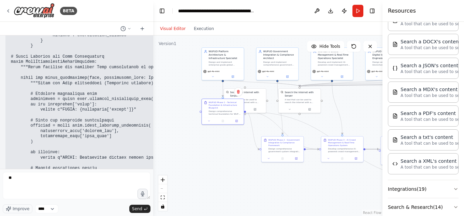
type textarea "*"
click at [73, 184] on textarea at bounding box center [77, 185] width 148 height 27
click at [72, 179] on textarea at bounding box center [77, 185] width 148 height 27
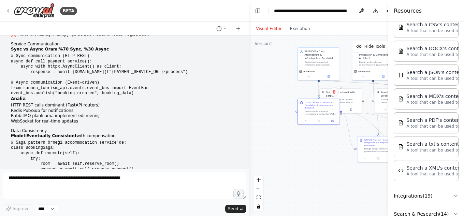
scroll to position [184, 0]
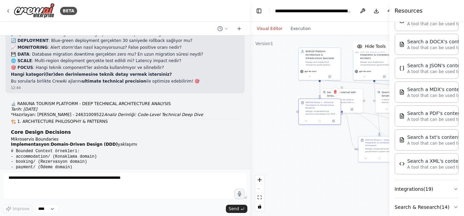
drag, startPoint x: 153, startPoint y: 12, endPoint x: 273, endPoint y: 11, distance: 119.5
click at [273, 11] on div "BETA benimle türkçe konuşur musun ? 11:48 ▶ Thought process Evet, Türkçe konuşa…" at bounding box center [232, 108] width 464 height 216
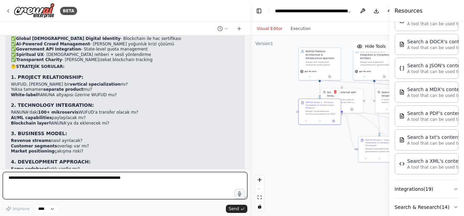
scroll to position [24051, 0]
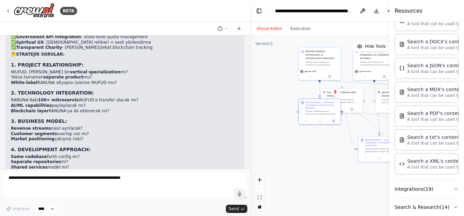
drag, startPoint x: 109, startPoint y: 142, endPoint x: 103, endPoint y: 139, distance: 5.7
drag, startPoint x: 79, startPoint y: 142, endPoint x: 11, endPoint y: 59, distance: 107.0
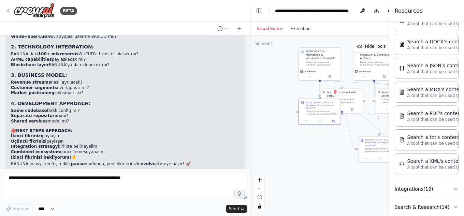
scroll to position [24085, 0]
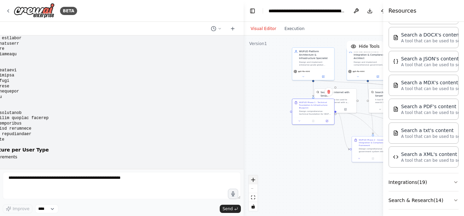
scroll to position [177, 0]
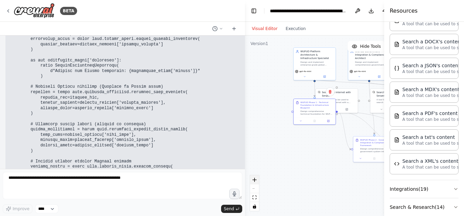
drag, startPoint x: 247, startPoint y: 86, endPoint x: 252, endPoint y: 180, distance: 93.7
click at [252, 180] on div "BETA benimle türkçe konuşur musun ? 11:48 ▶ Thought process Evet, Türkçe konuşa…" at bounding box center [232, 108] width 464 height 216
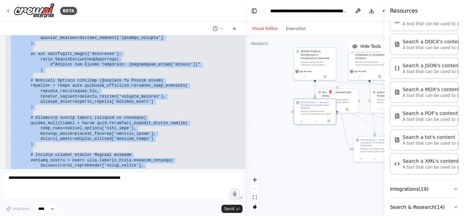
scroll to position [77466, 0]
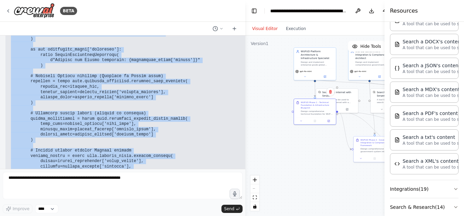
drag, startPoint x: 18, startPoint y: 83, endPoint x: 180, endPoint y: 124, distance: 166.3
click at [180, 124] on div "benimle türkçe konuşur musun ? 11:48 ▶ Thought process Evet, Türkçe konuşabilir…" at bounding box center [123, 103] width 246 height 134
copy div "LORE IPSUMD SITA & CONSE ADIPISCING ELITSEDD Eiusmodt Incididuntutla Etdol & Ma…"
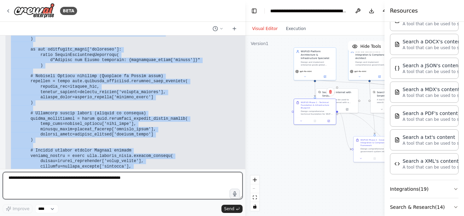
click at [122, 182] on textarea at bounding box center [123, 185] width 240 height 27
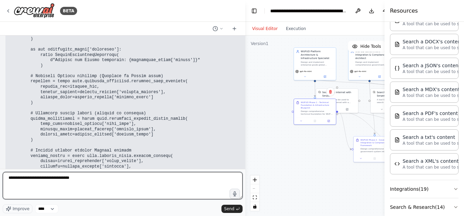
type textarea "**********"
click at [113, 180] on textarea "**********" at bounding box center [123, 185] width 240 height 27
click at [164, 181] on textarea "**********" at bounding box center [123, 185] width 240 height 27
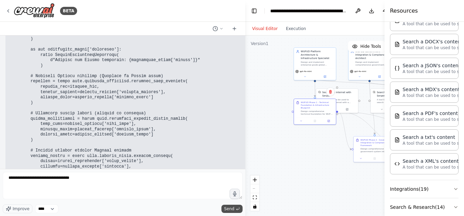
click at [226, 209] on span "Send" at bounding box center [229, 208] width 10 height 5
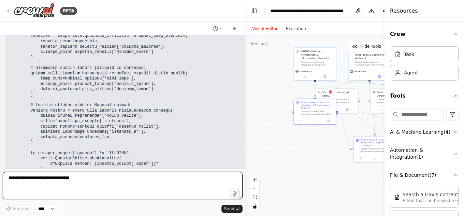
scroll to position [77517, 0]
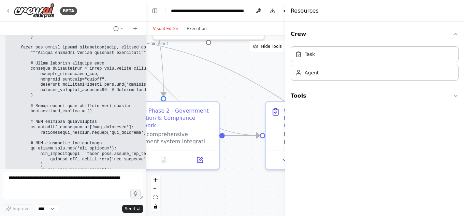
scroll to position [81666, 0]
